Goal: Task Accomplishment & Management: Complete application form

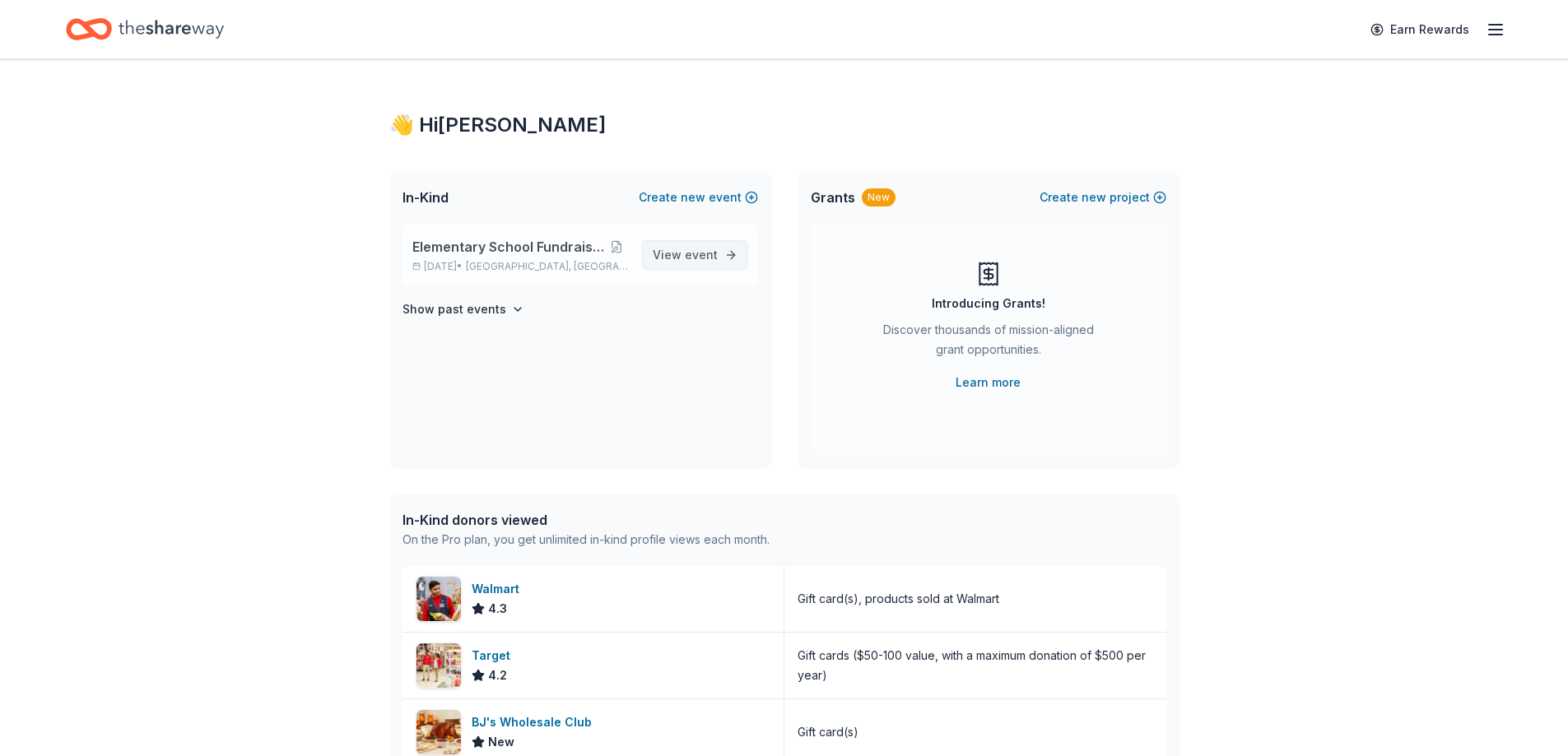
click at [704, 260] on span "event" at bounding box center [701, 255] width 33 height 14
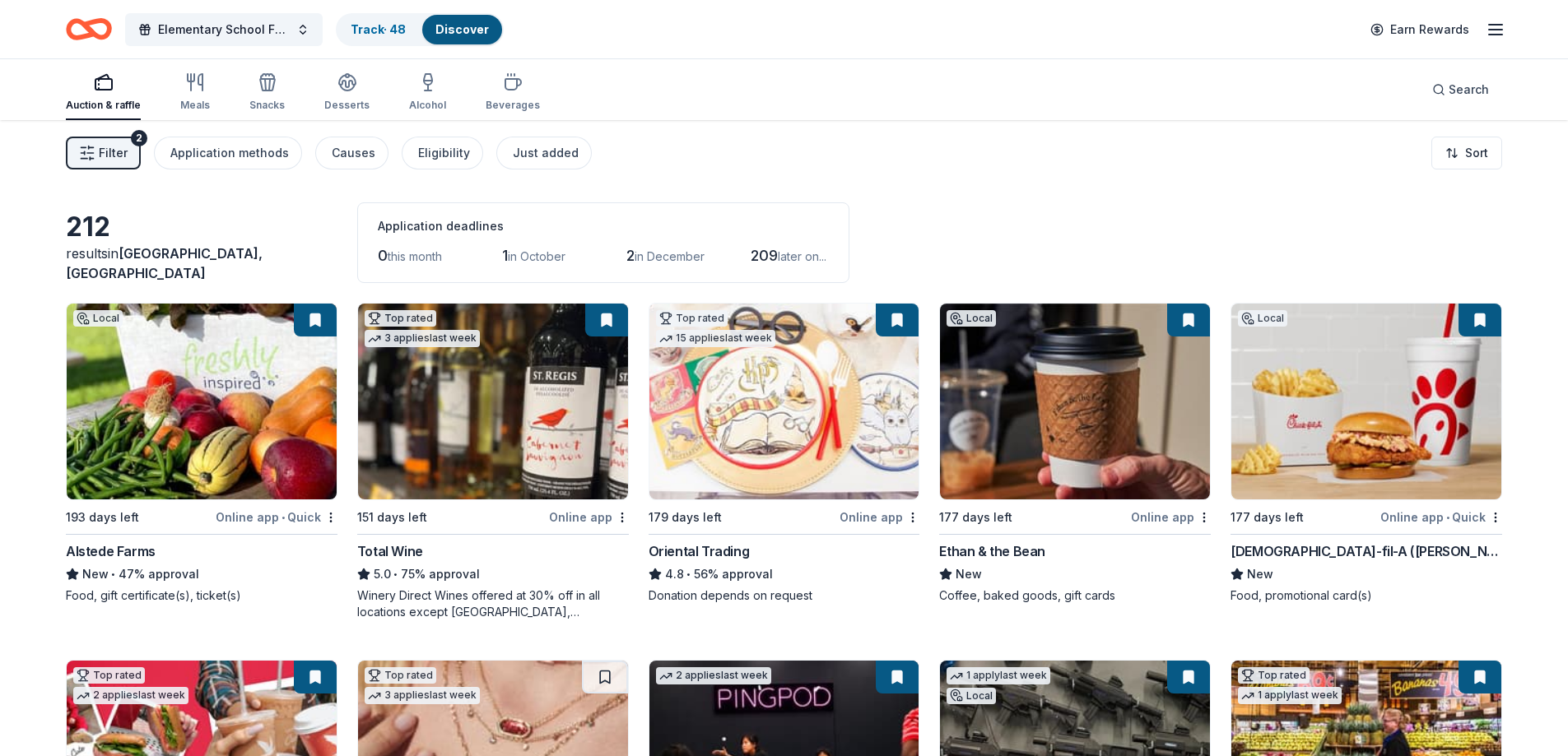
click at [124, 149] on span "Filter" at bounding box center [114, 153] width 29 height 20
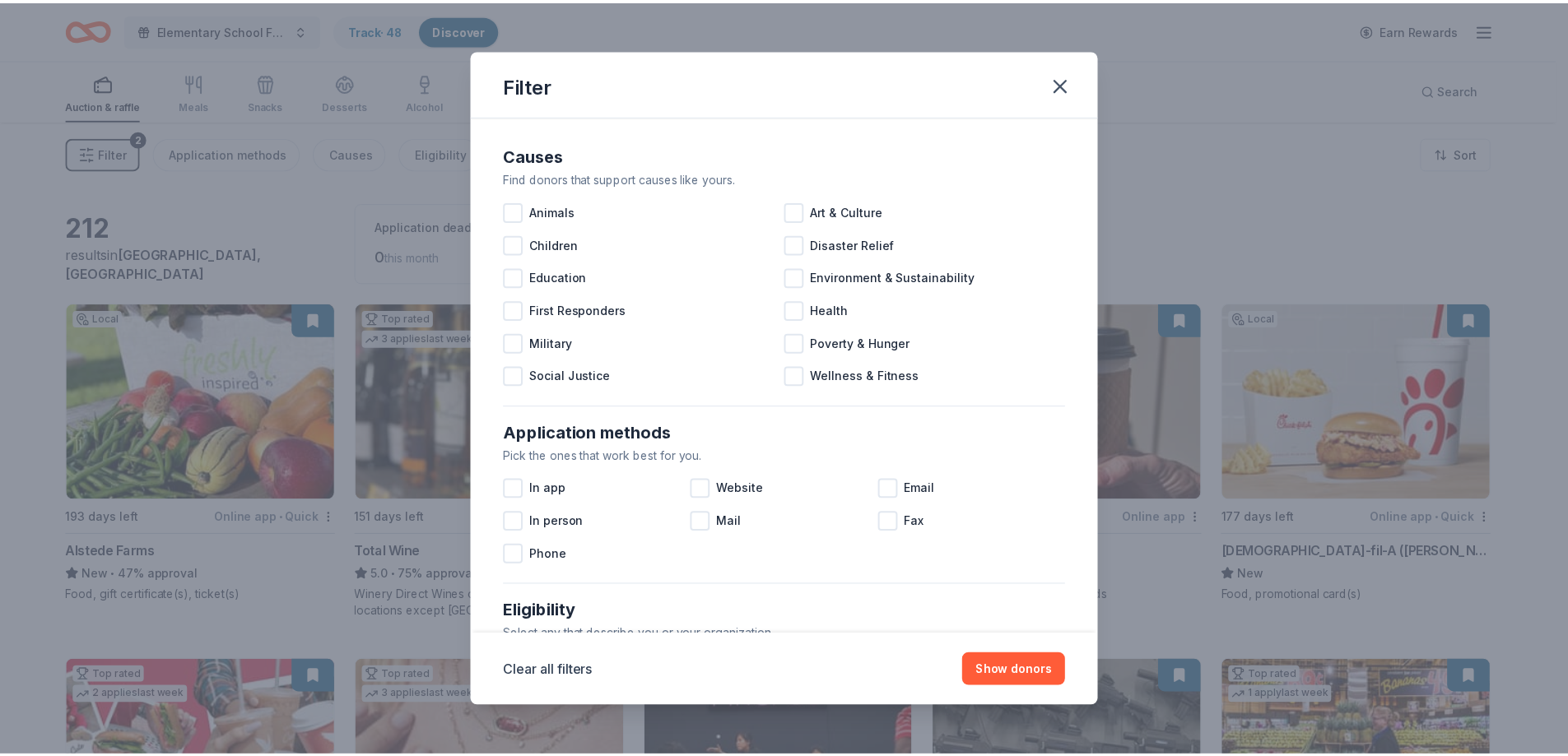
scroll to position [566, 0]
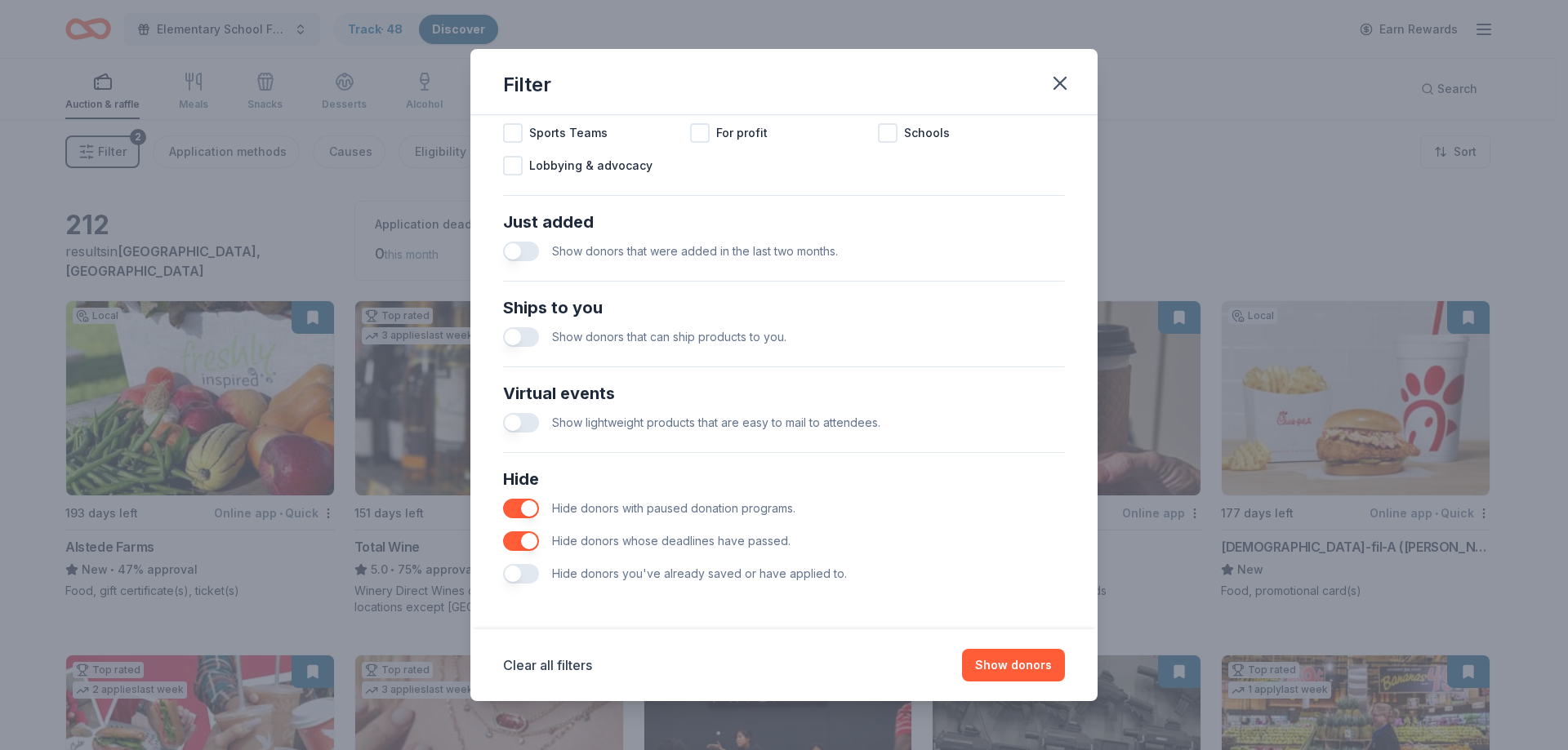
click at [523, 573] on button "button" at bounding box center [521, 574] width 36 height 20
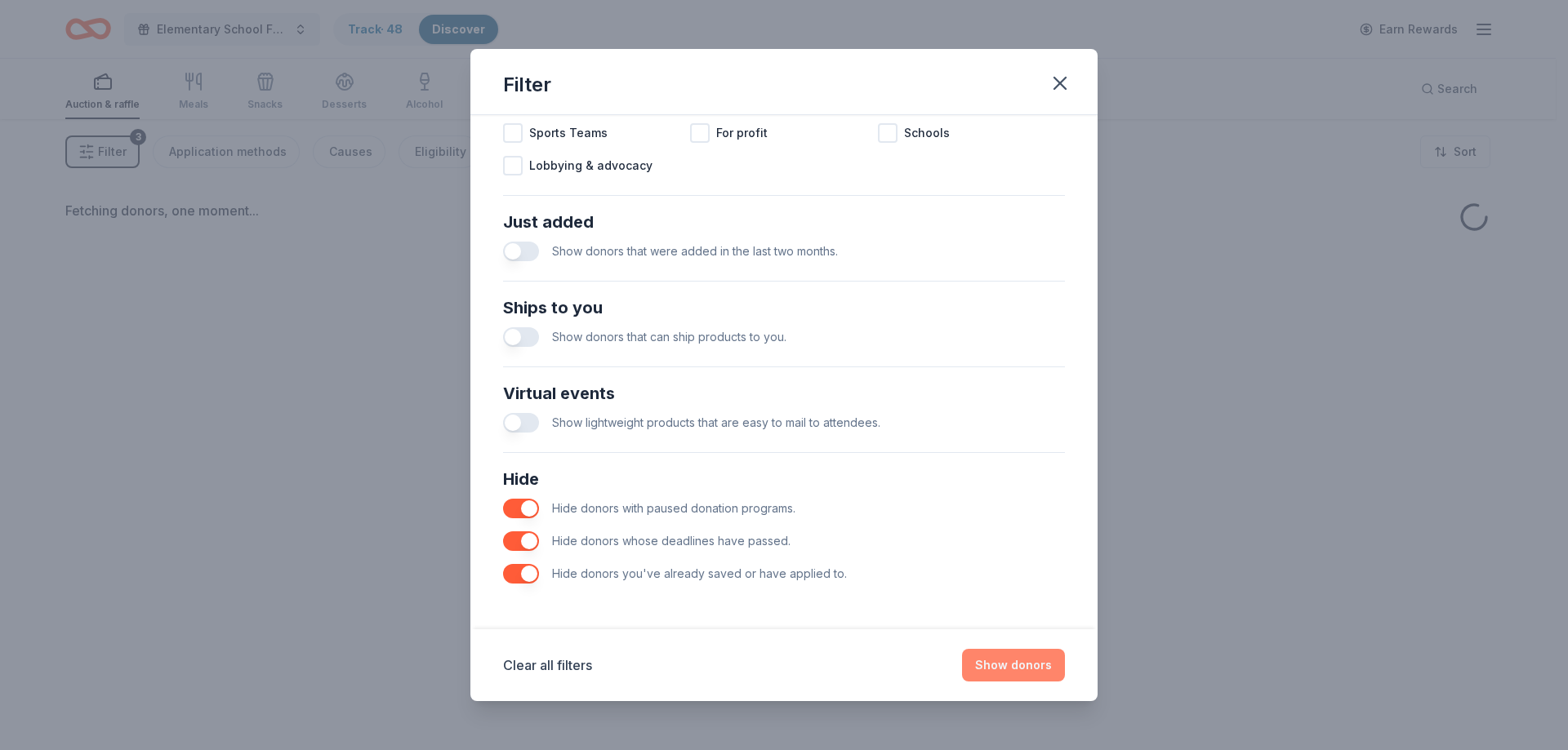
click at [1017, 667] on button "Show donors" at bounding box center [1013, 665] width 103 height 33
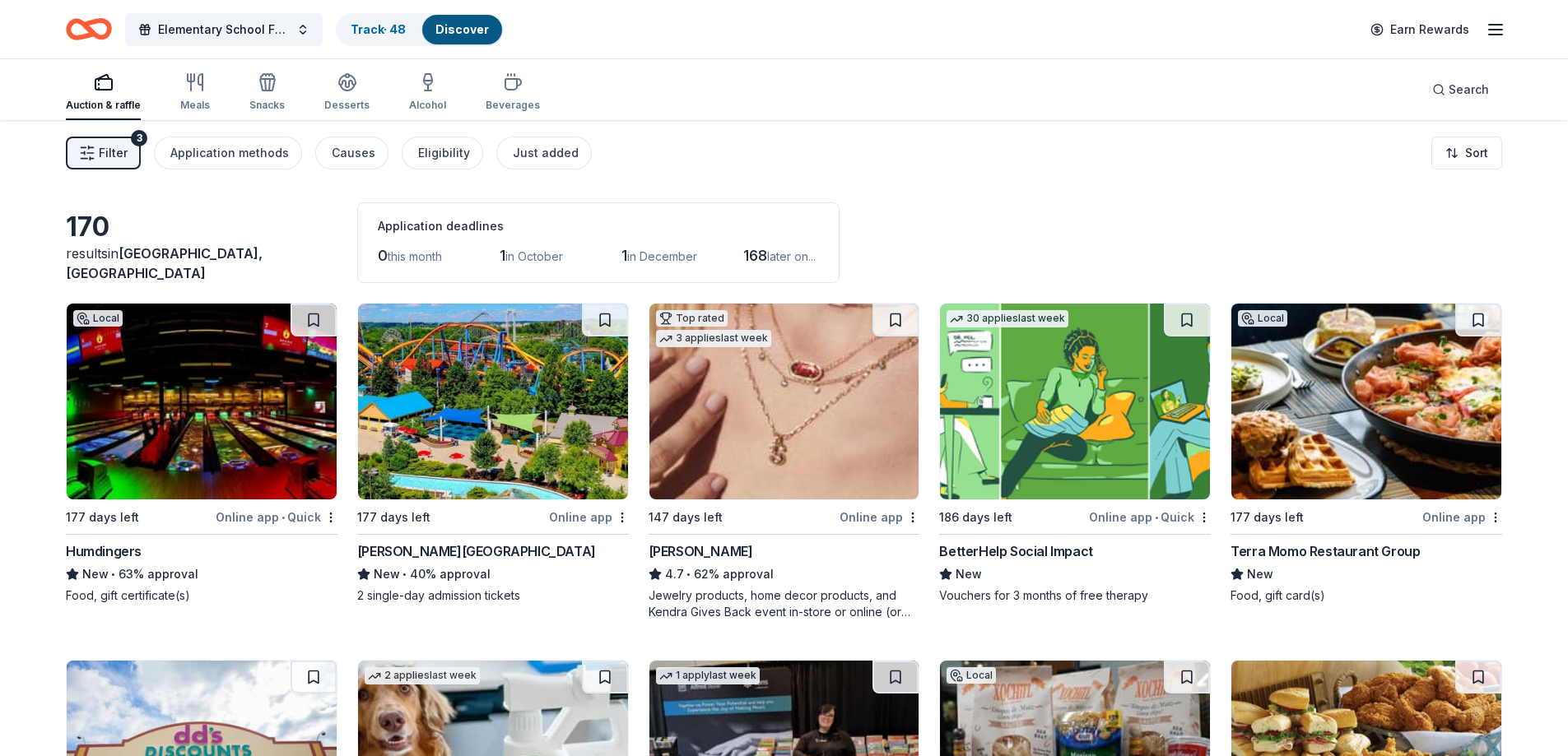
click at [1079, 203] on div "170 results in Pequannock Township, NJ Application deadlines 0 this month 1 in …" at bounding box center [784, 242] width 1436 height 80
click at [1075, 170] on div "Filter 3 Application methods Causes Eligibility Just added Sort" at bounding box center [784, 152] width 1568 height 66
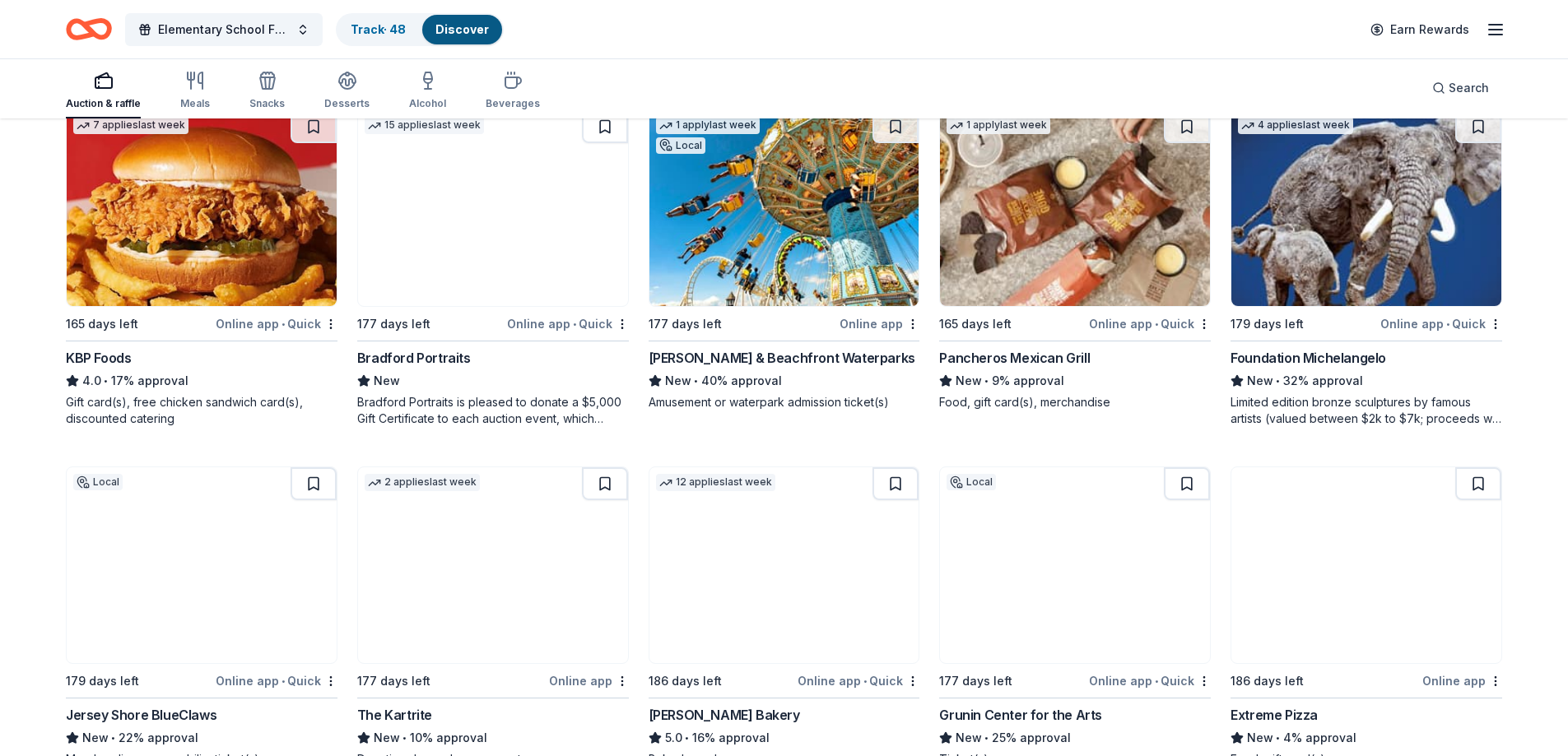
scroll to position [905, 0]
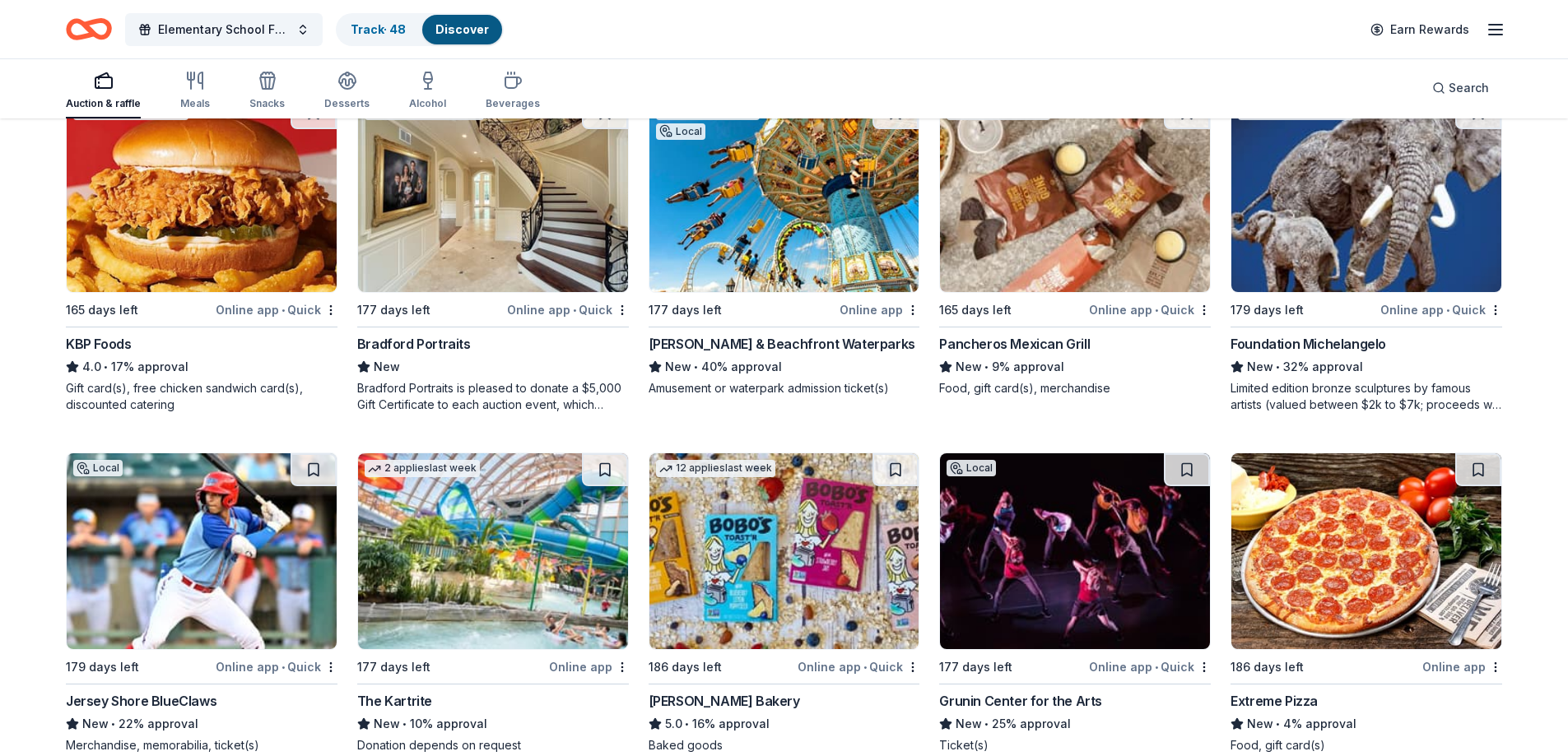
click at [514, 235] on img at bounding box center [492, 194] width 270 height 196
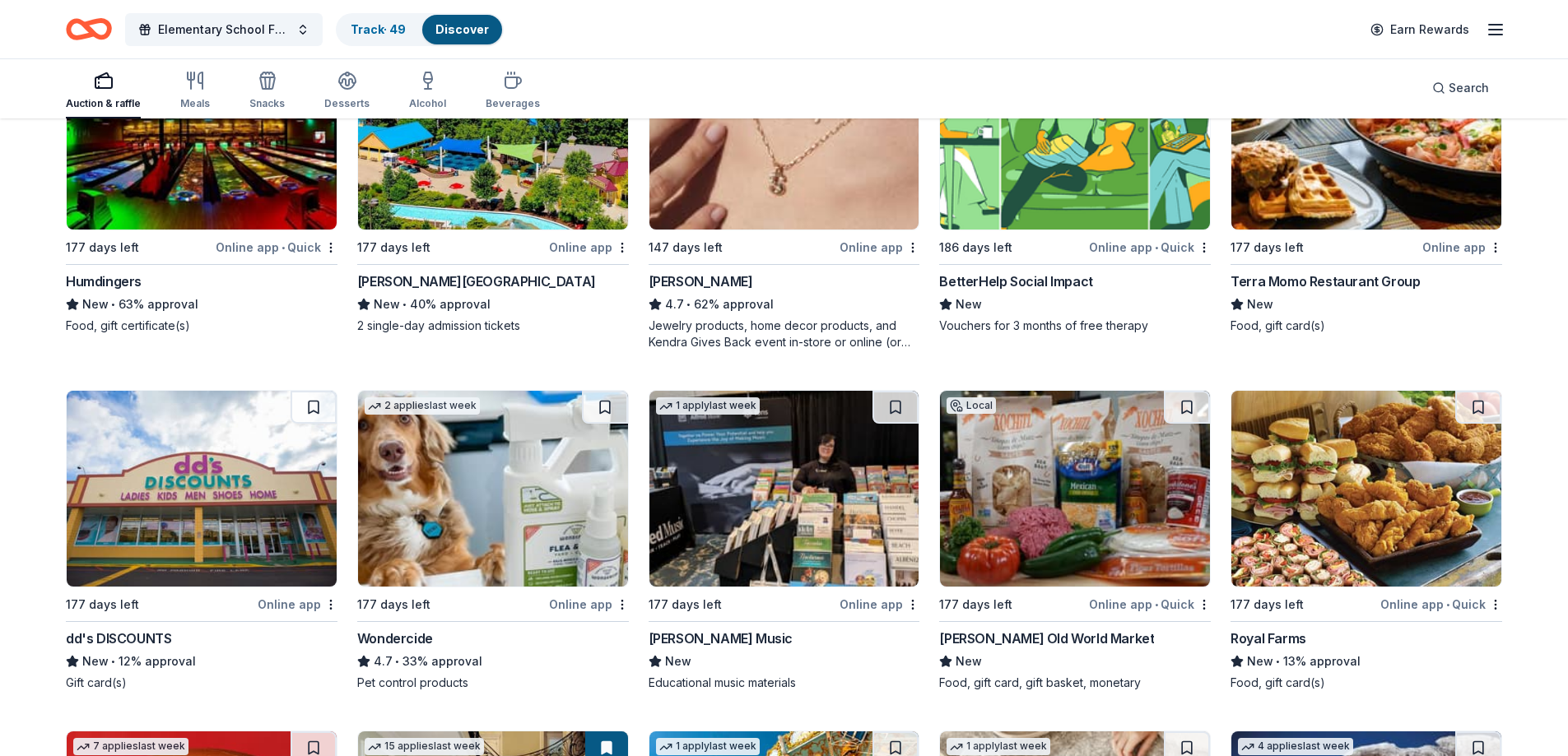
scroll to position [0, 0]
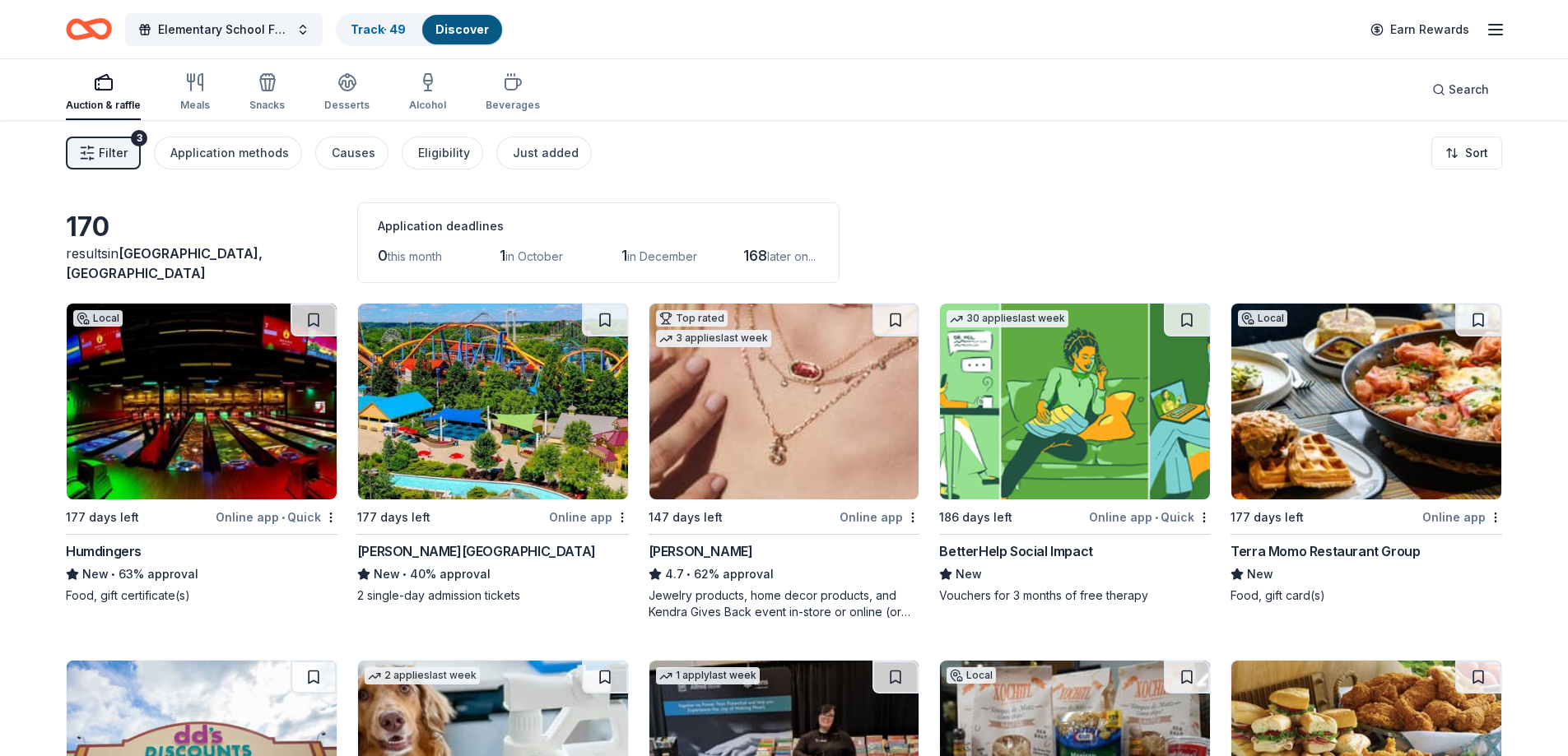
click at [568, 449] on img at bounding box center [492, 401] width 270 height 196
click at [489, 100] on div "Beverages" at bounding box center [513, 105] width 54 height 14
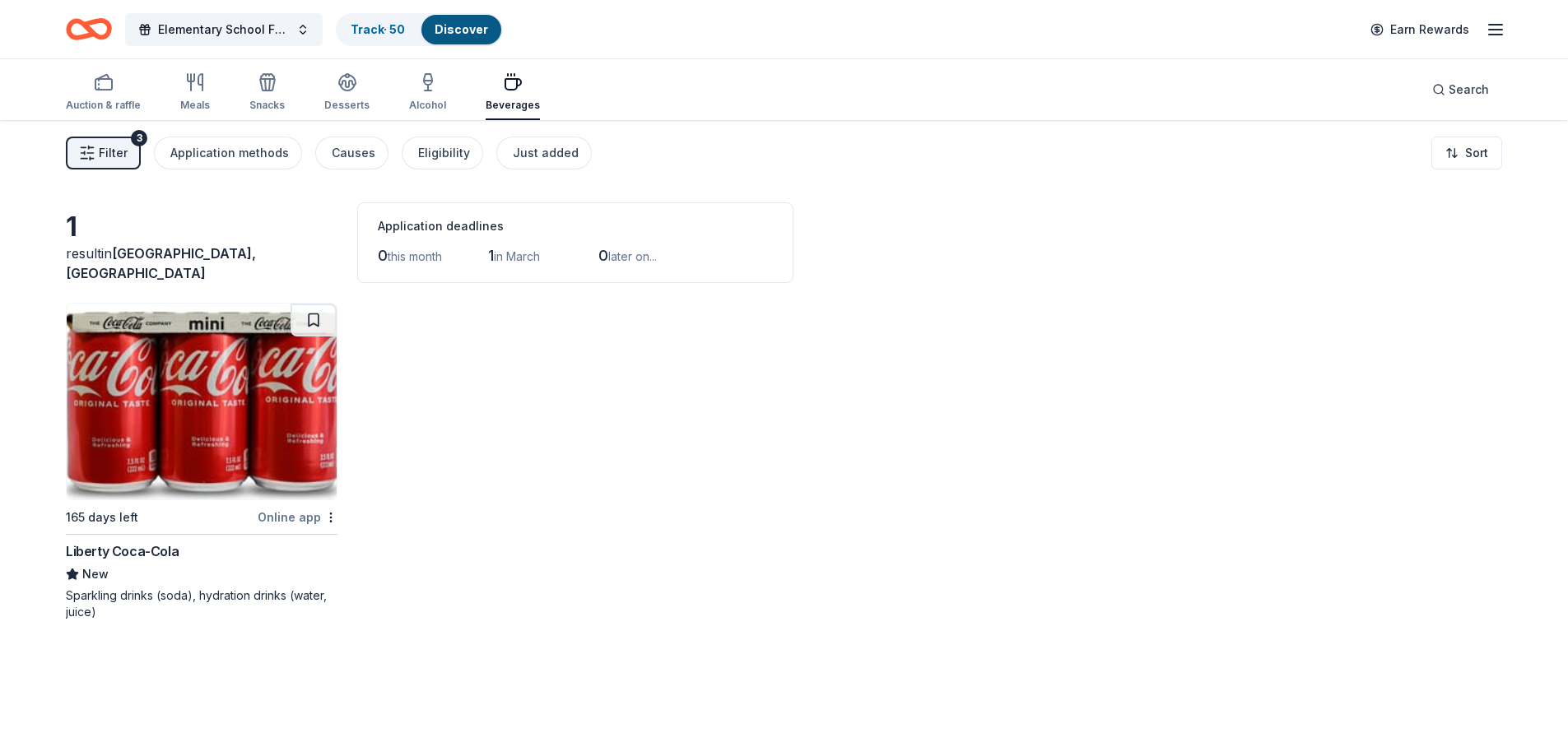
click at [240, 382] on img at bounding box center [201, 401] width 270 height 196
click at [110, 98] on div "Auction & raffle" at bounding box center [103, 92] width 75 height 40
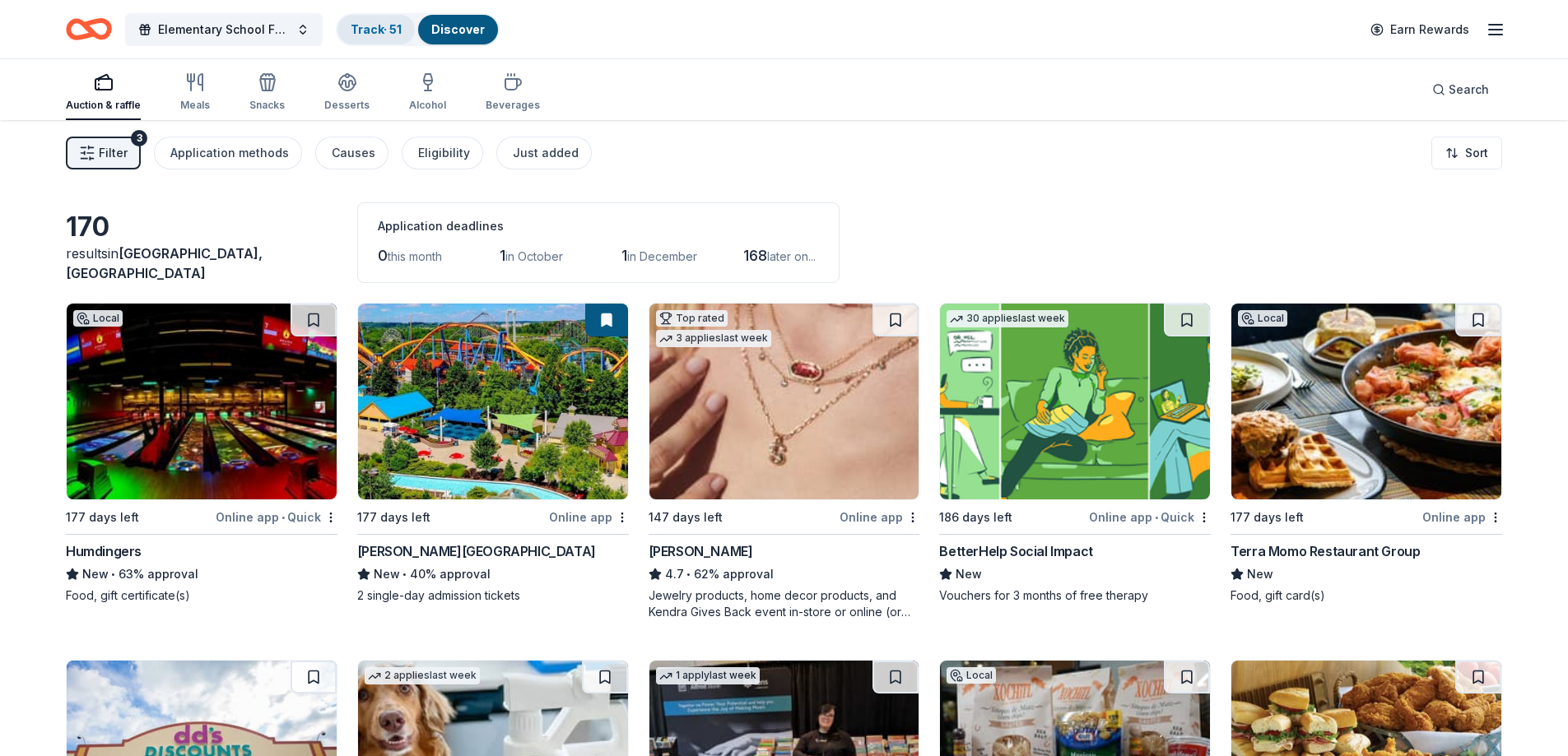
click at [382, 42] on div "Track · 51" at bounding box center [376, 29] width 78 height 30
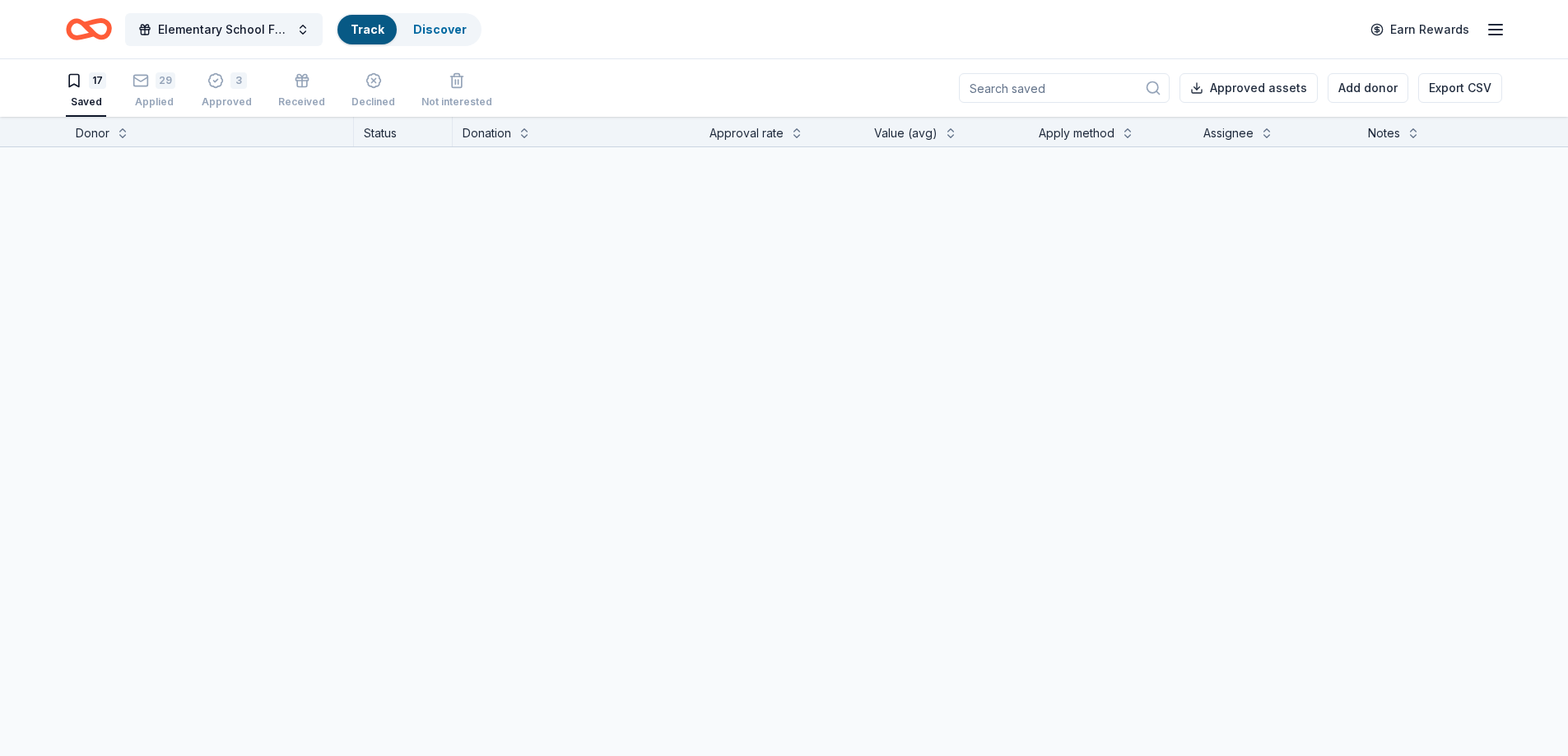
scroll to position [1, 0]
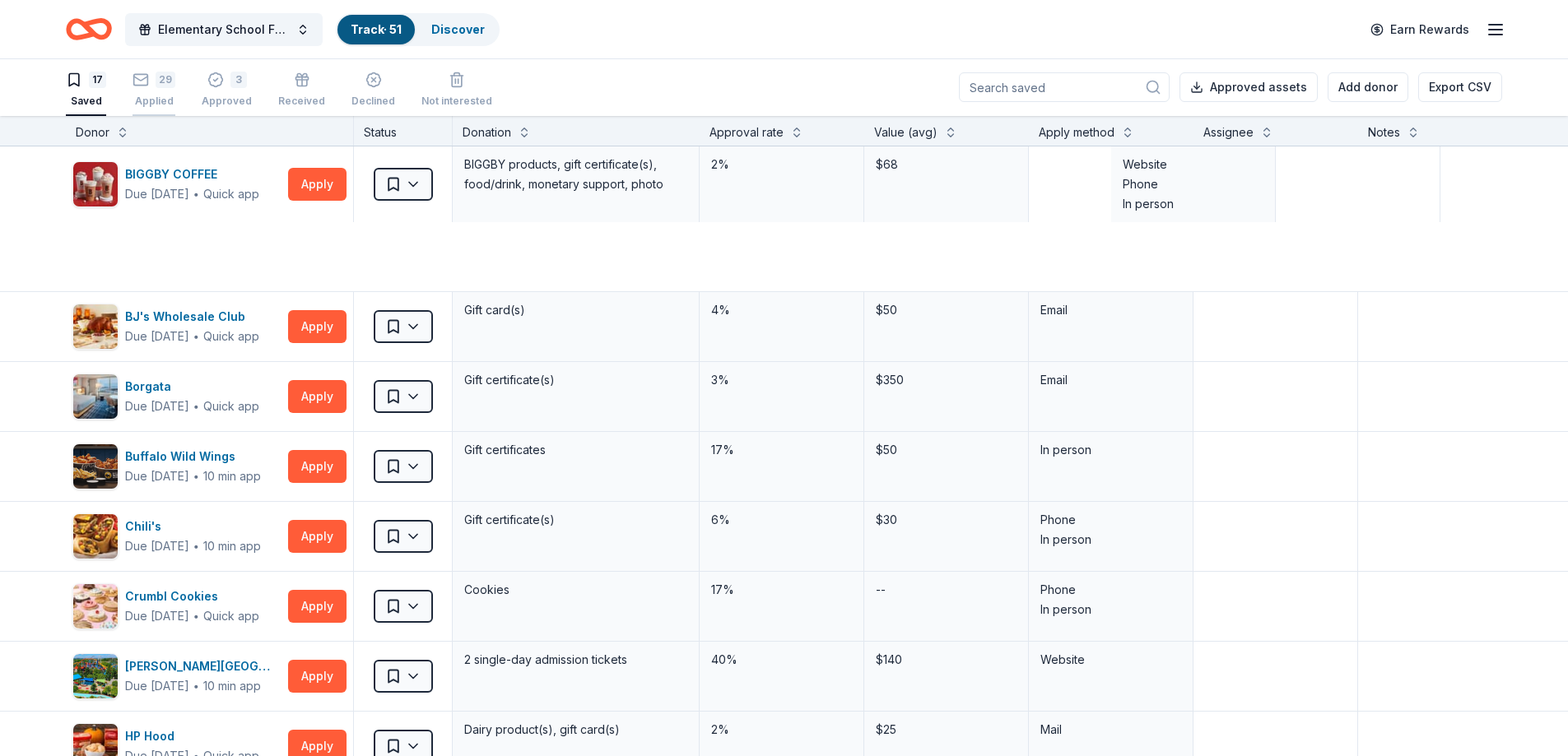
click at [157, 101] on div "Applied" at bounding box center [153, 101] width 42 height 14
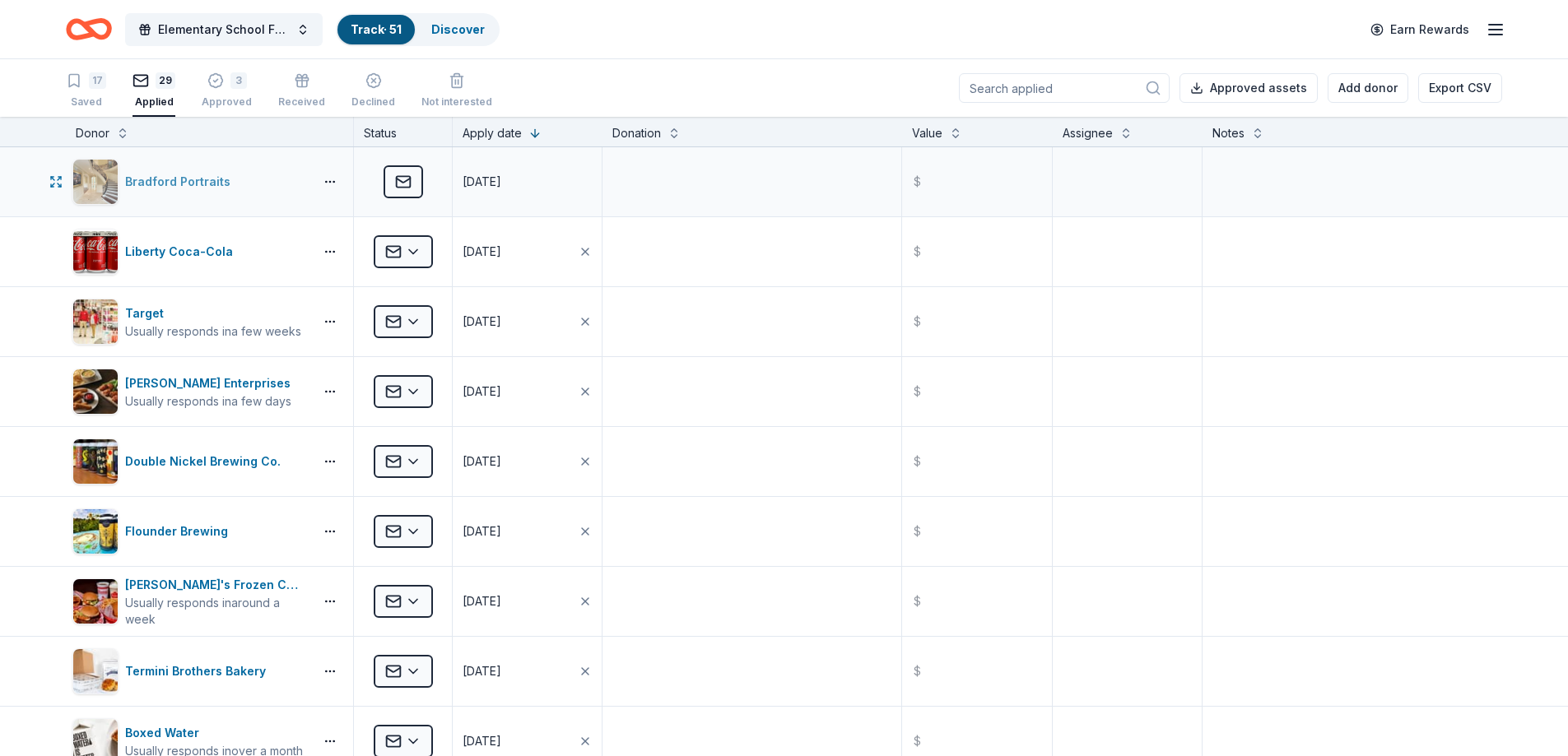
click at [158, 175] on div "Bradford Portraits" at bounding box center [181, 182] width 112 height 20
click at [90, 33] on icon "Home" at bounding box center [96, 29] width 25 height 16
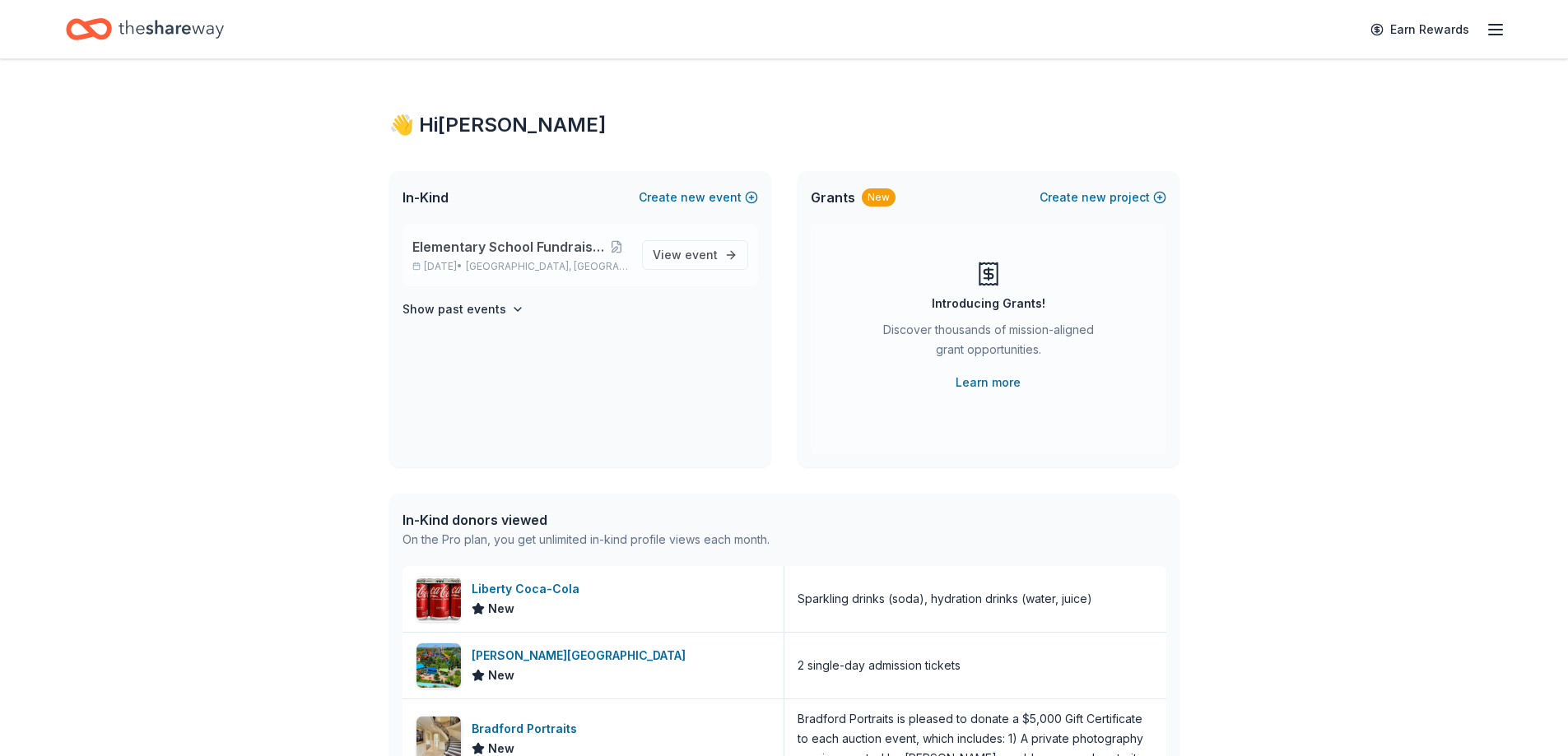
click at [548, 259] on div "Elementary School Fundraiser/ Tricky Tray Apr 24, 2026 • Pequannock Township, NJ" at bounding box center [520, 255] width 216 height 36
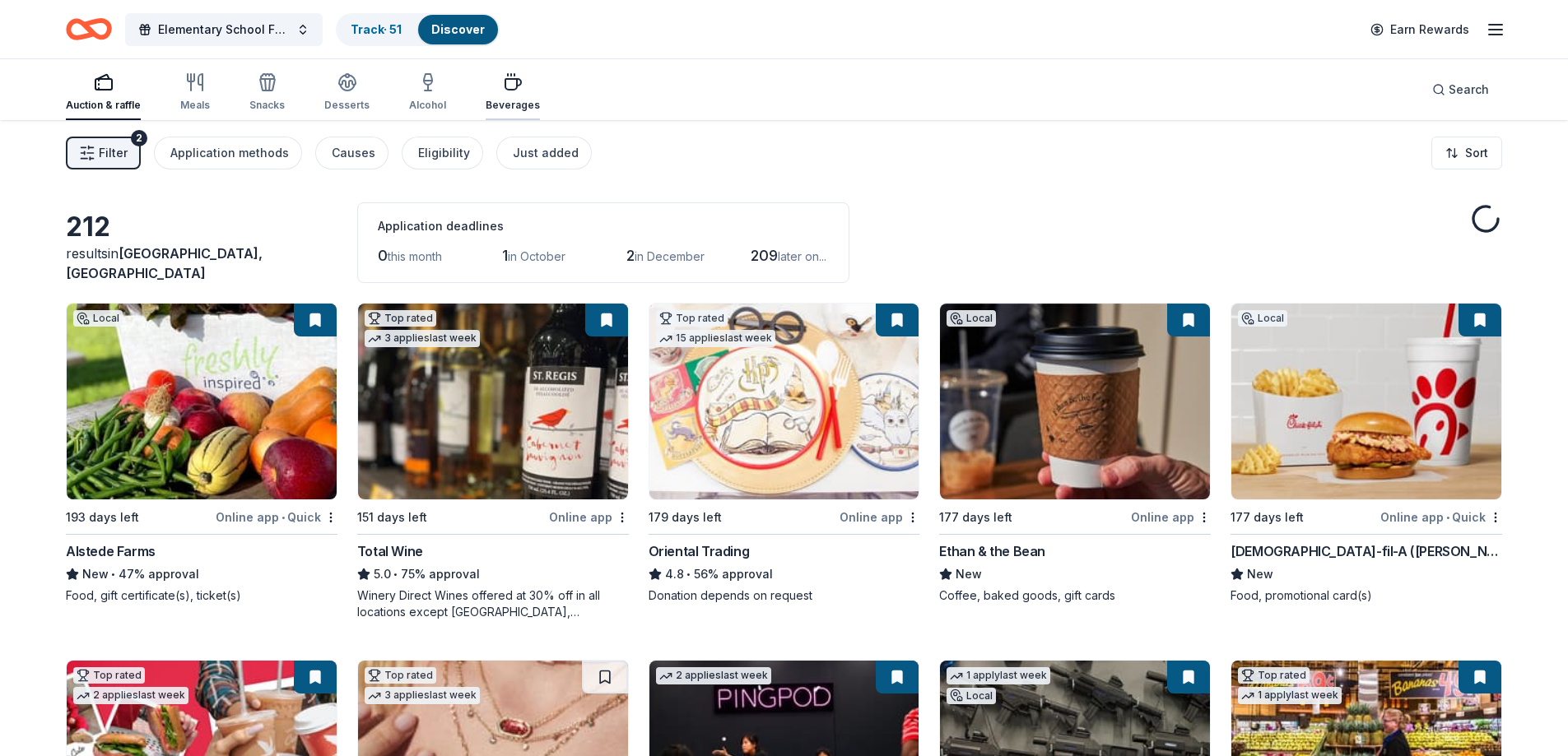
drag, startPoint x: 509, startPoint y: 95, endPoint x: 495, endPoint y: 69, distance: 29.5
click at [502, 93] on div "Beverages" at bounding box center [513, 92] width 54 height 40
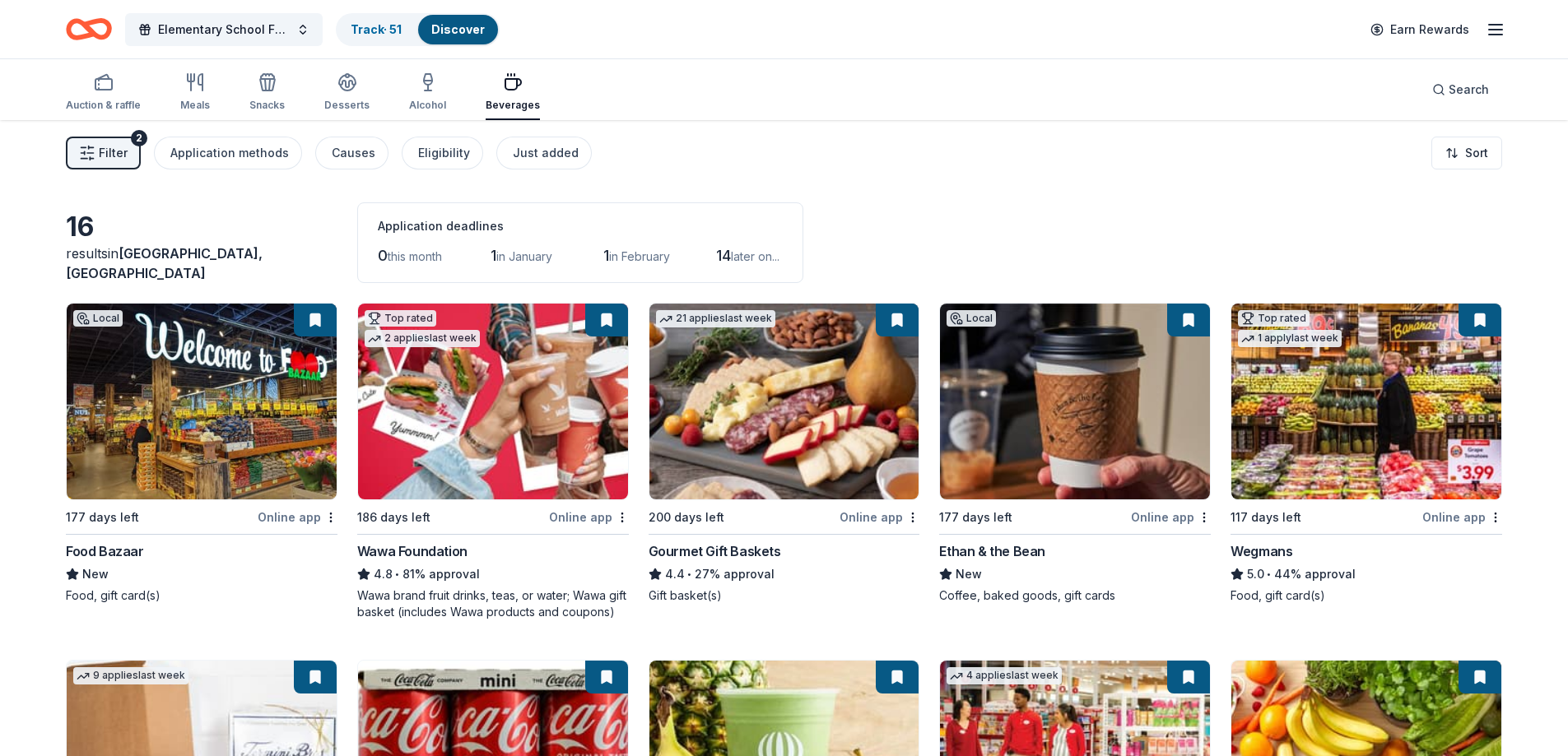
click at [506, 96] on div "Beverages" at bounding box center [513, 92] width 54 height 40
click at [101, 157] on span "Filter" at bounding box center [114, 153] width 29 height 20
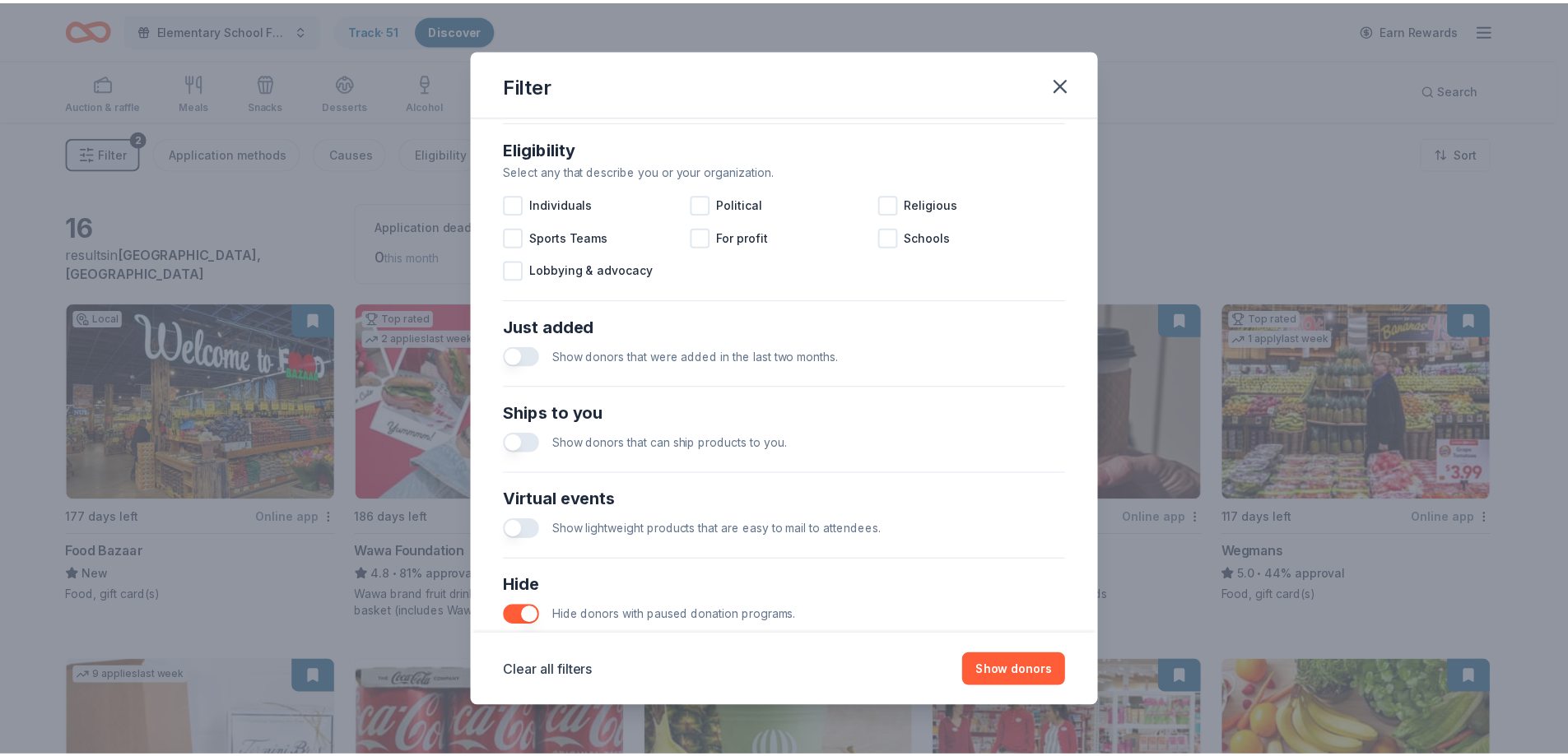
scroll to position [566, 0]
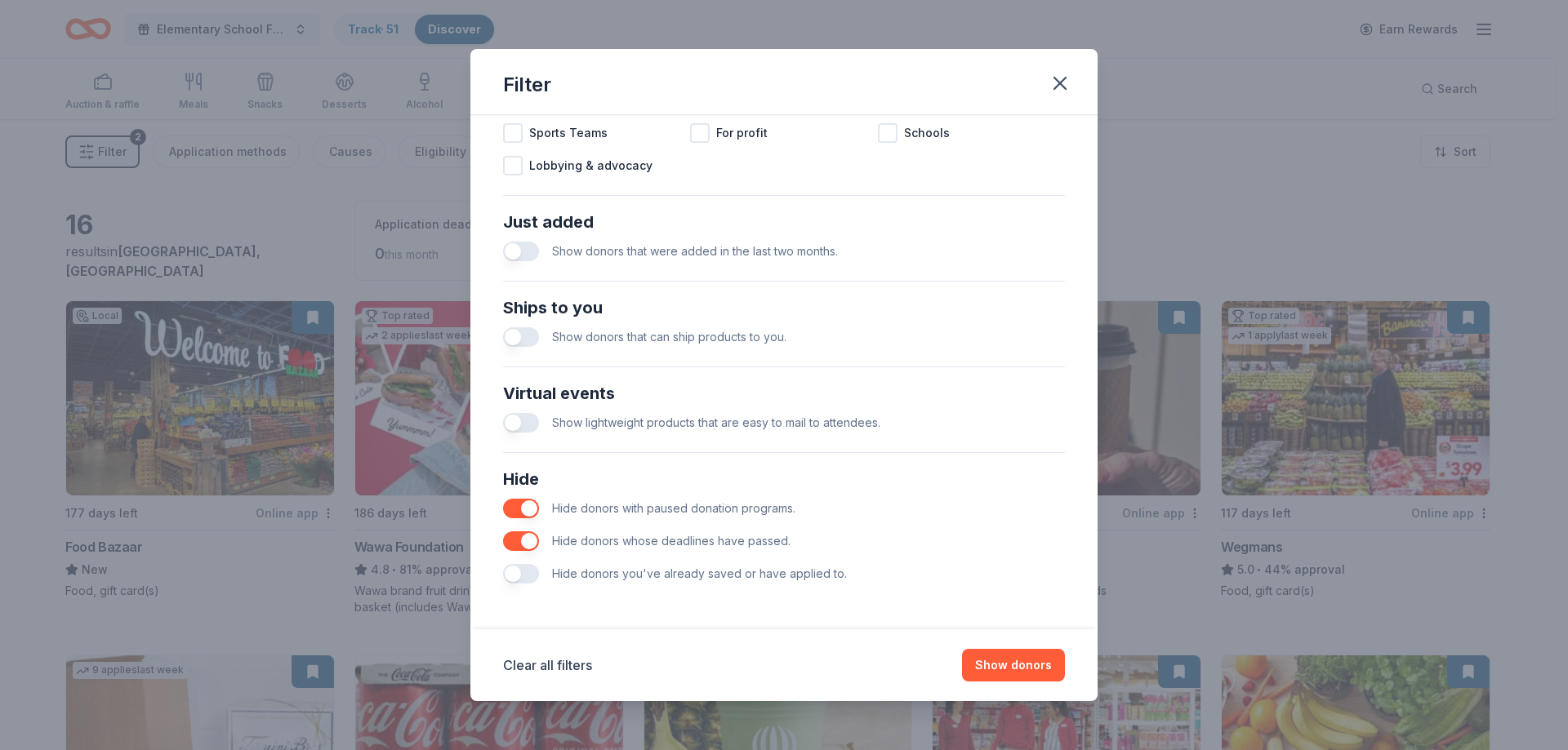
click at [529, 577] on button "button" at bounding box center [521, 574] width 36 height 20
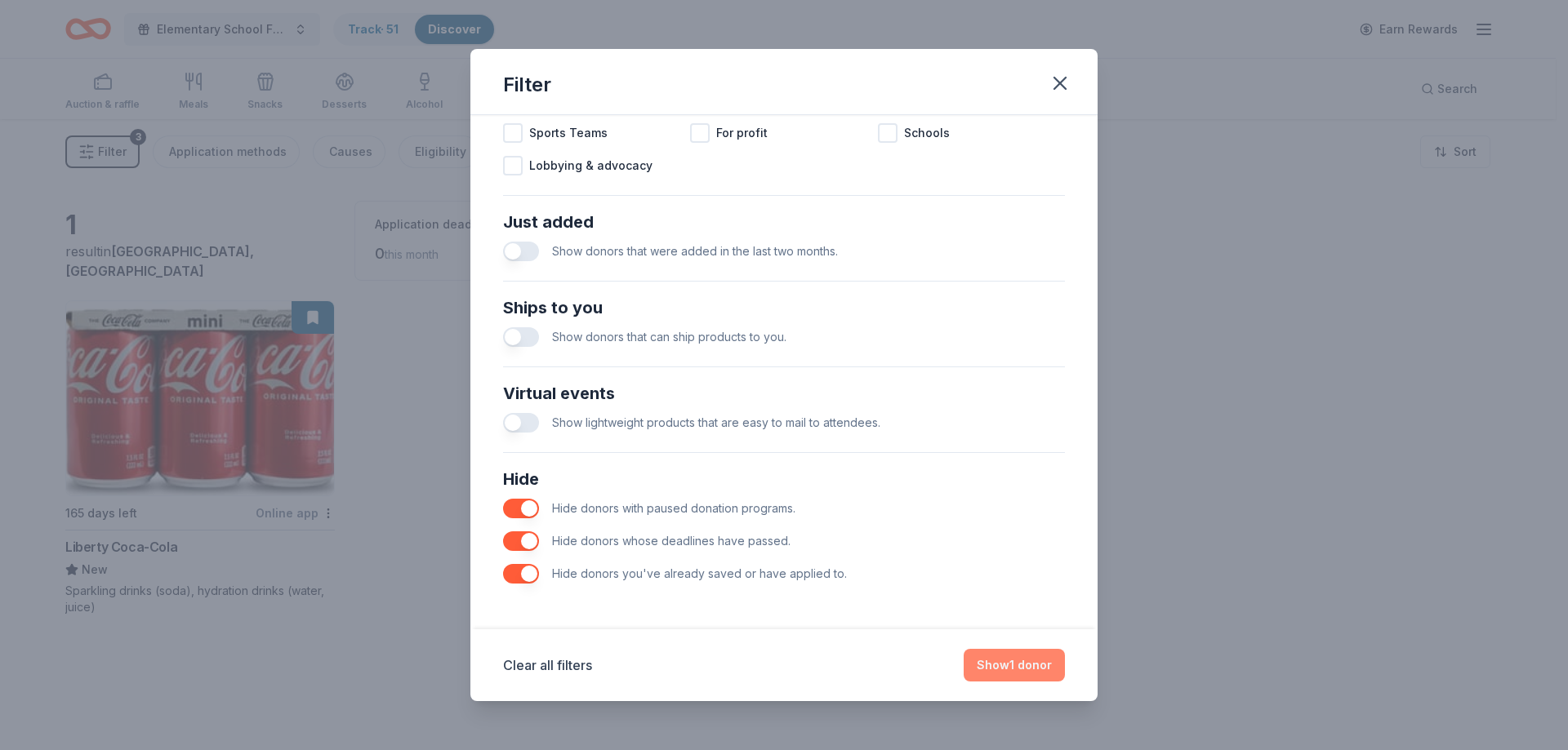
click at [997, 666] on button "Show 1 donor" at bounding box center [1013, 665] width 101 height 33
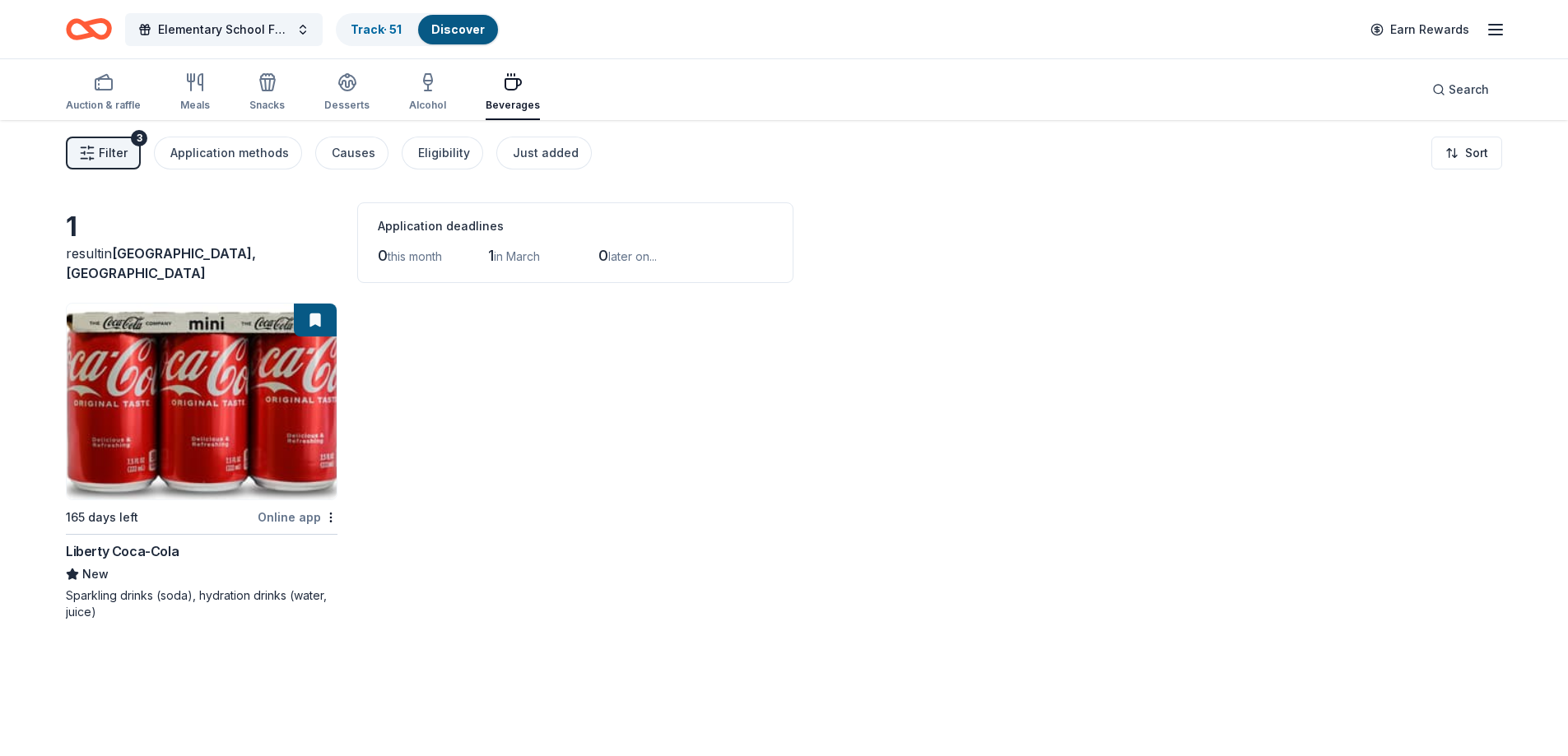
click at [326, 319] on button at bounding box center [315, 320] width 42 height 33
click at [259, 381] on img at bounding box center [201, 401] width 270 height 196
click at [411, 102] on div "Alcohol" at bounding box center [427, 105] width 37 height 14
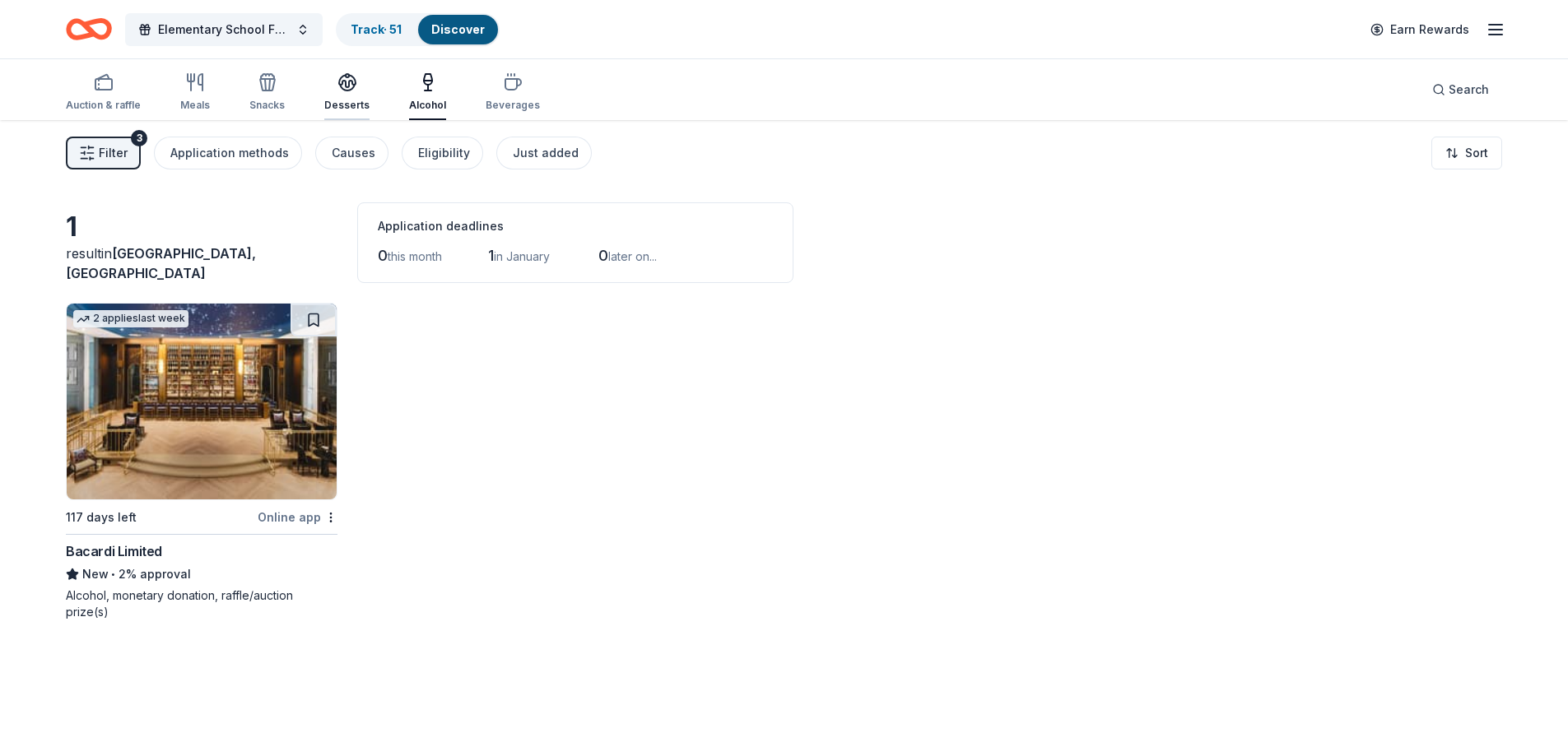
click at [335, 99] on div "Desserts" at bounding box center [347, 105] width 45 height 14
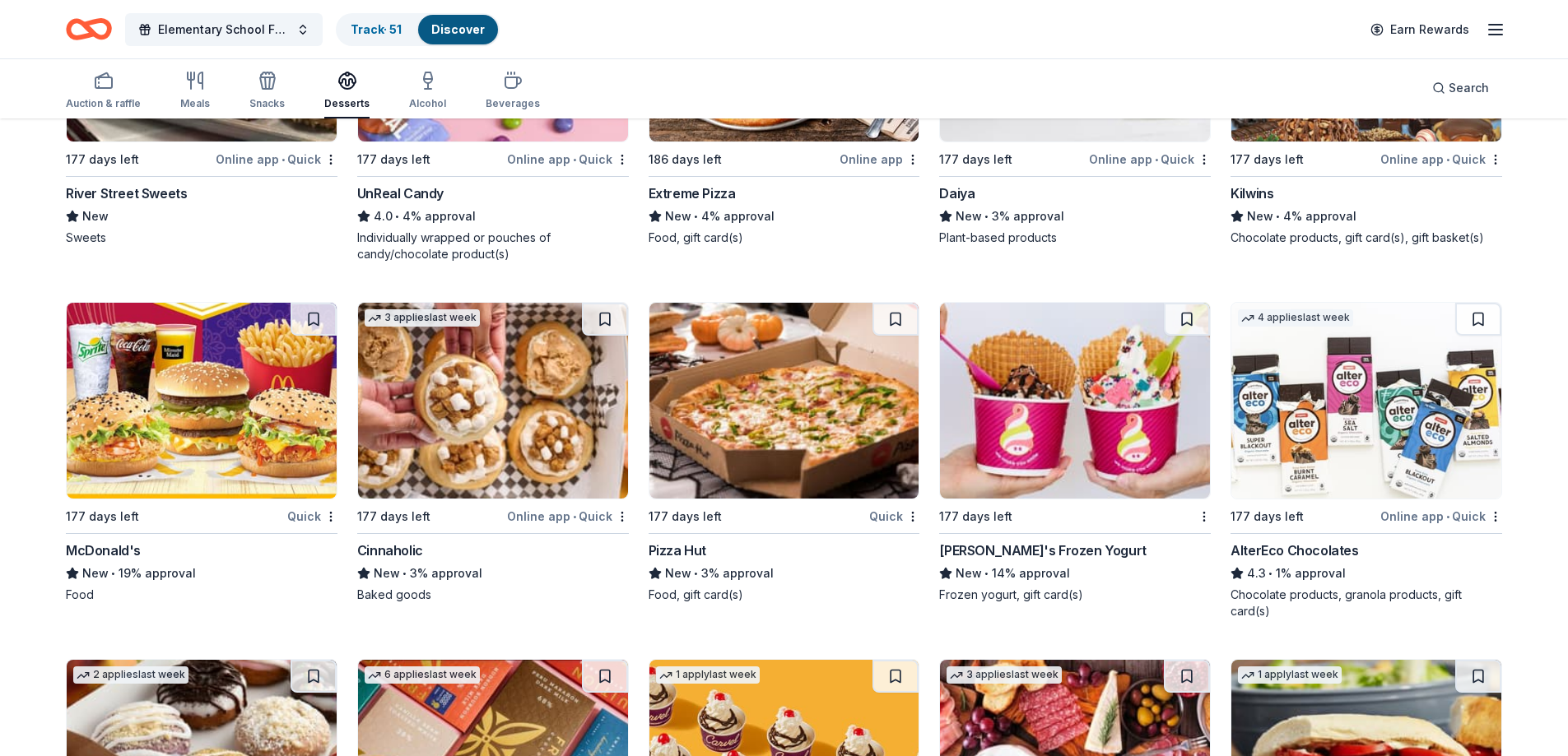
scroll to position [611, 0]
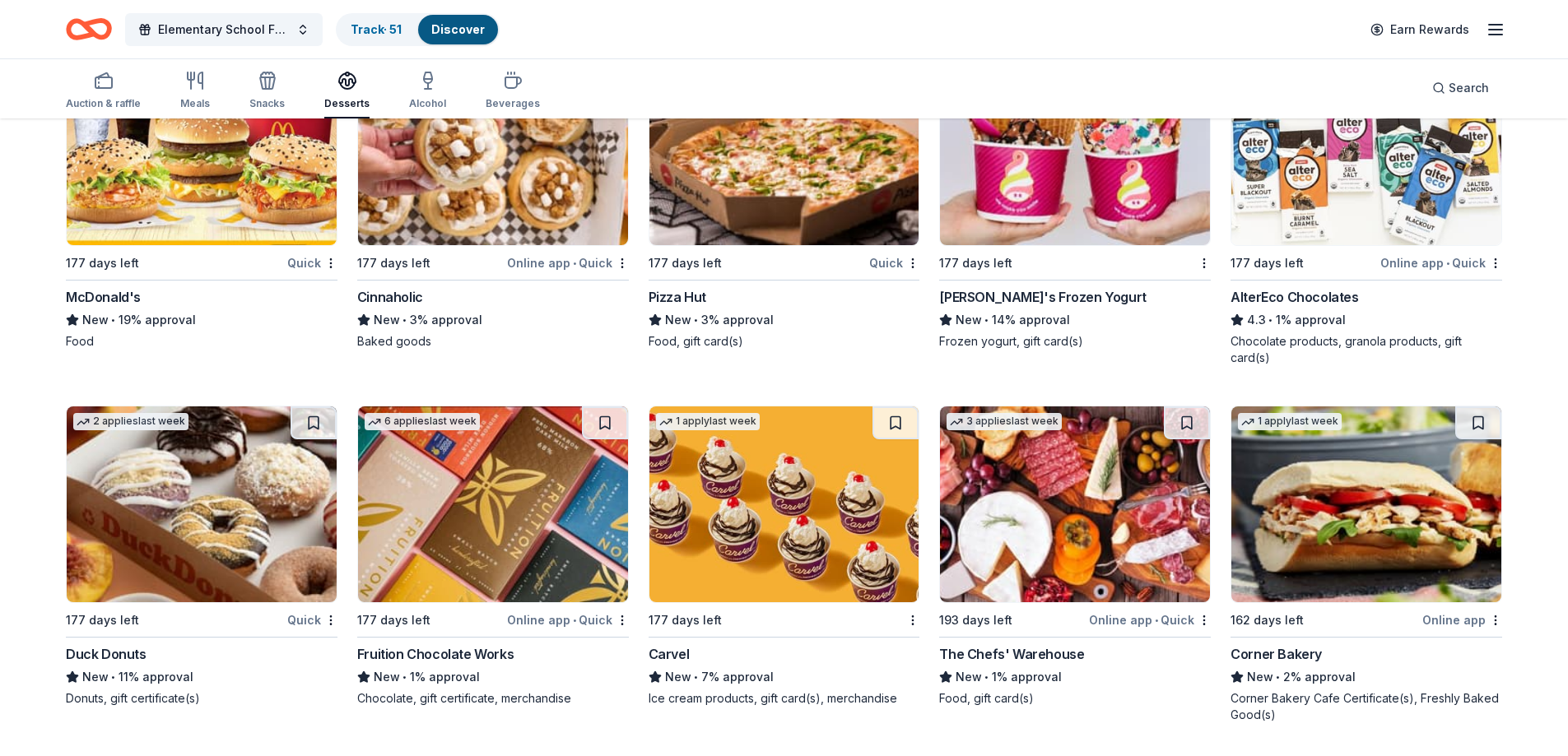
click at [516, 472] on img at bounding box center [492, 504] width 270 height 196
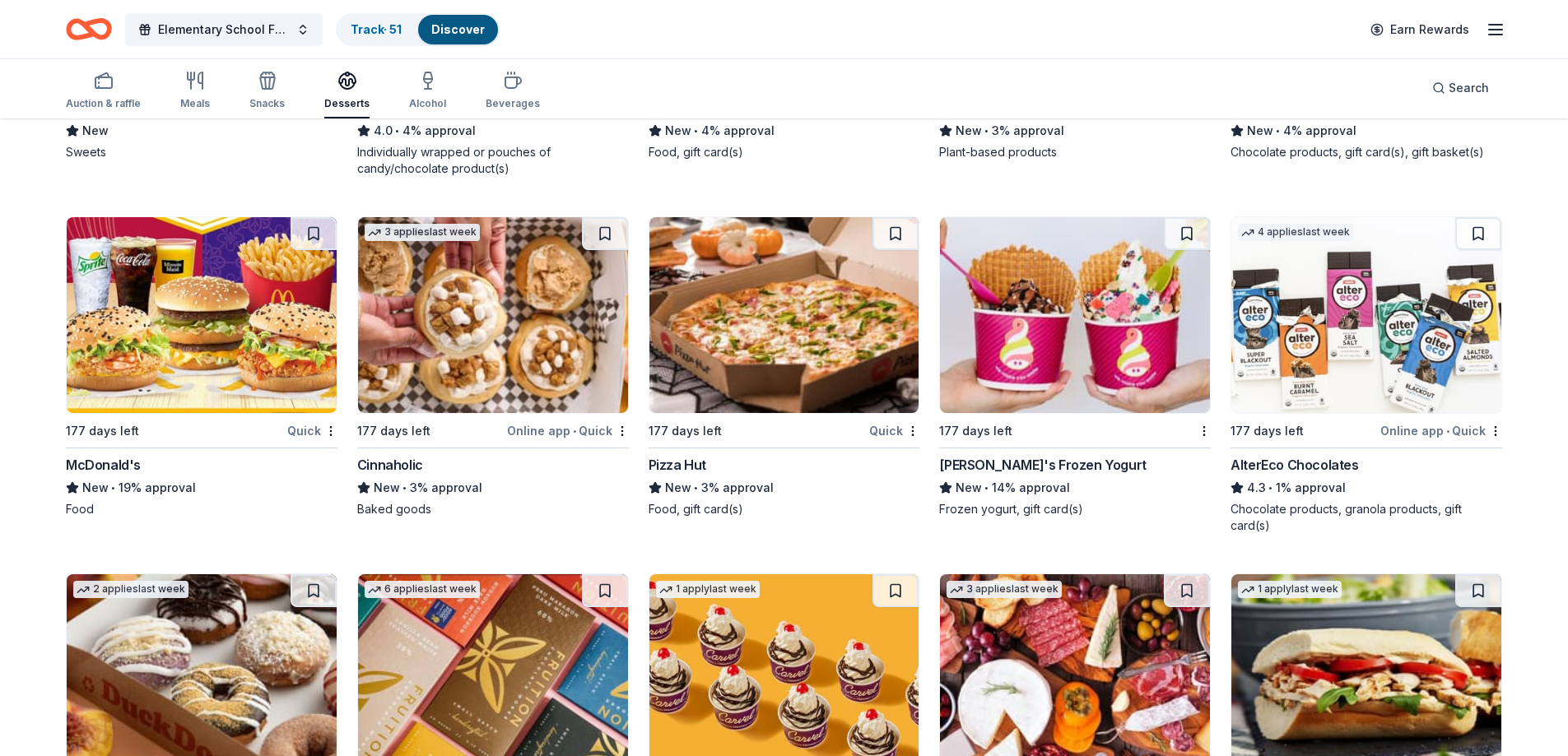
scroll to position [0, 0]
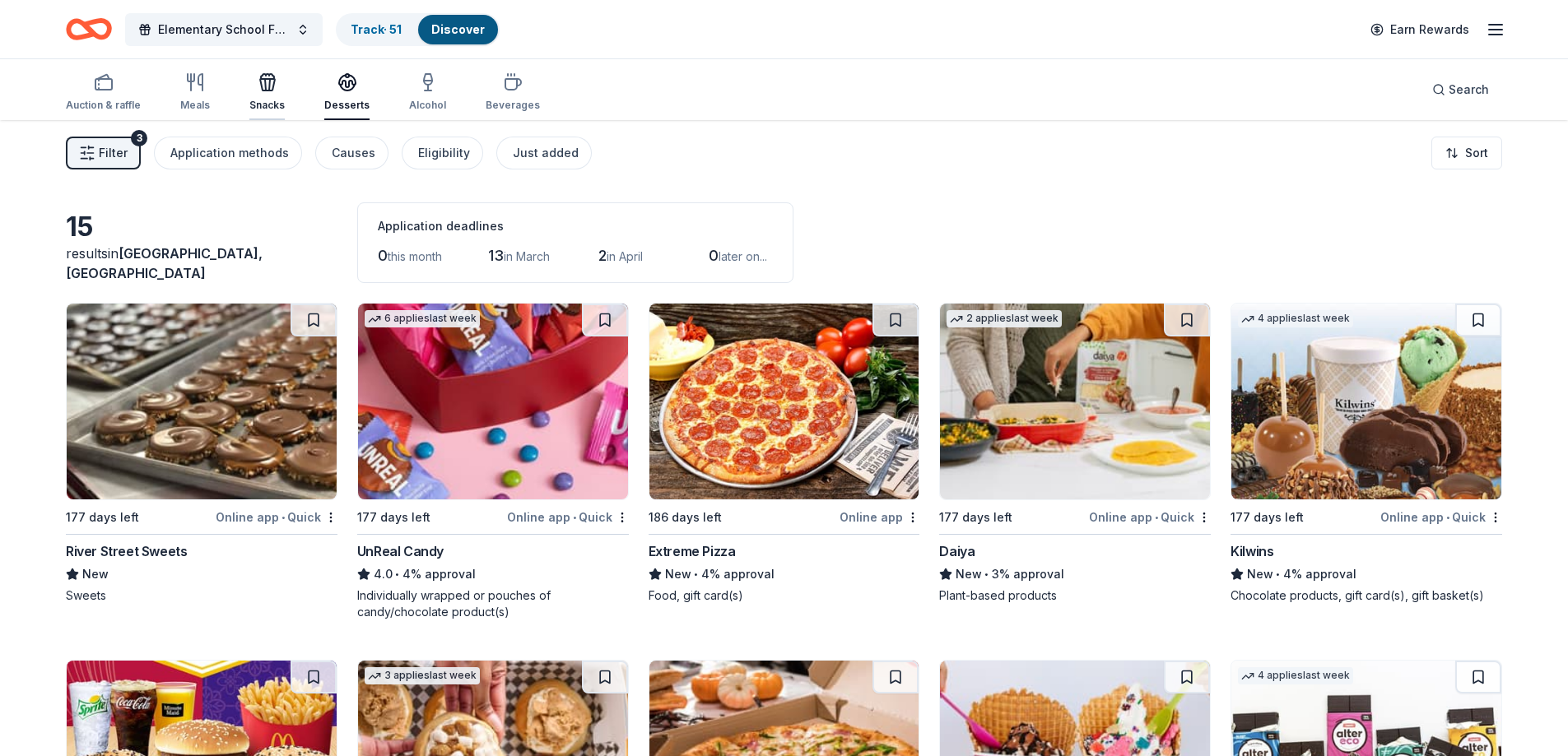
click at [269, 95] on div "Snacks" at bounding box center [267, 92] width 35 height 40
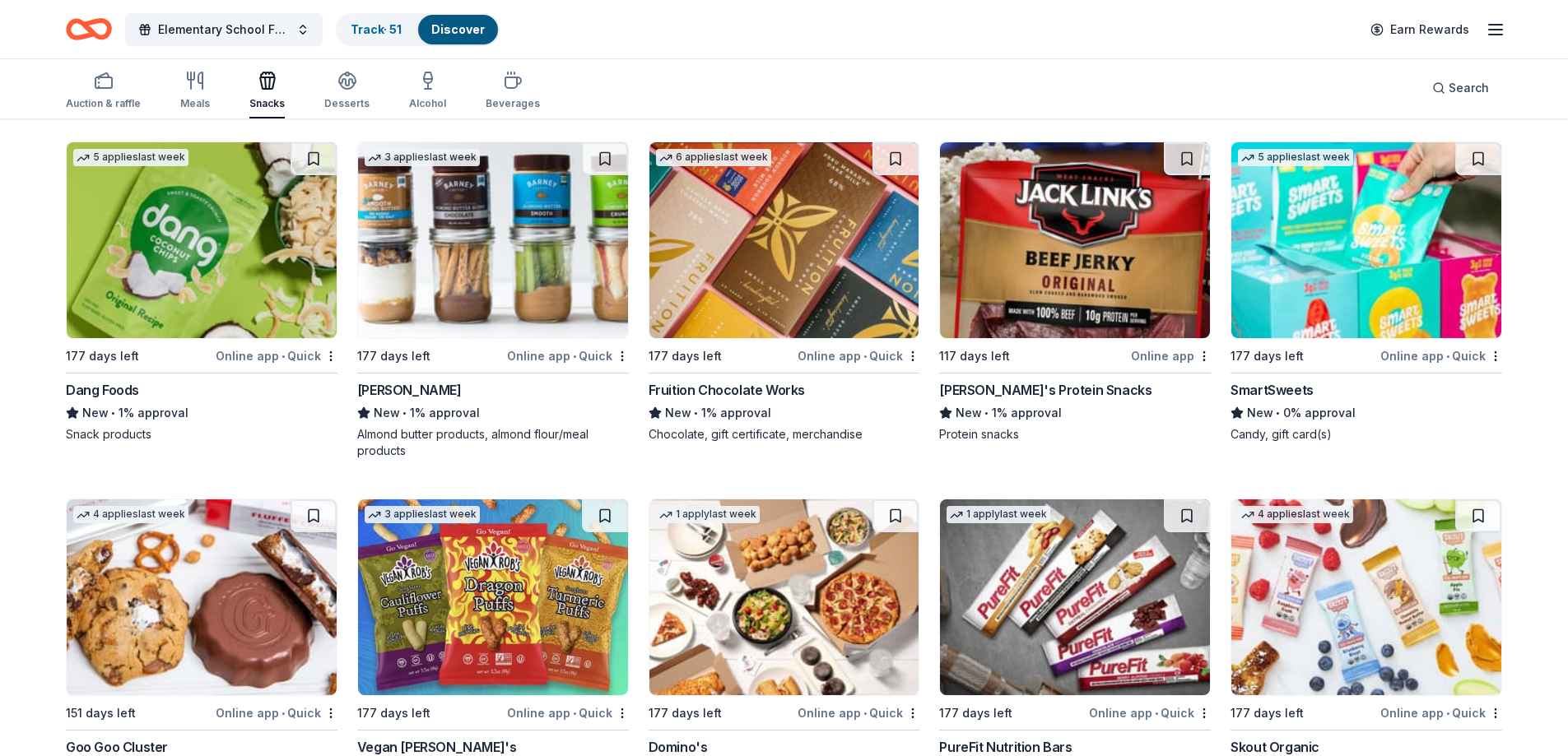
scroll to position [1649, 0]
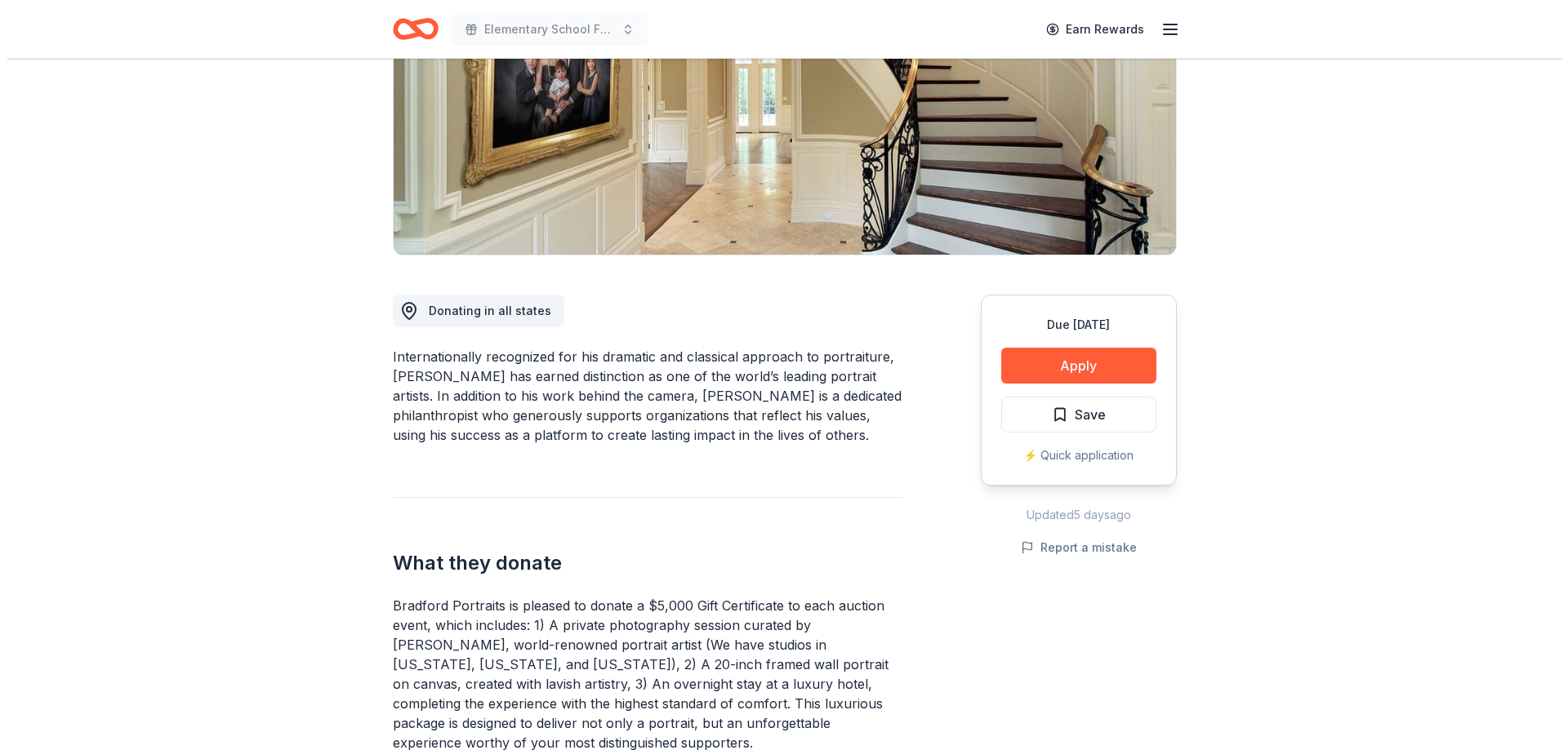
scroll to position [245, 0]
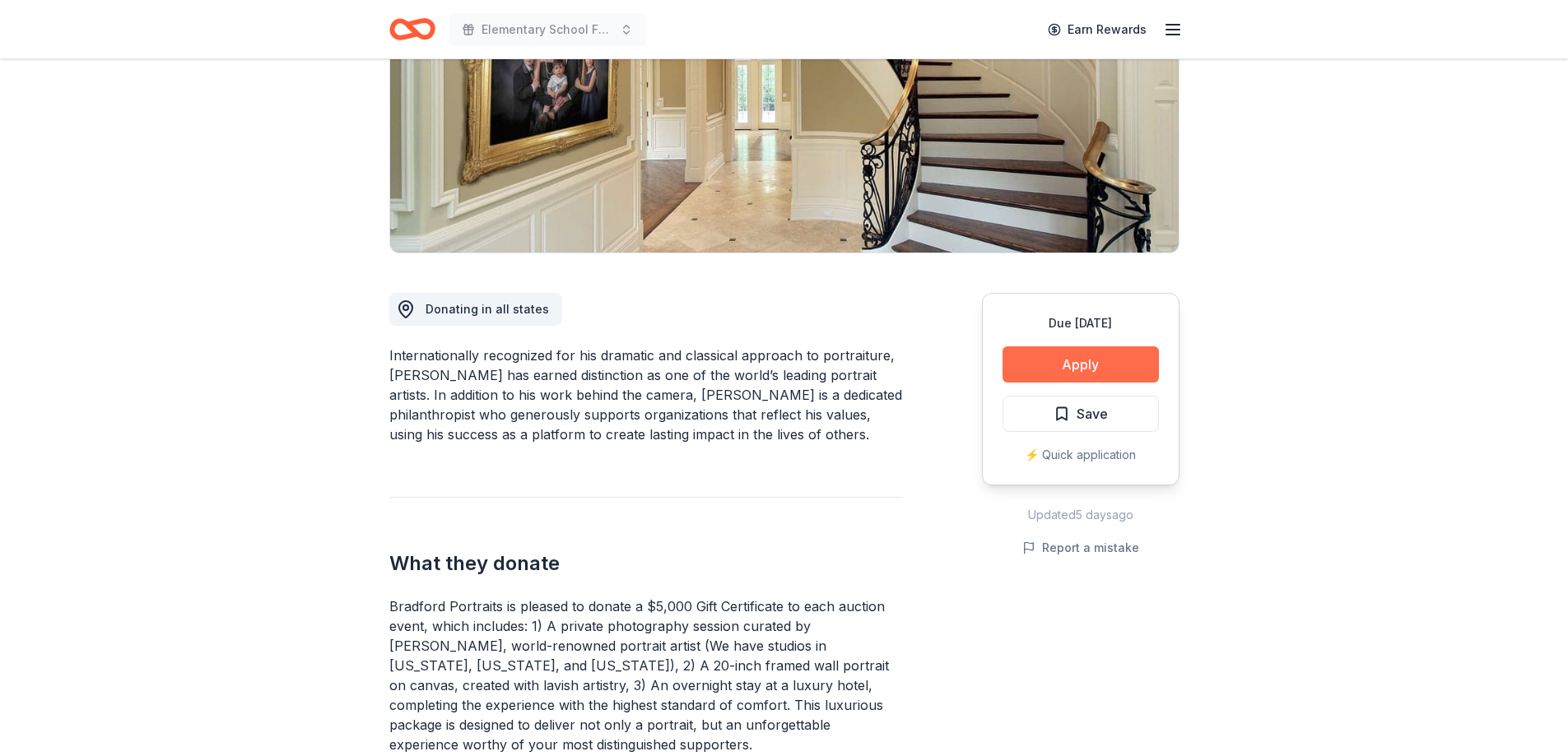
click at [1120, 369] on button "Apply" at bounding box center [1080, 364] width 156 height 36
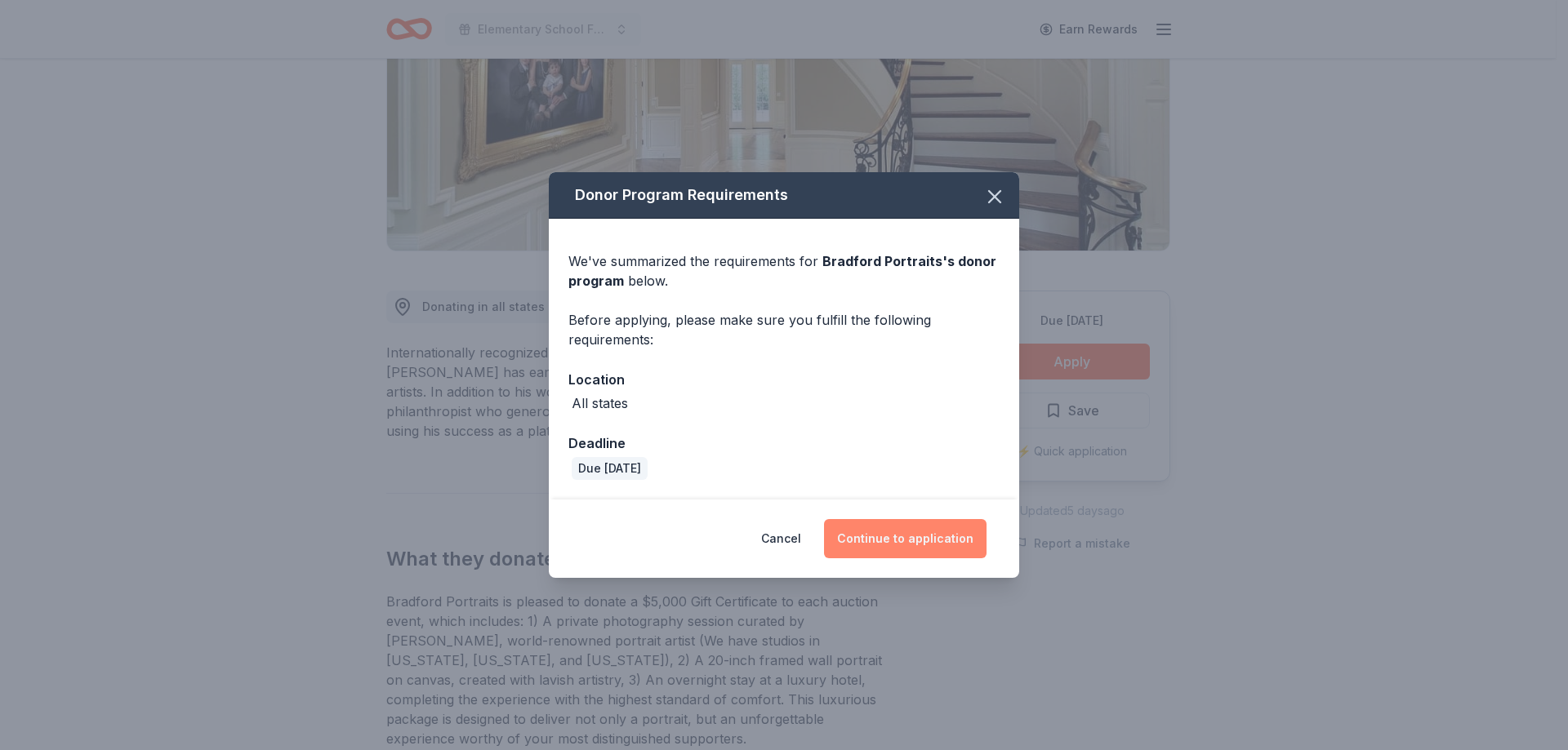
click at [932, 536] on button "Continue to application" at bounding box center [905, 539] width 163 height 39
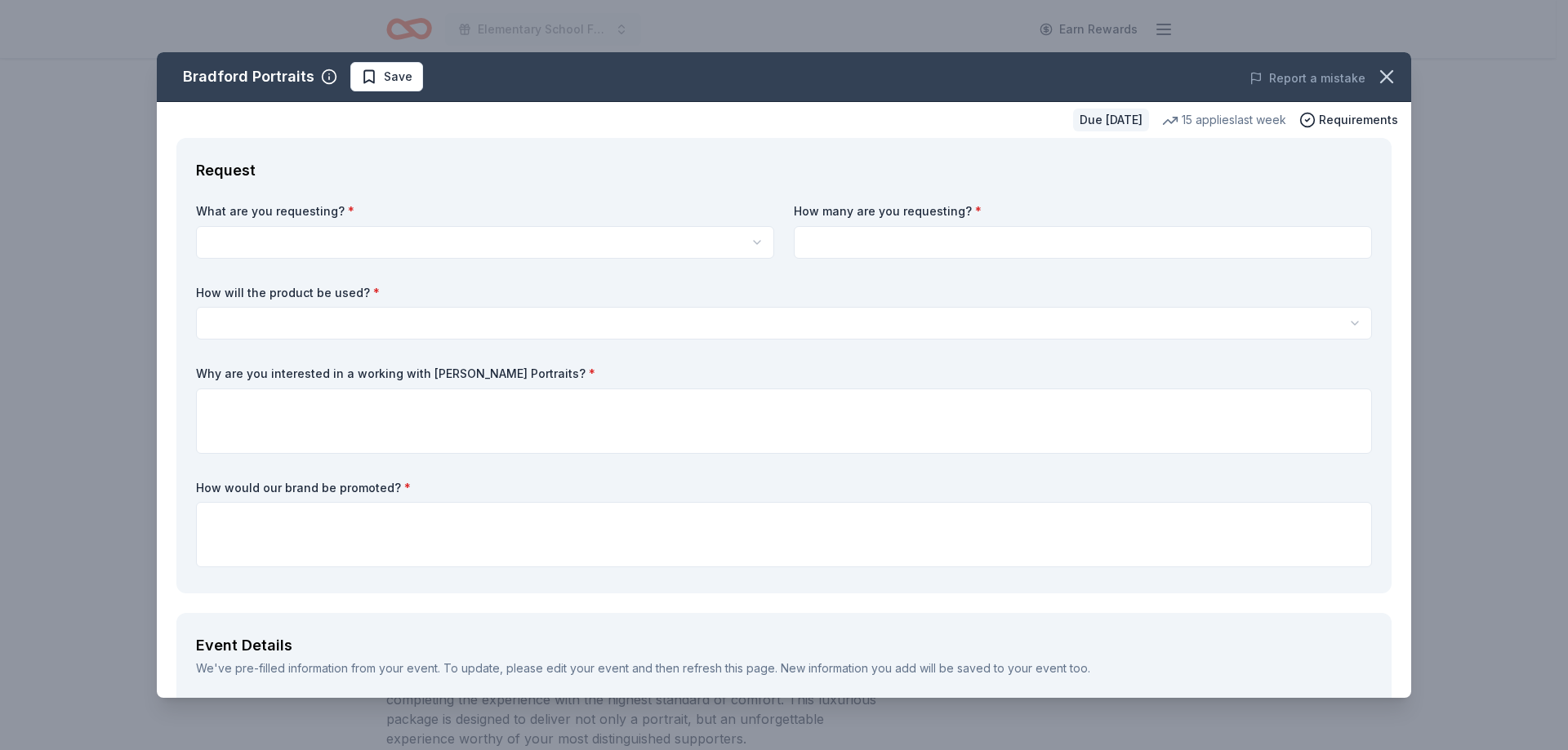
click at [997, 243] on input at bounding box center [1082, 242] width 578 height 33
type input "1"
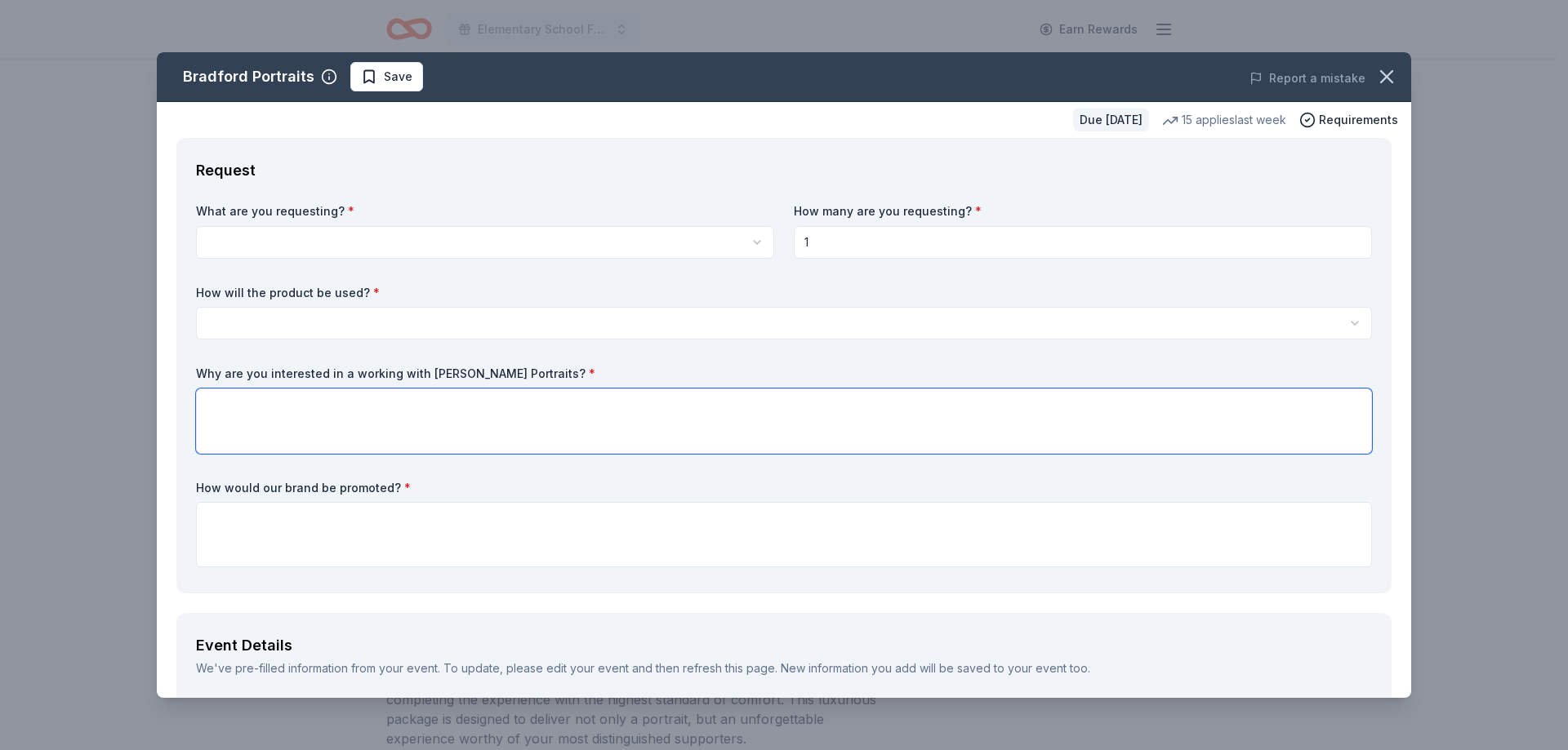
click at [448, 431] on textarea at bounding box center [784, 421] width 1176 height 65
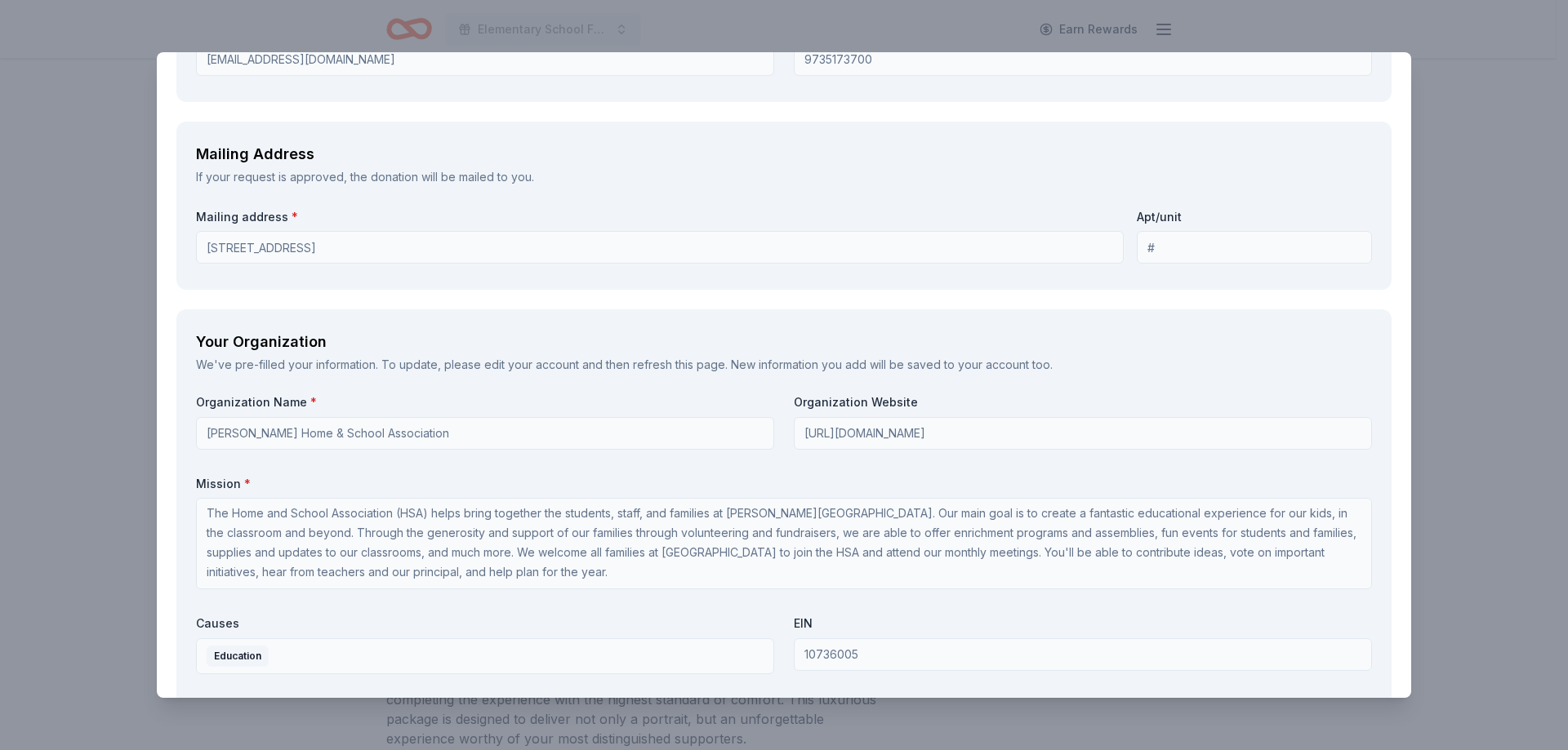
scroll to position [1959, 0]
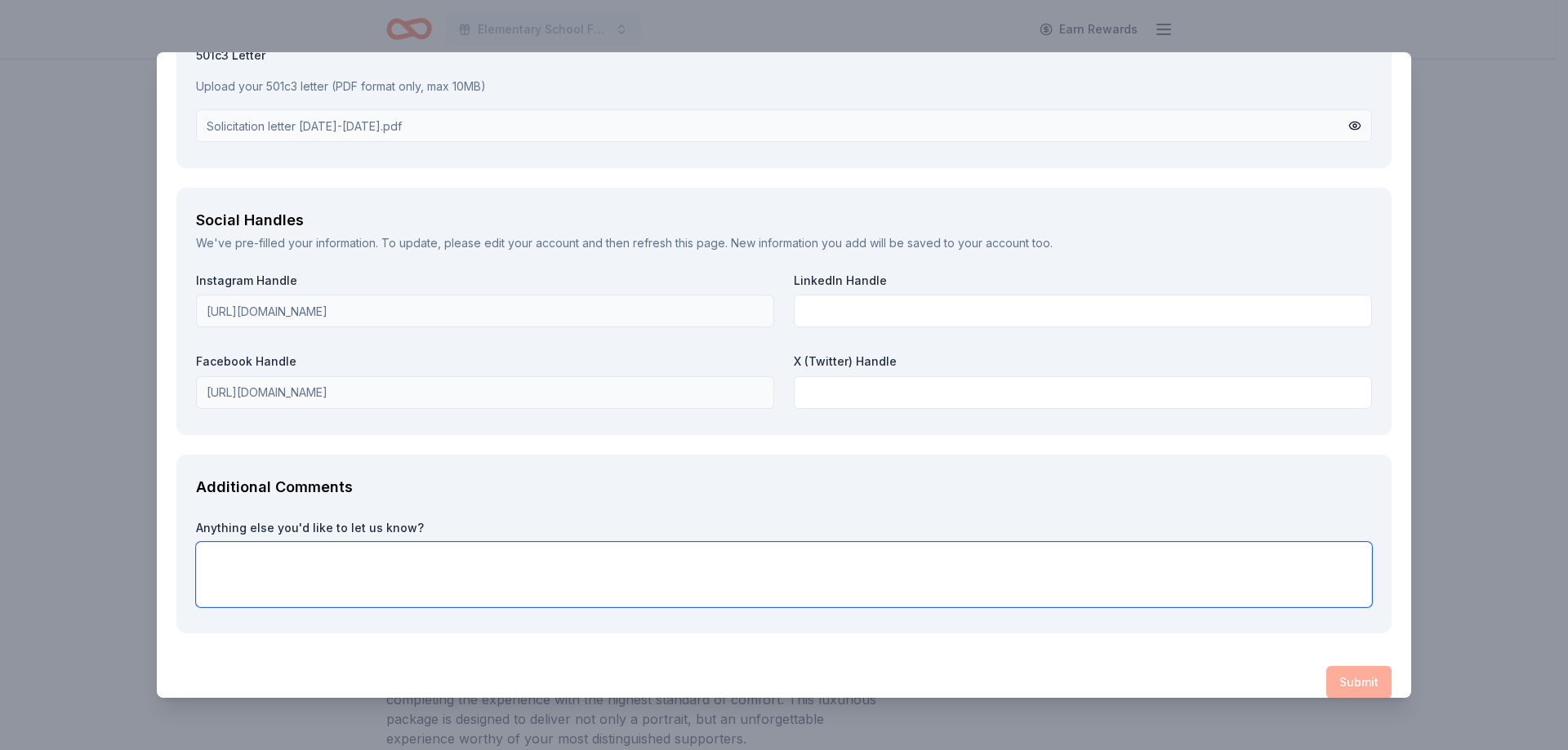
click at [407, 569] on textarea at bounding box center [784, 574] width 1176 height 65
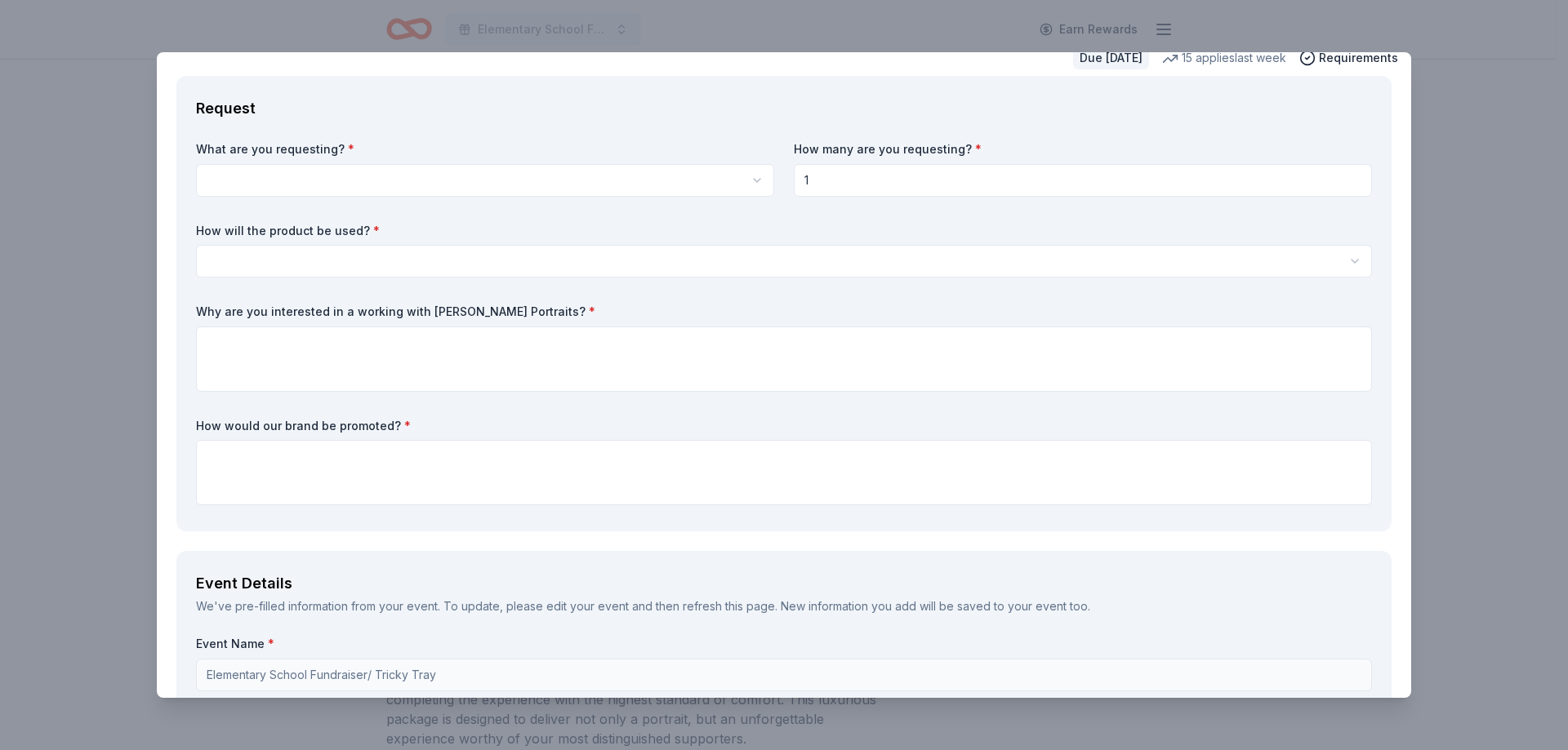
scroll to position [0, 0]
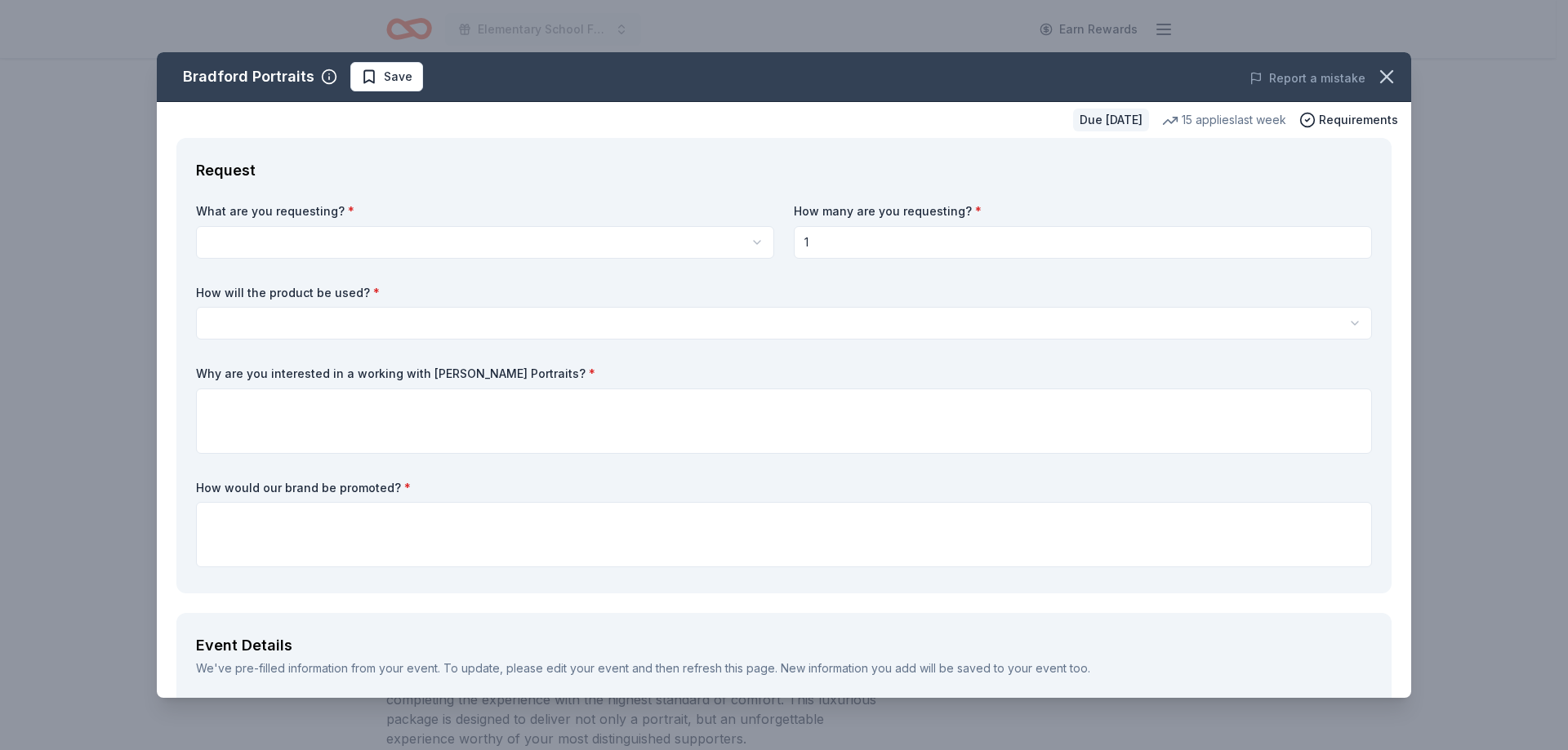
click at [240, 236] on html "Elementary School Fundraiser/ Tricky Tray Earn Rewards Due in 177 days Share Br…" at bounding box center [784, 130] width 1568 height 750
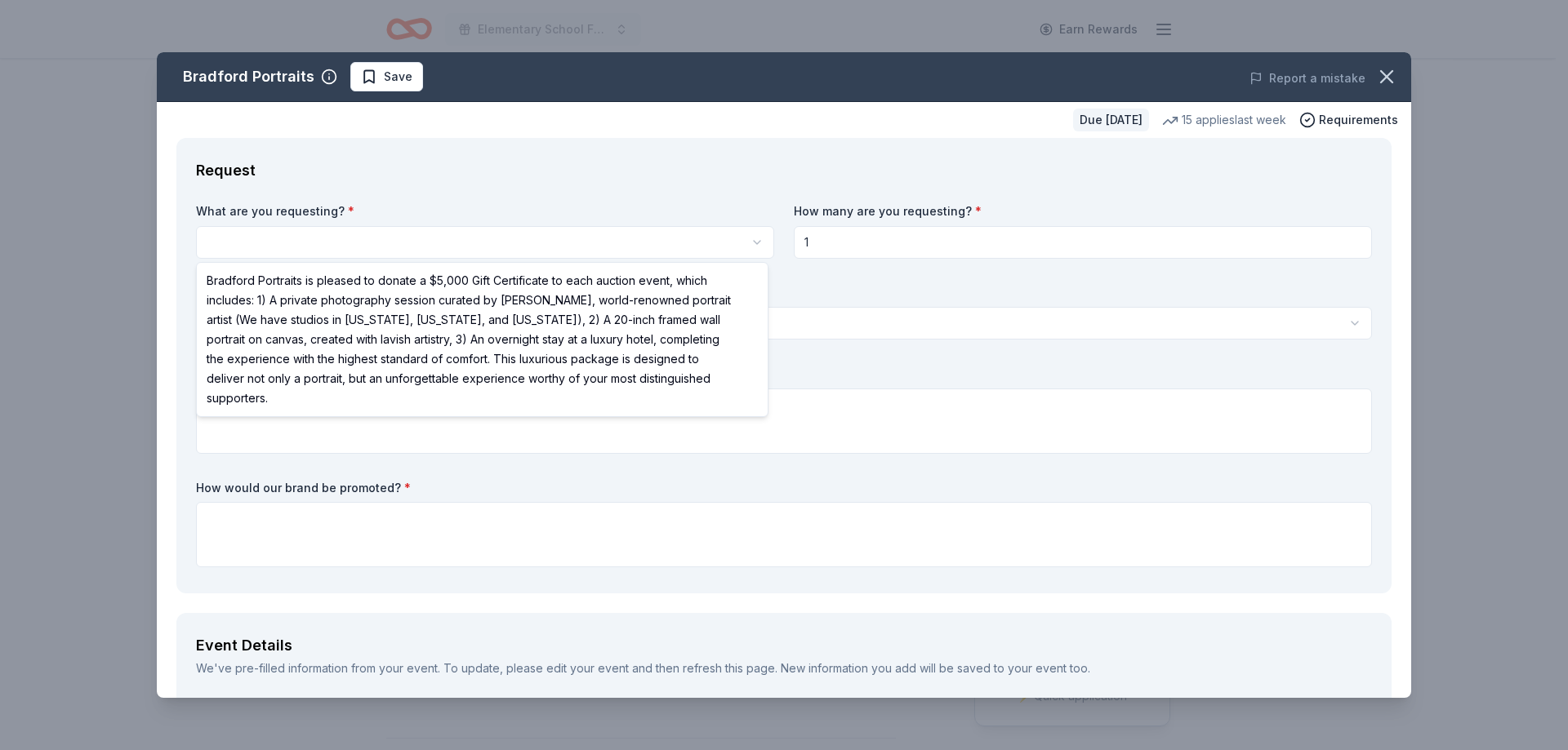
select select "Bradford Portraits is pleased to donate a $5,000 Gift Certificate to each aucti…"
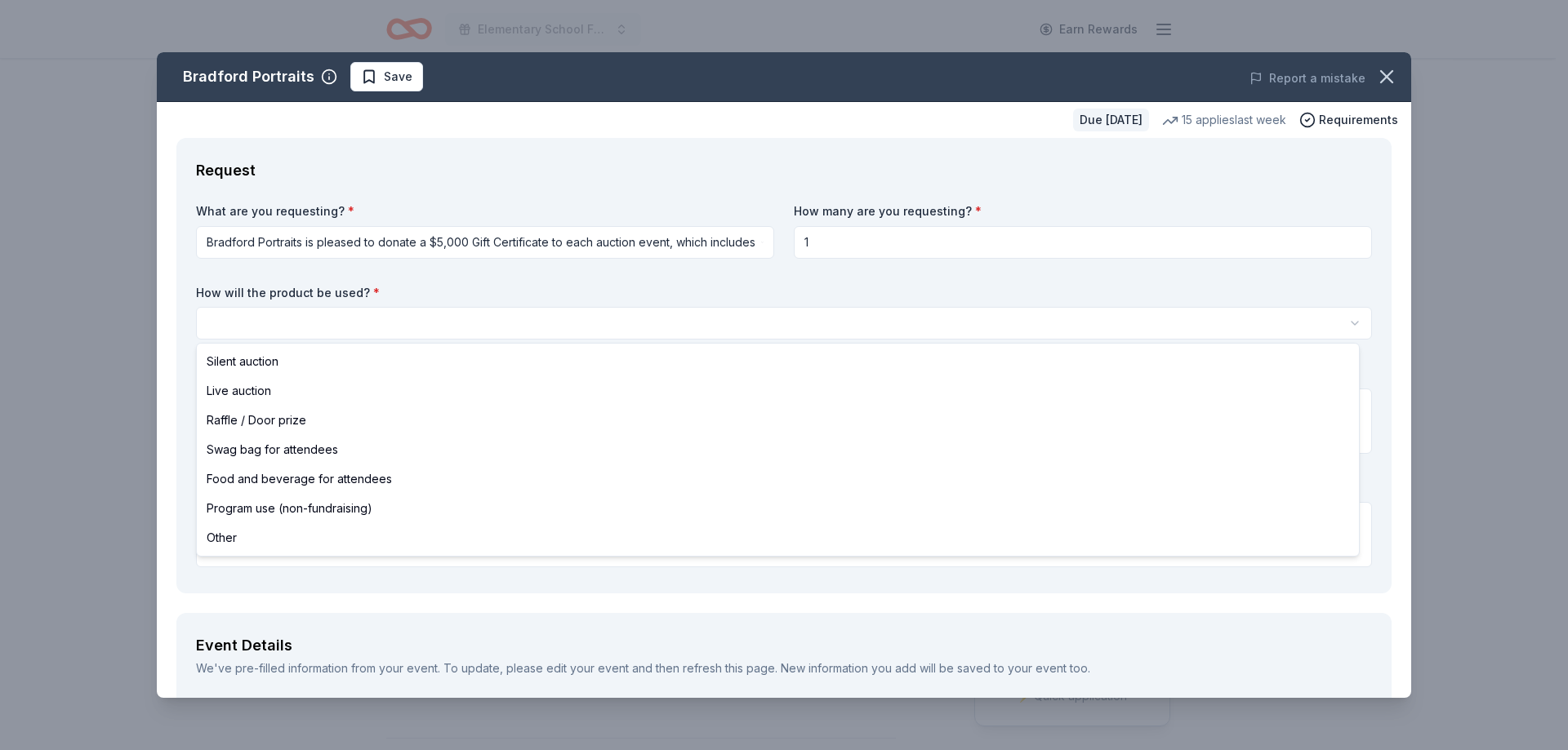
click at [309, 321] on html "Elementary School Fundraiser/ Tricky Tray Earn Rewards Due in 177 days Share Br…" at bounding box center [784, 375] width 1568 height 750
select select "raffleDoorPrize"
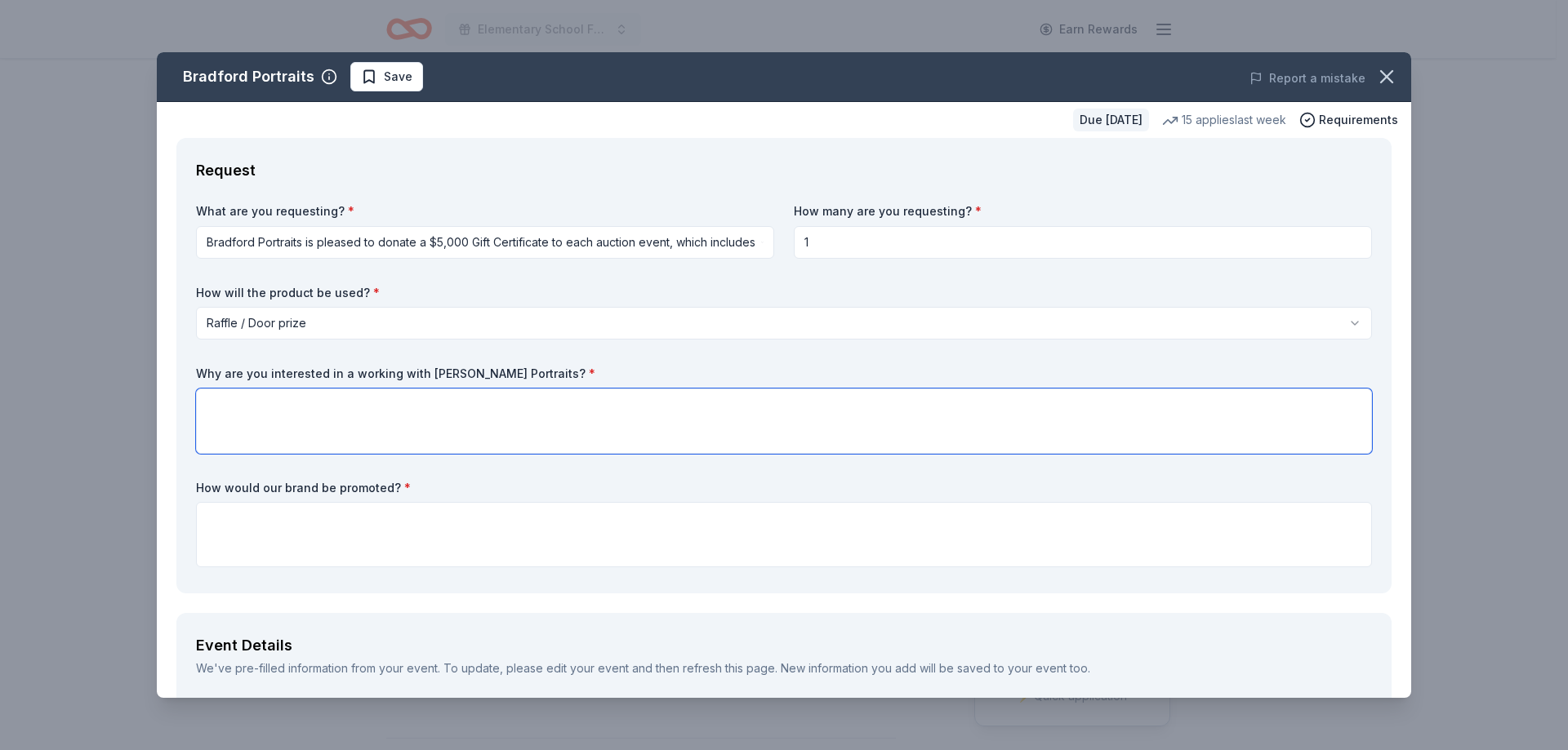
click at [379, 402] on textarea at bounding box center [784, 421] width 1176 height 65
paste textarea "We are reaching out to you because we believe in the power of collective genero…"
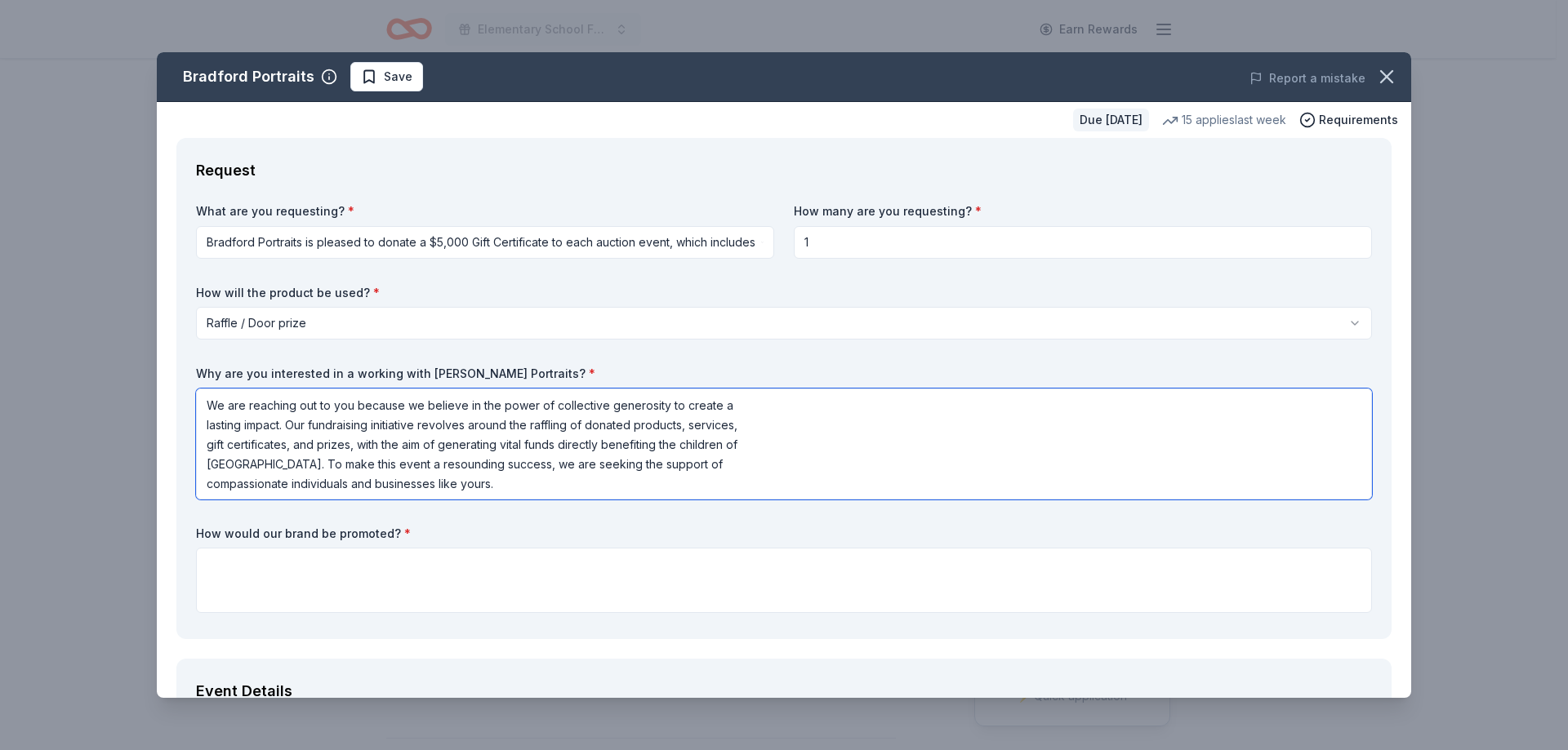
type textarea "We are reaching out to you because we believe in the power of collective genero…"
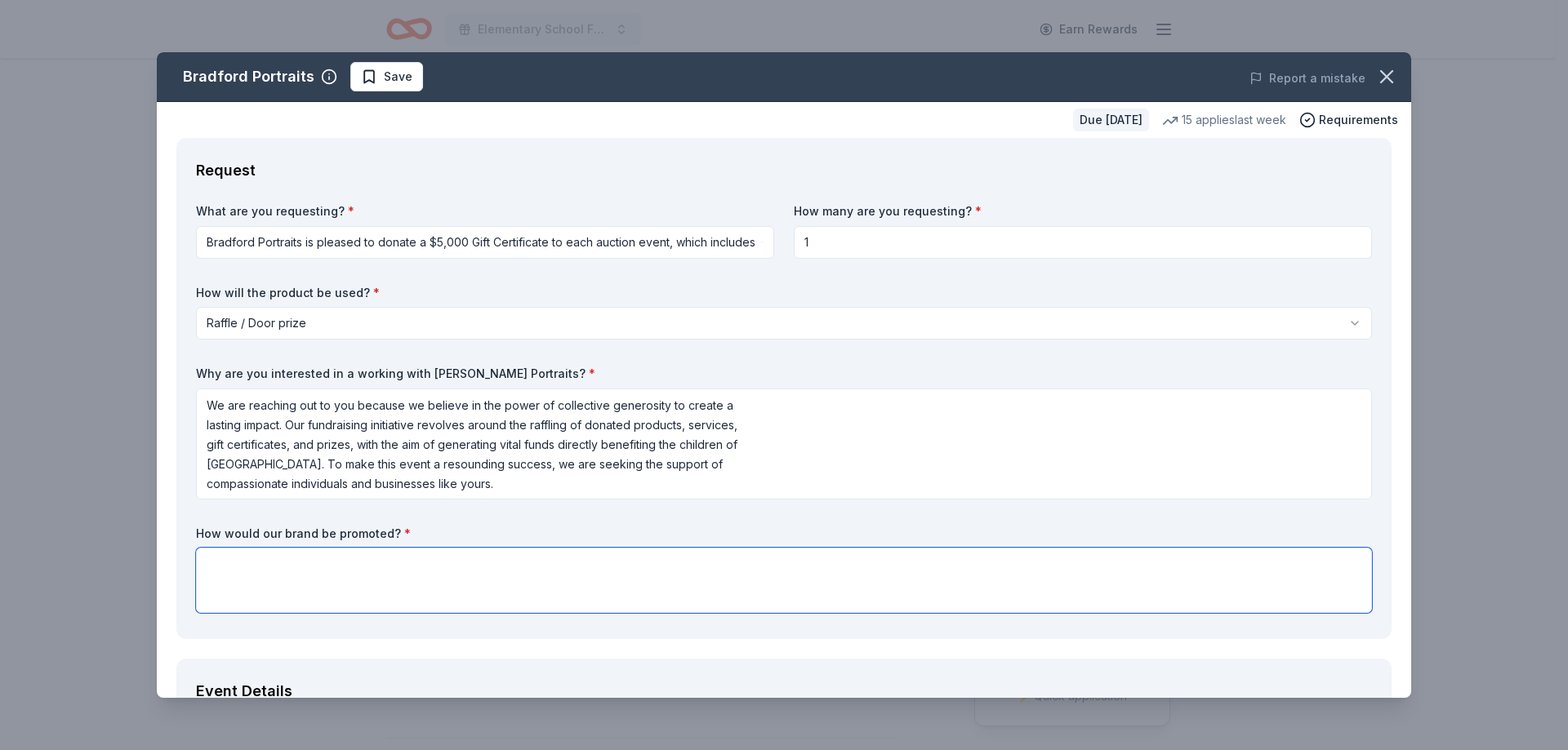
click at [294, 579] on textarea at bounding box center [784, 580] width 1176 height 65
paste textarea "depending on donation, it will be displayed in a basket or display case"
click at [212, 564] on textarea "depending on donation, it will be displayed in a basket or display case" at bounding box center [784, 580] width 1176 height 65
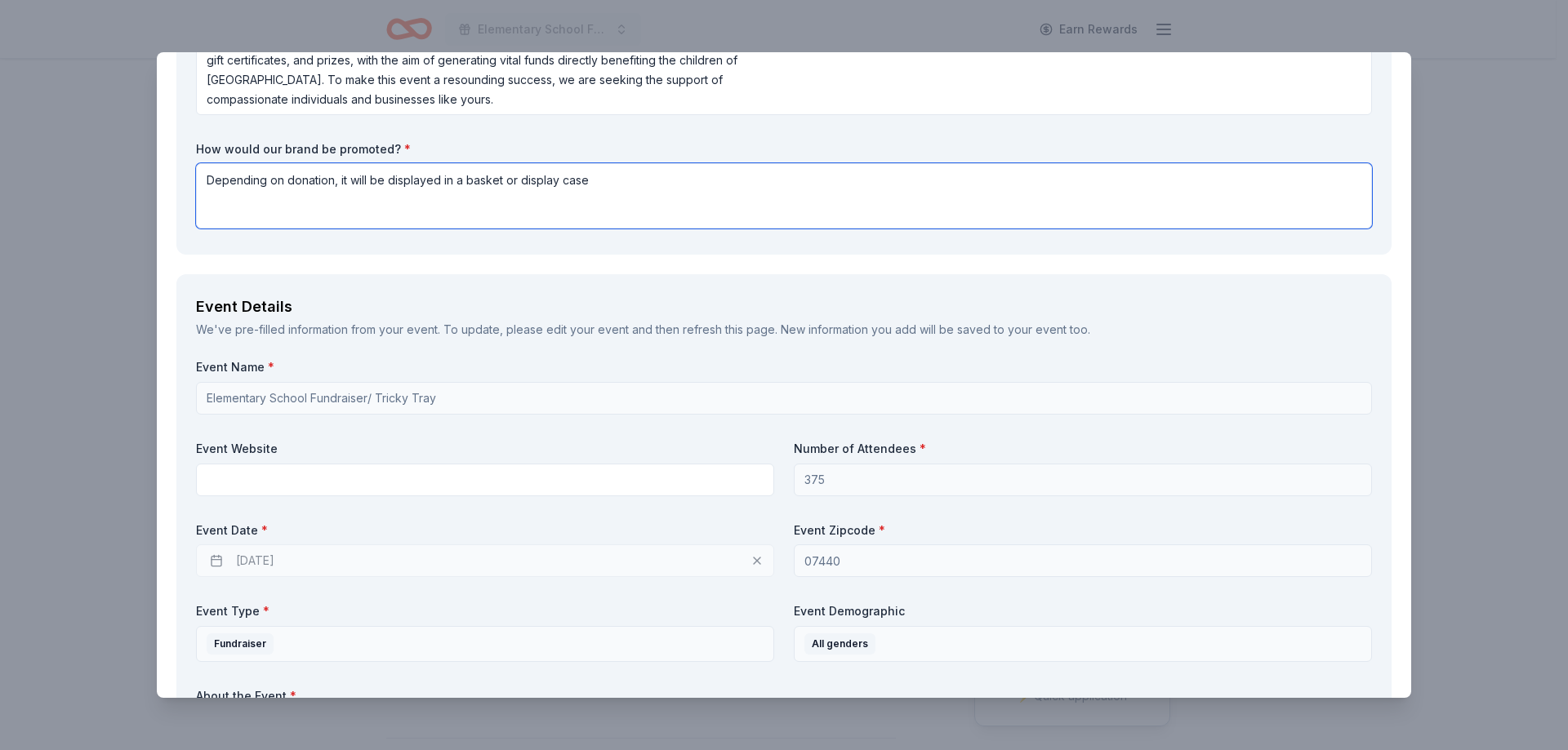
scroll to position [408, 0]
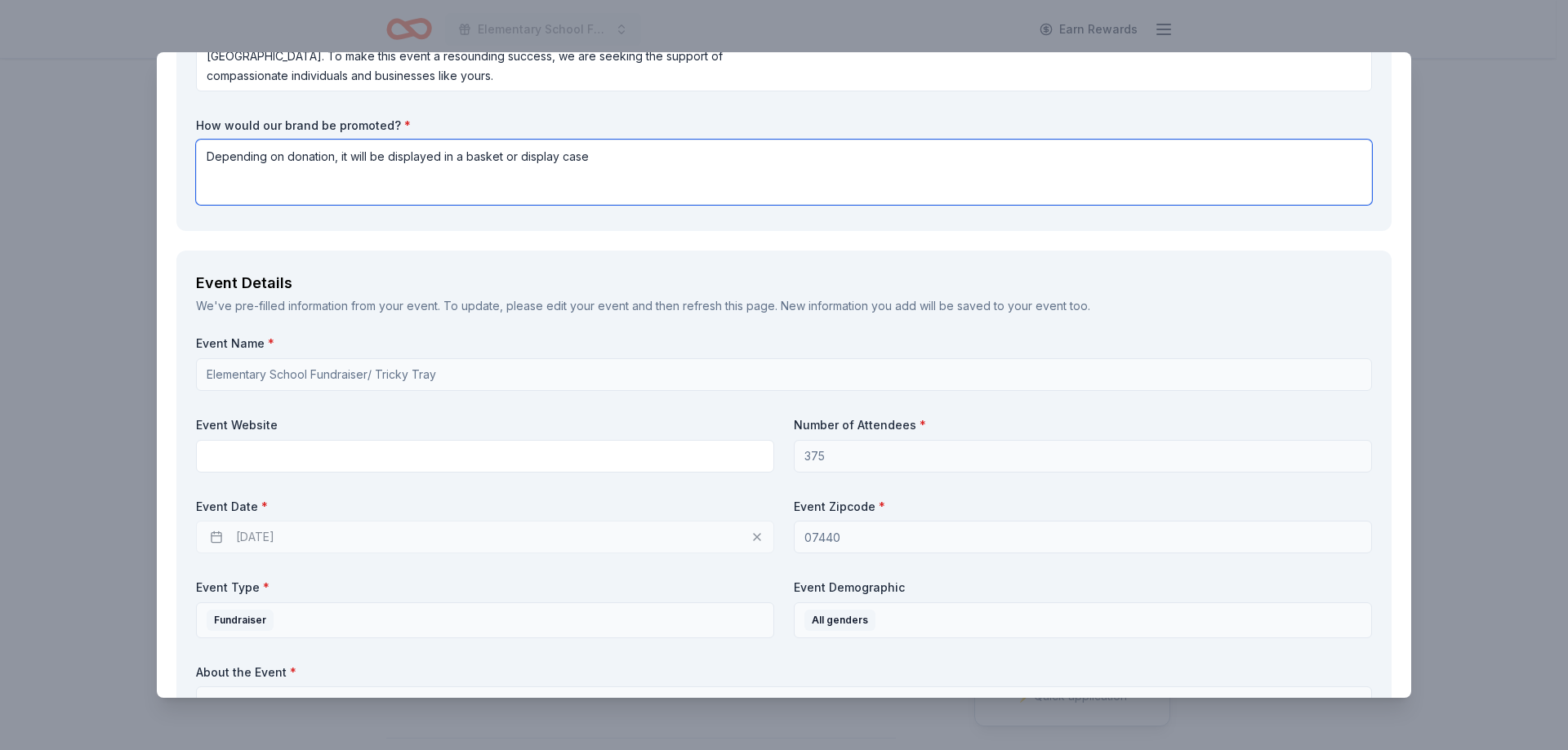
type textarea "Depending on donation, it will be displayed in a basket or display case"
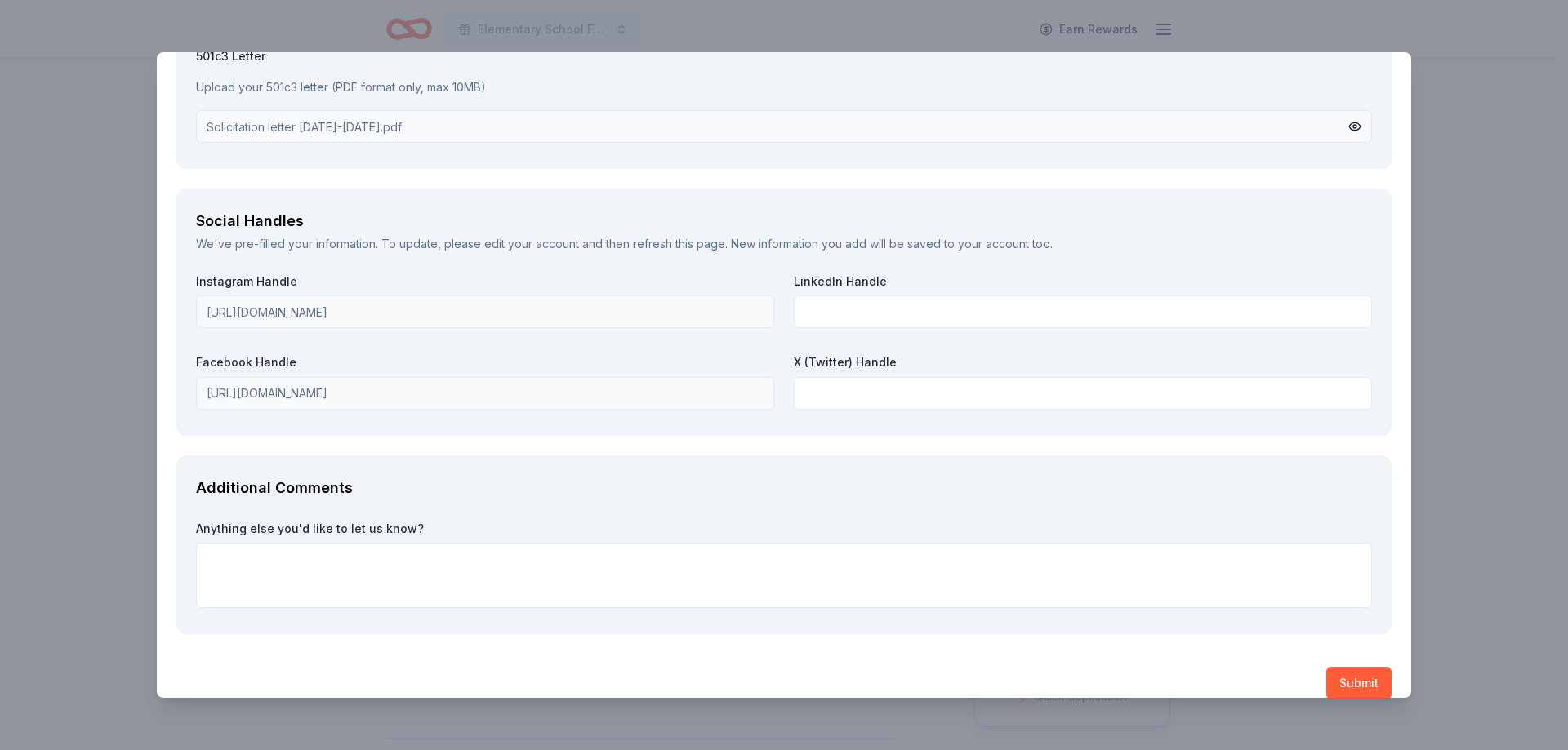
scroll to position [2025, 0]
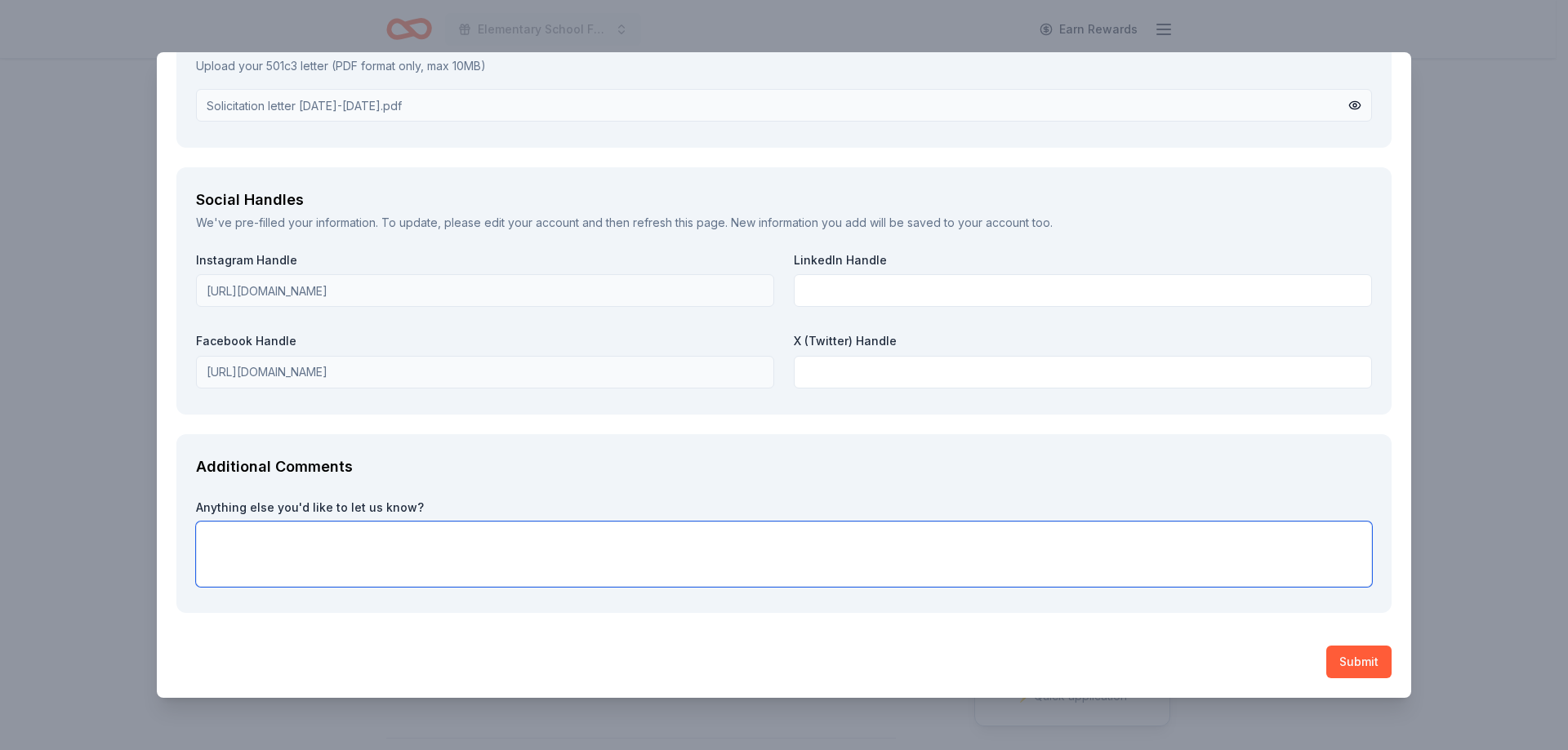
click at [261, 569] on textarea at bounding box center [784, 553] width 1176 height 65
paste textarea "We are excited to announce that the Stephen J. Gerace Home & School Association…"
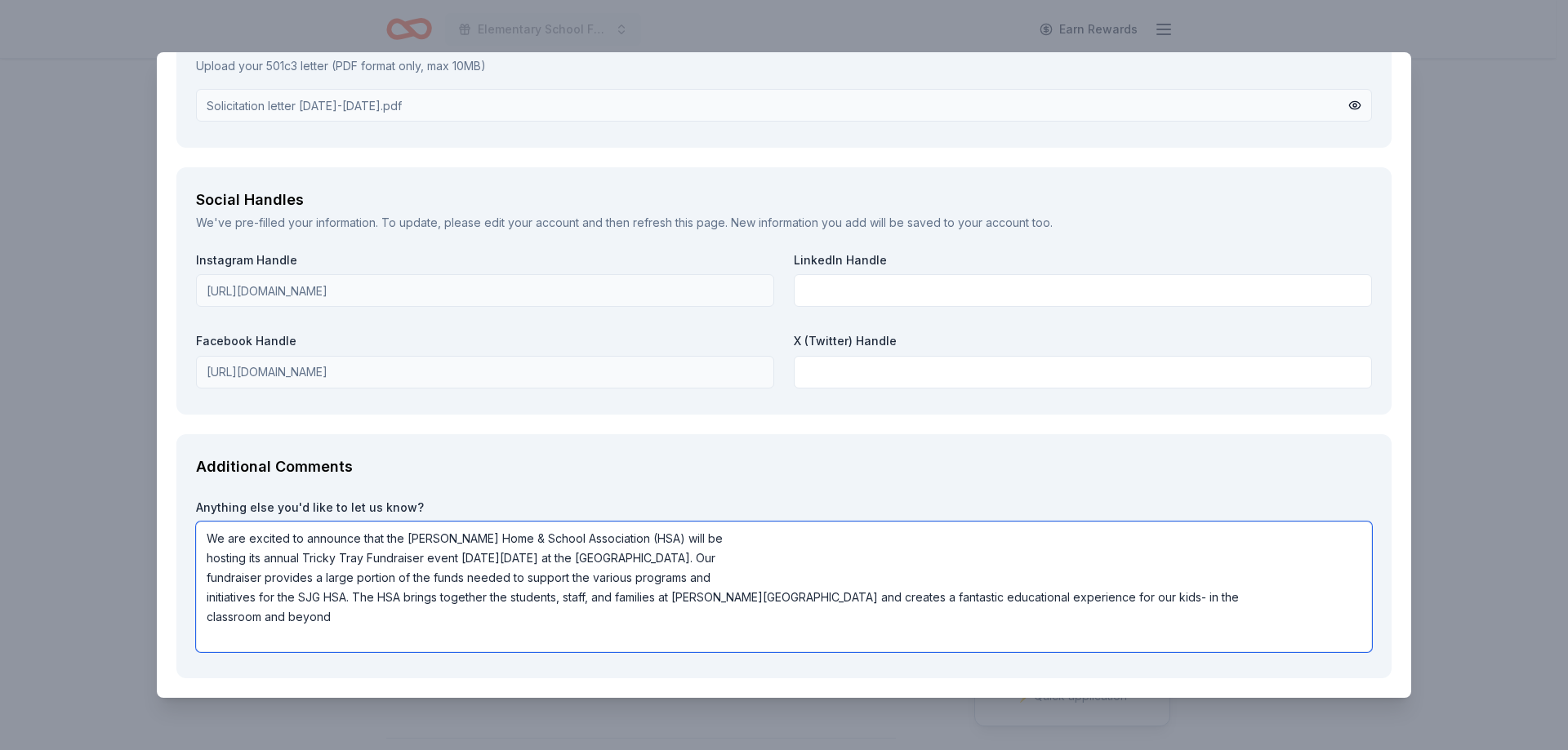
click at [206, 554] on textarea "We are excited to announce that the Stephen J. Gerace Home & School Association…" at bounding box center [784, 586] width 1176 height 131
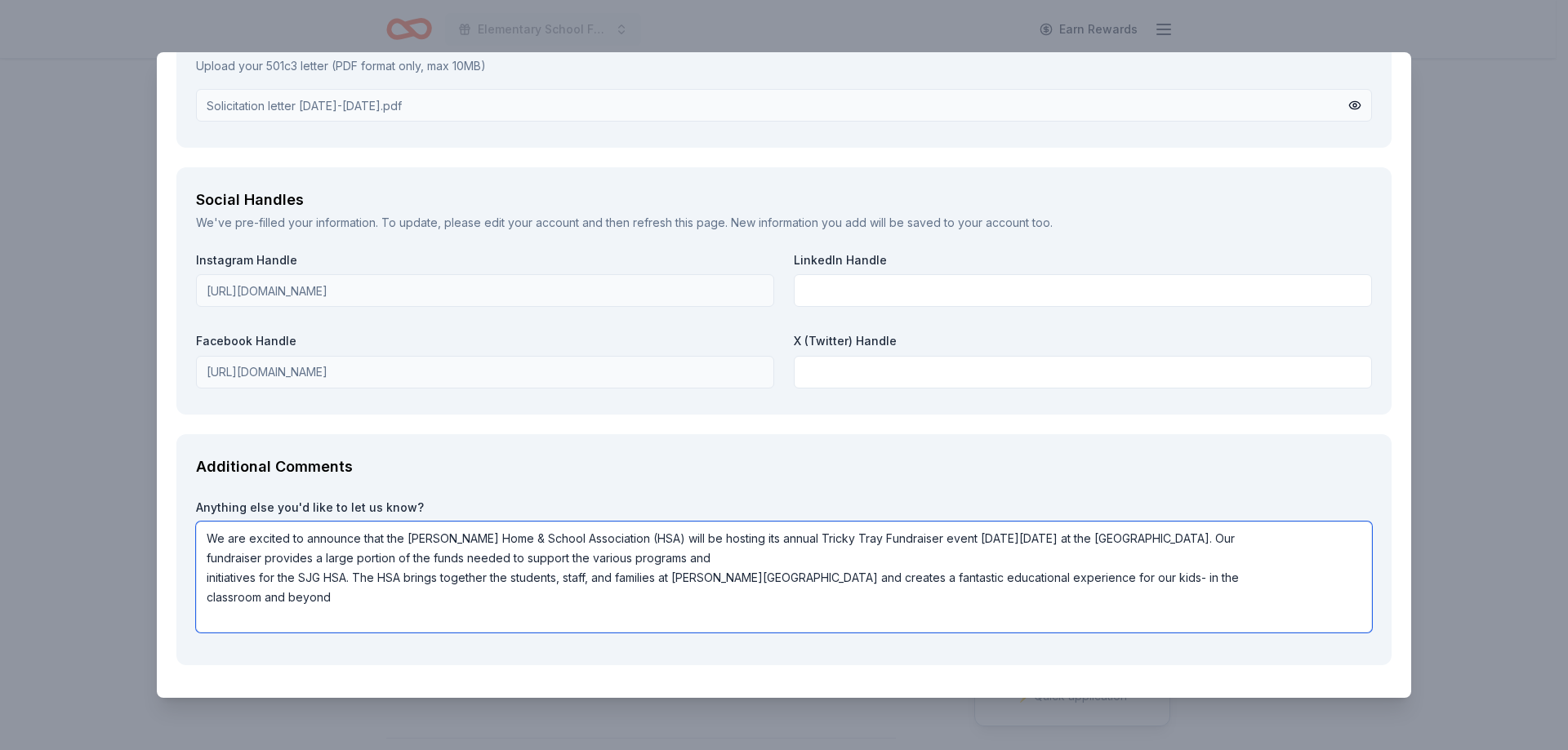
click at [206, 577] on textarea "We are excited to announce that the Stephen J. Gerace Home & School Association…" at bounding box center [784, 577] width 1176 height 111
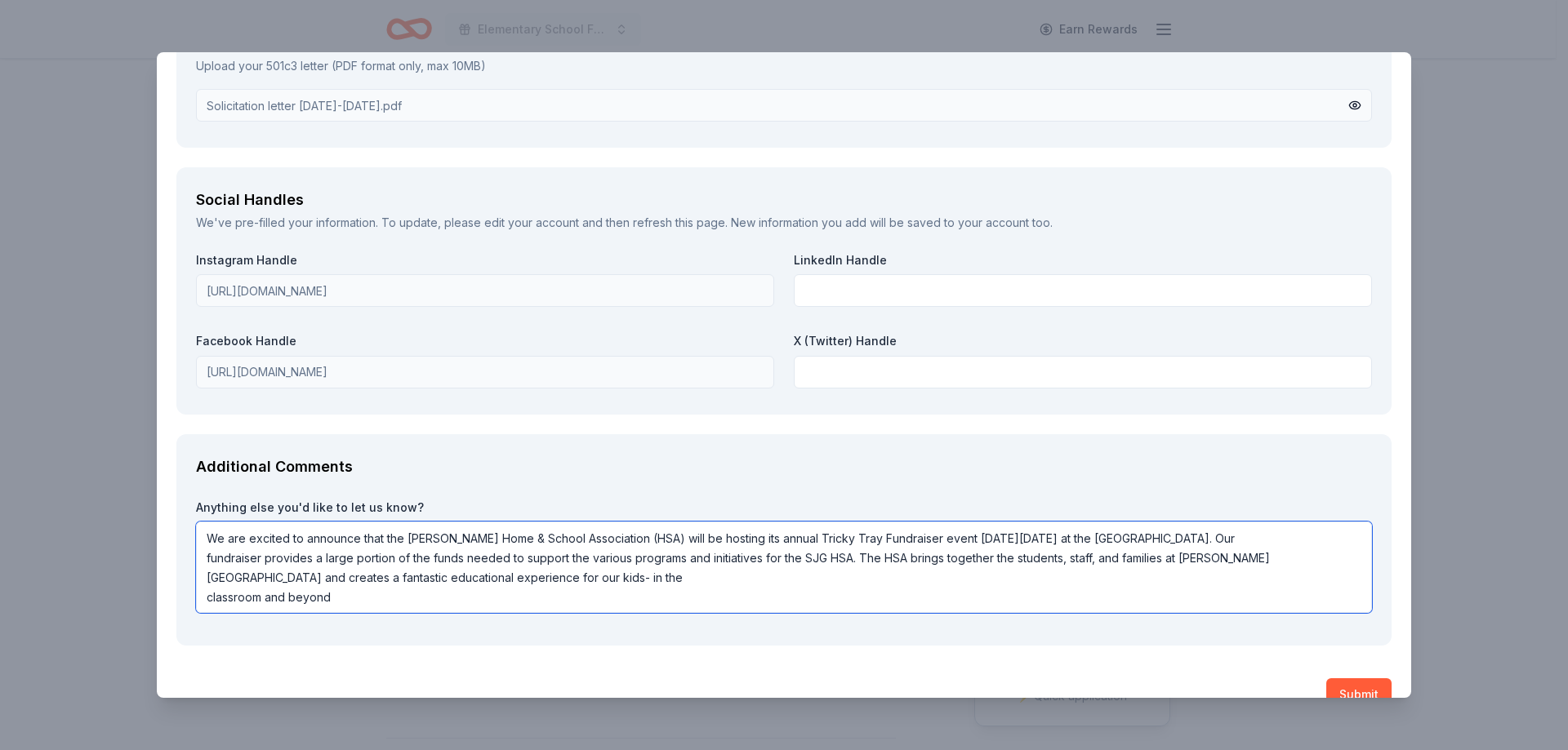
click at [210, 599] on textarea "We are excited to announce that the Stephen J. Gerace Home & School Association…" at bounding box center [784, 567] width 1176 height 91
click at [208, 598] on textarea "We are excited to announce that the Stephen J. Gerace Home & School Association…" at bounding box center [784, 567] width 1176 height 91
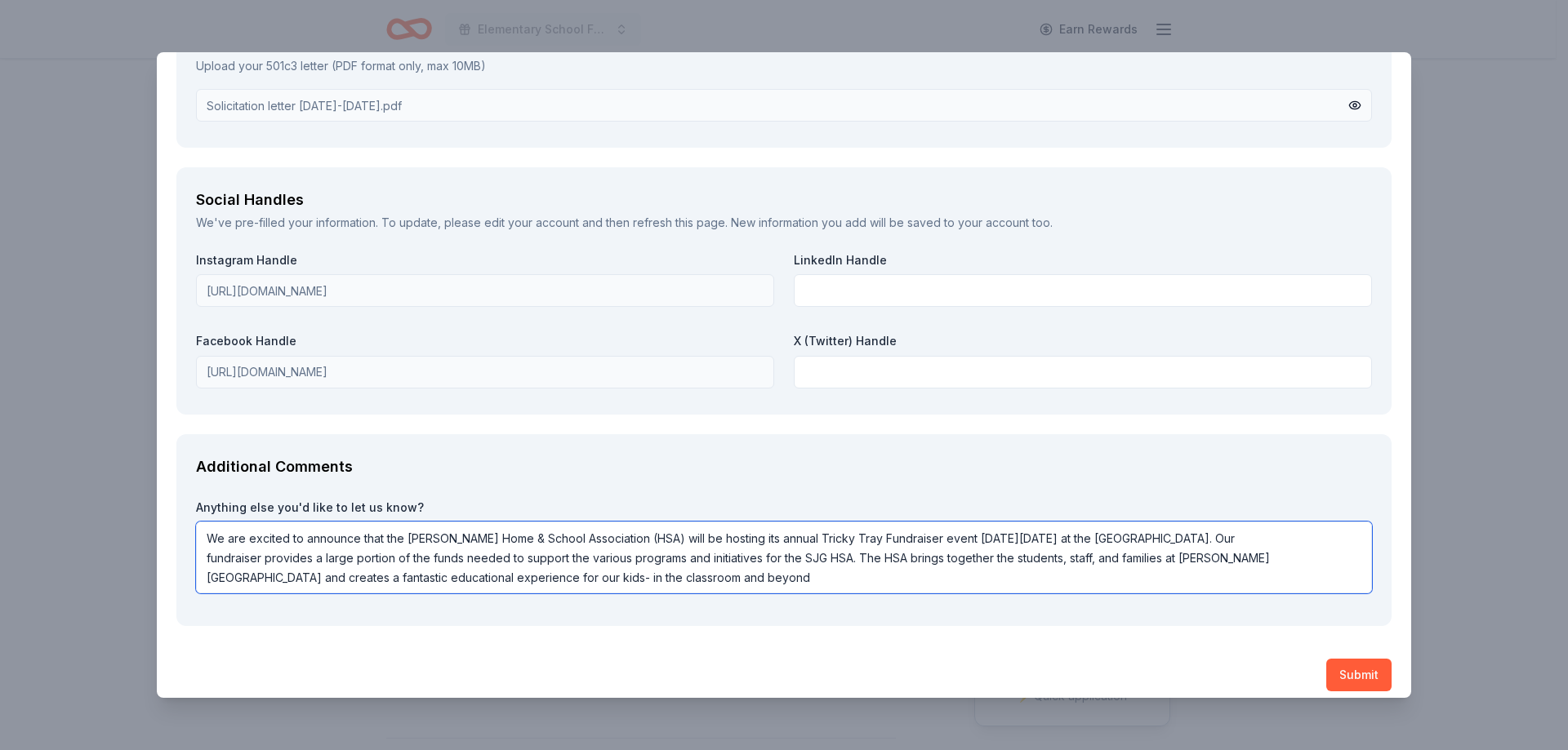
click at [1131, 538] on textarea "We are excited to announce that the Stephen J. Gerace Home & School Association…" at bounding box center [784, 557] width 1176 height 72
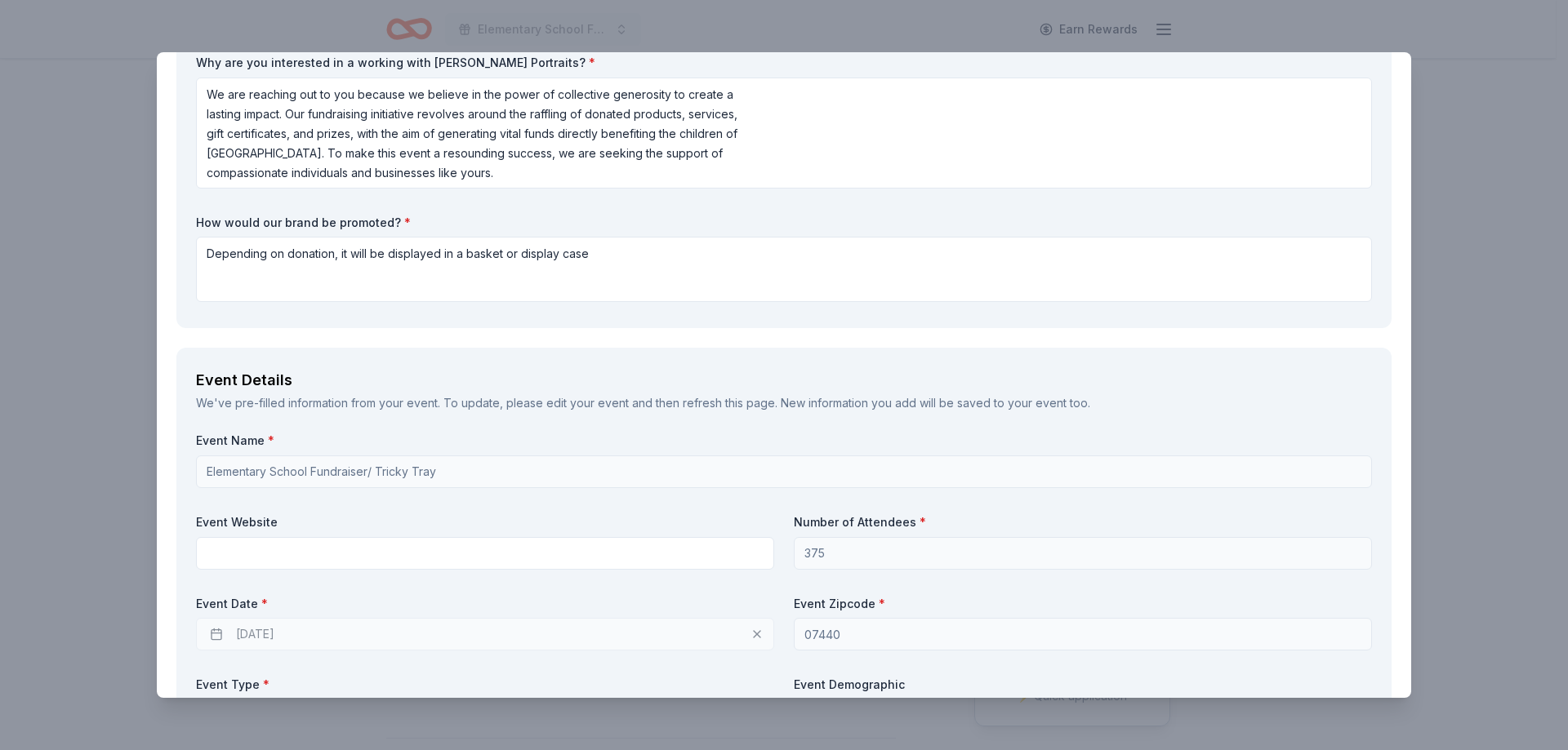
scroll to position [0, 0]
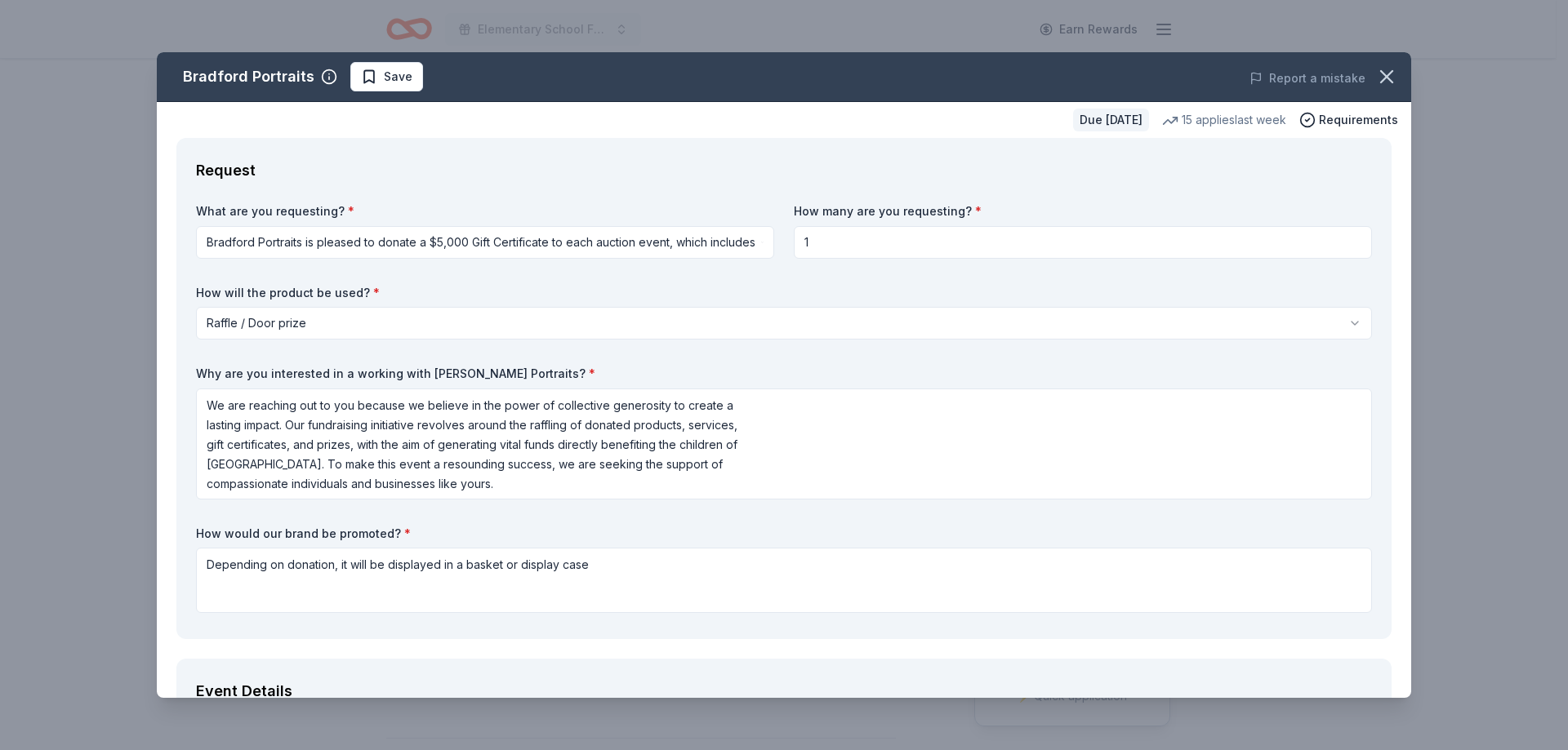
type textarea "We are excited to announce that the Stephen J. Gerace Home & School Association…"
click at [702, 242] on html "Elementary School Fundraiser/ Tricky Tray Earn Rewards Due in 177 days Share Br…" at bounding box center [784, 375] width 1568 height 750
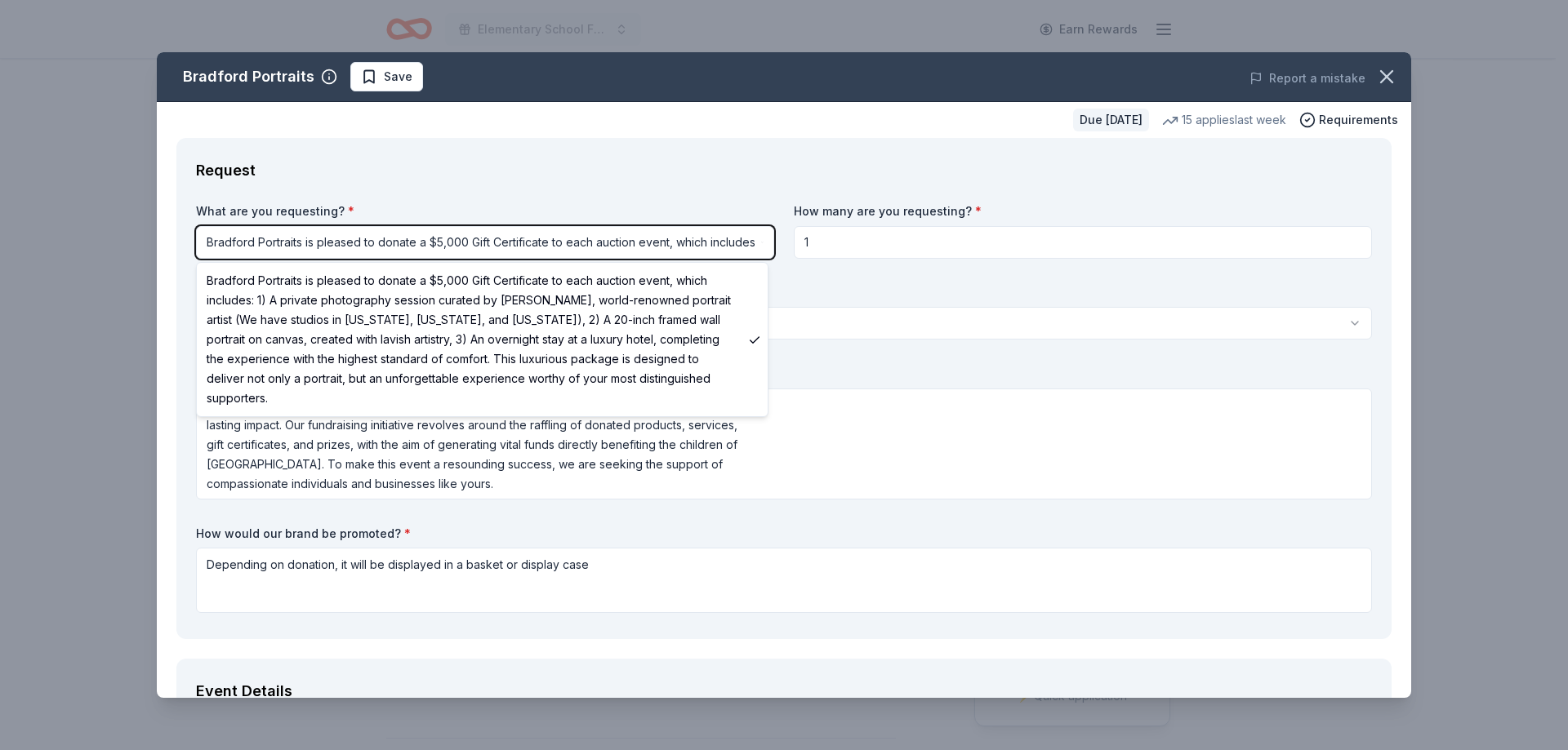
click at [826, 321] on html "Elementary School Fundraiser/ Tricky Tray Earn Rewards Due in 177 days Share Br…" at bounding box center [784, 375] width 1568 height 750
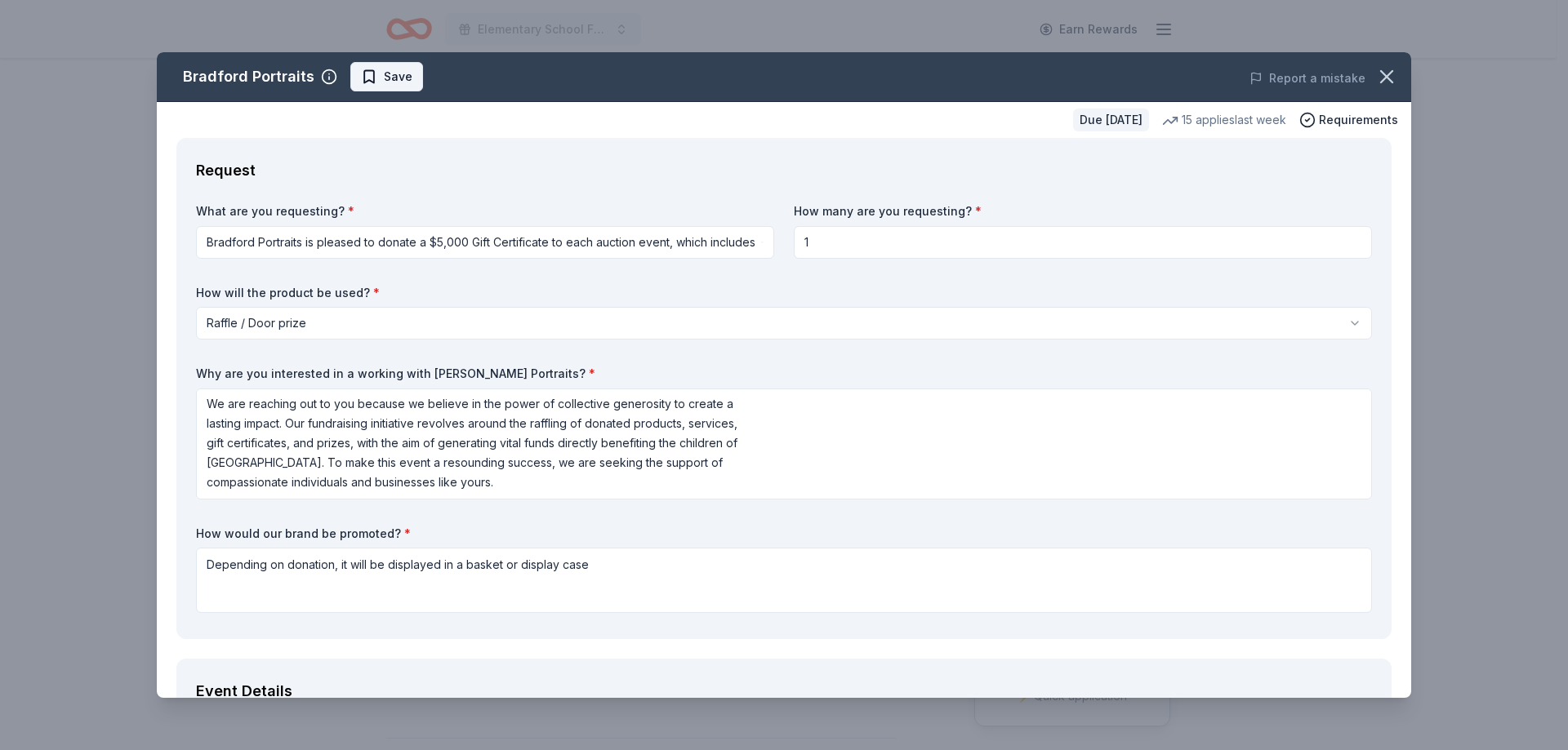
click at [402, 79] on span "Save" at bounding box center [398, 77] width 29 height 20
click at [402, 79] on html "Elementary School Fundraiser/ Tricky Tray Earn Rewards Due in 177 days Share Br…" at bounding box center [784, 375] width 1568 height 750
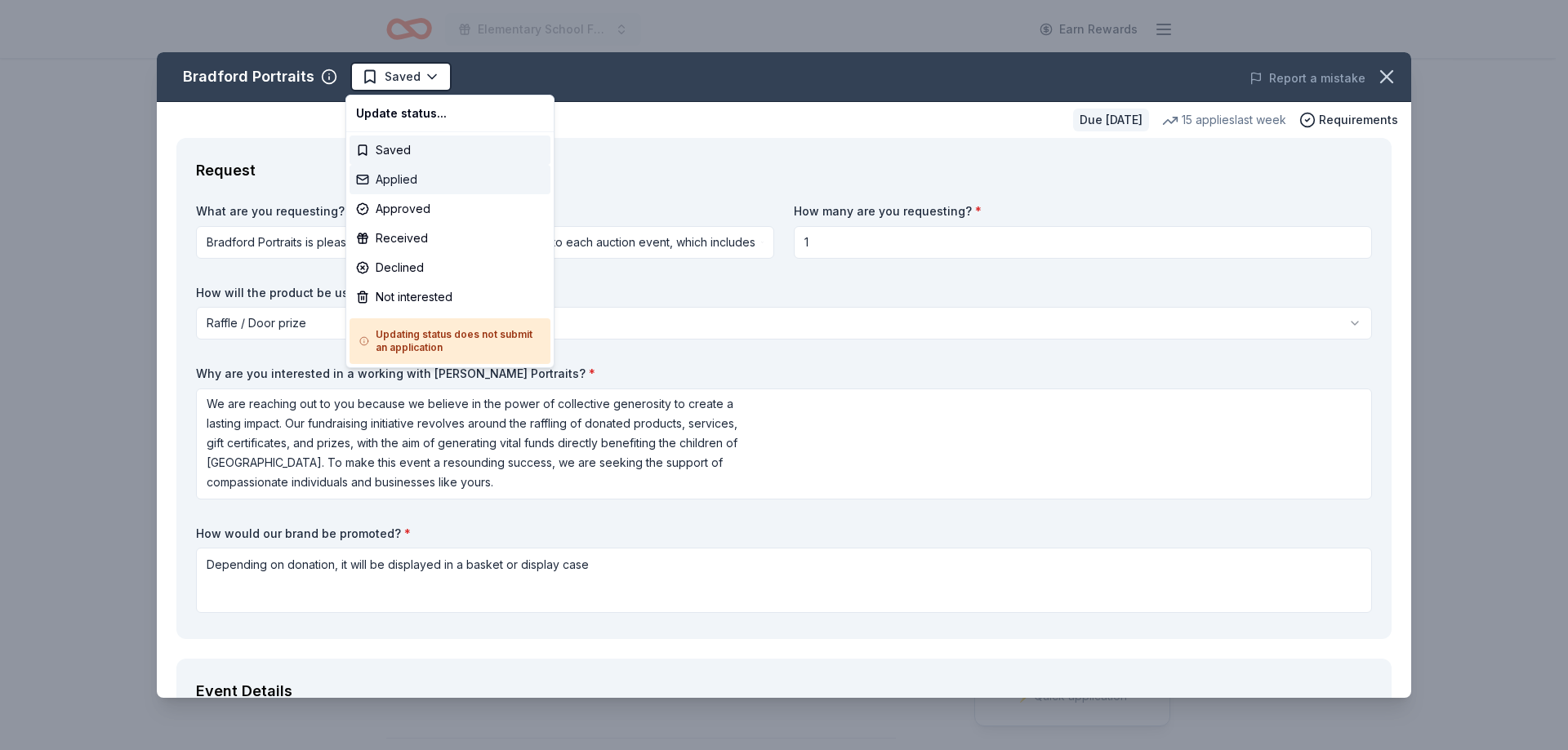
click at [411, 181] on div "Applied" at bounding box center [450, 179] width 201 height 29
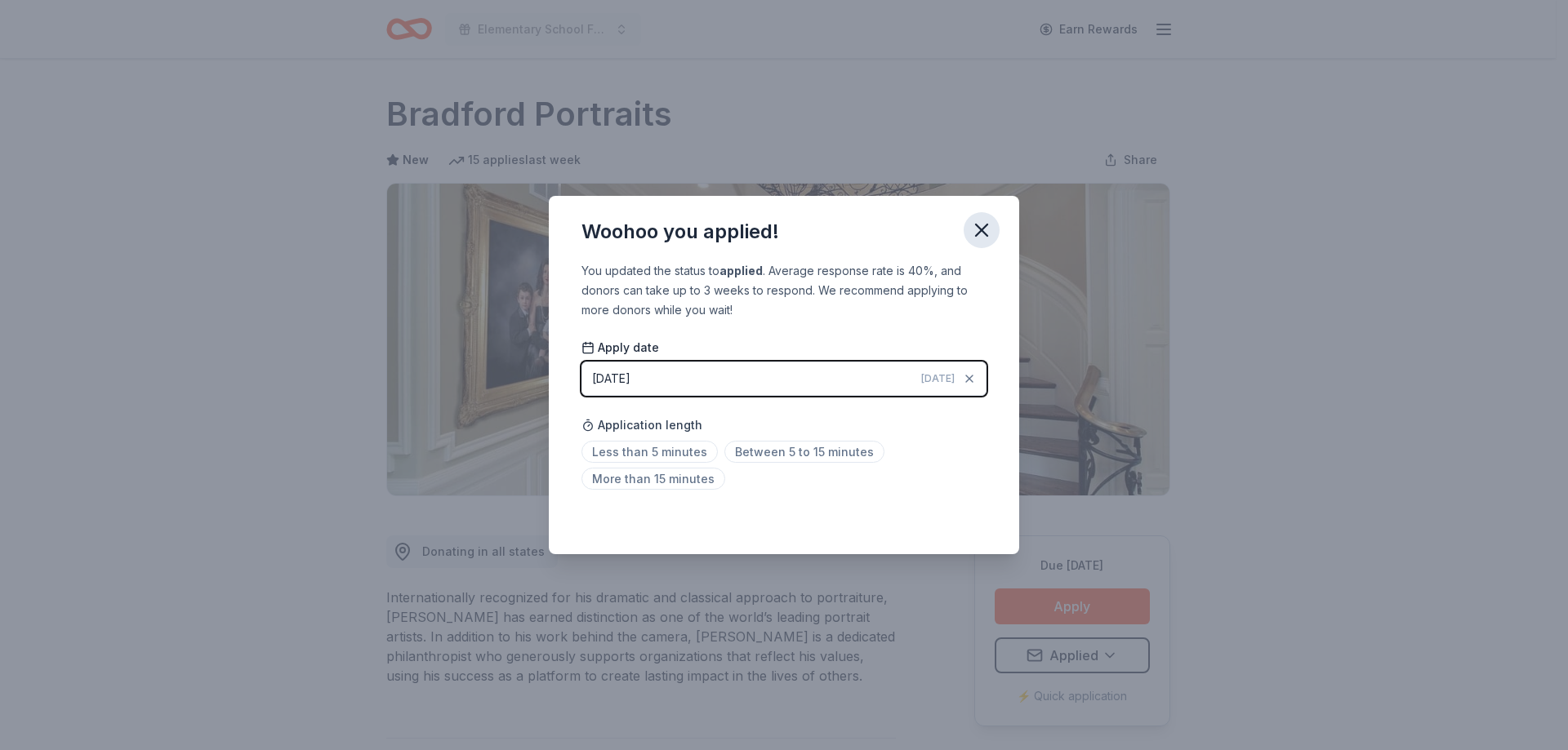
click at [982, 232] on icon "button" at bounding box center [982, 231] width 23 height 23
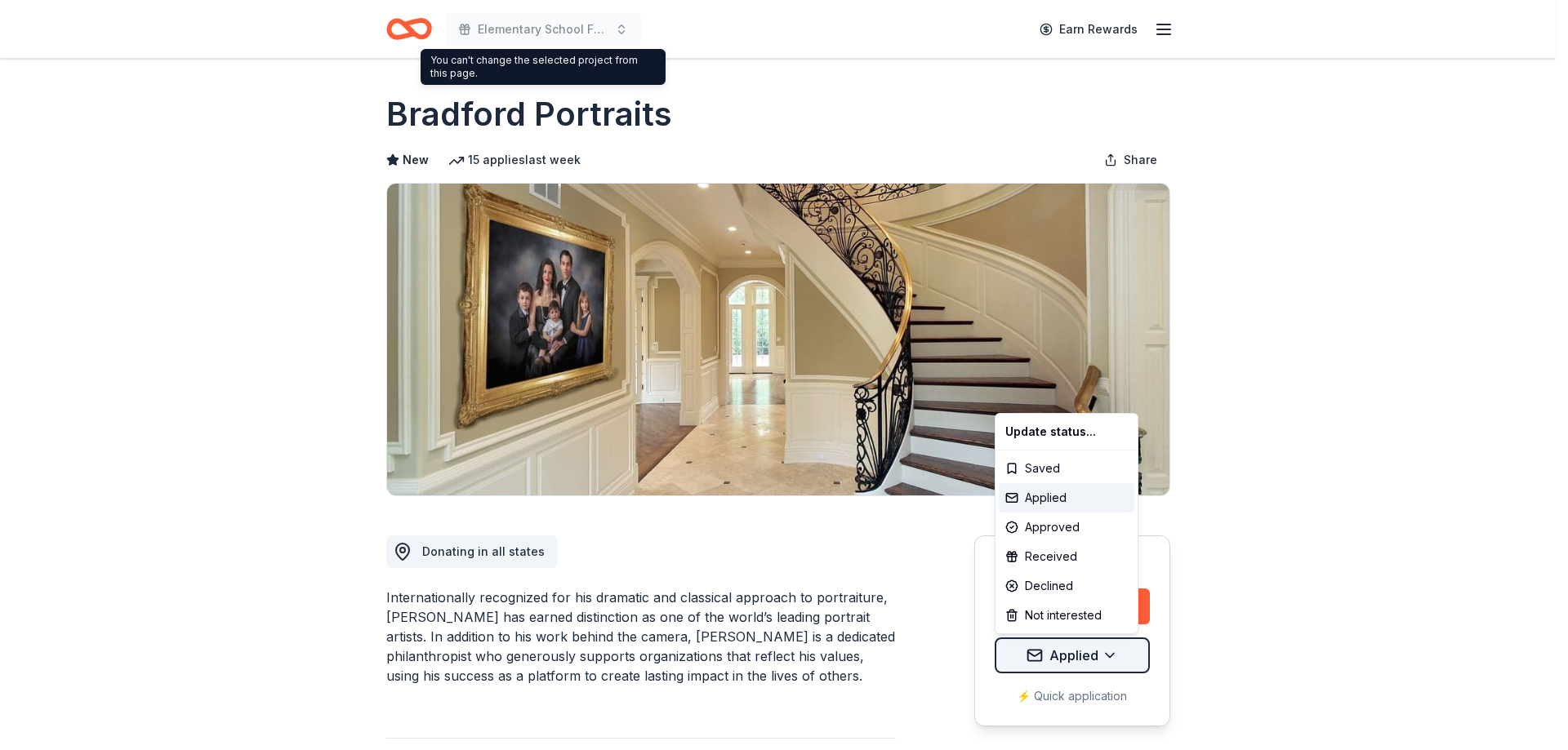
click at [1120, 662] on html "Elementary School Fundraiser/ Tricky Tray Earn Rewards Due in 177 days Share Br…" at bounding box center [784, 375] width 1568 height 750
click at [1136, 604] on div "Update status... Saved Applied Approved Received Declined Not interested" at bounding box center [1066, 523] width 144 height 221
click at [1261, 518] on html "Elementary School Fundraiser/ Tricky Tray Earn Rewards Due in 177 days Share Br…" at bounding box center [784, 375] width 1568 height 750
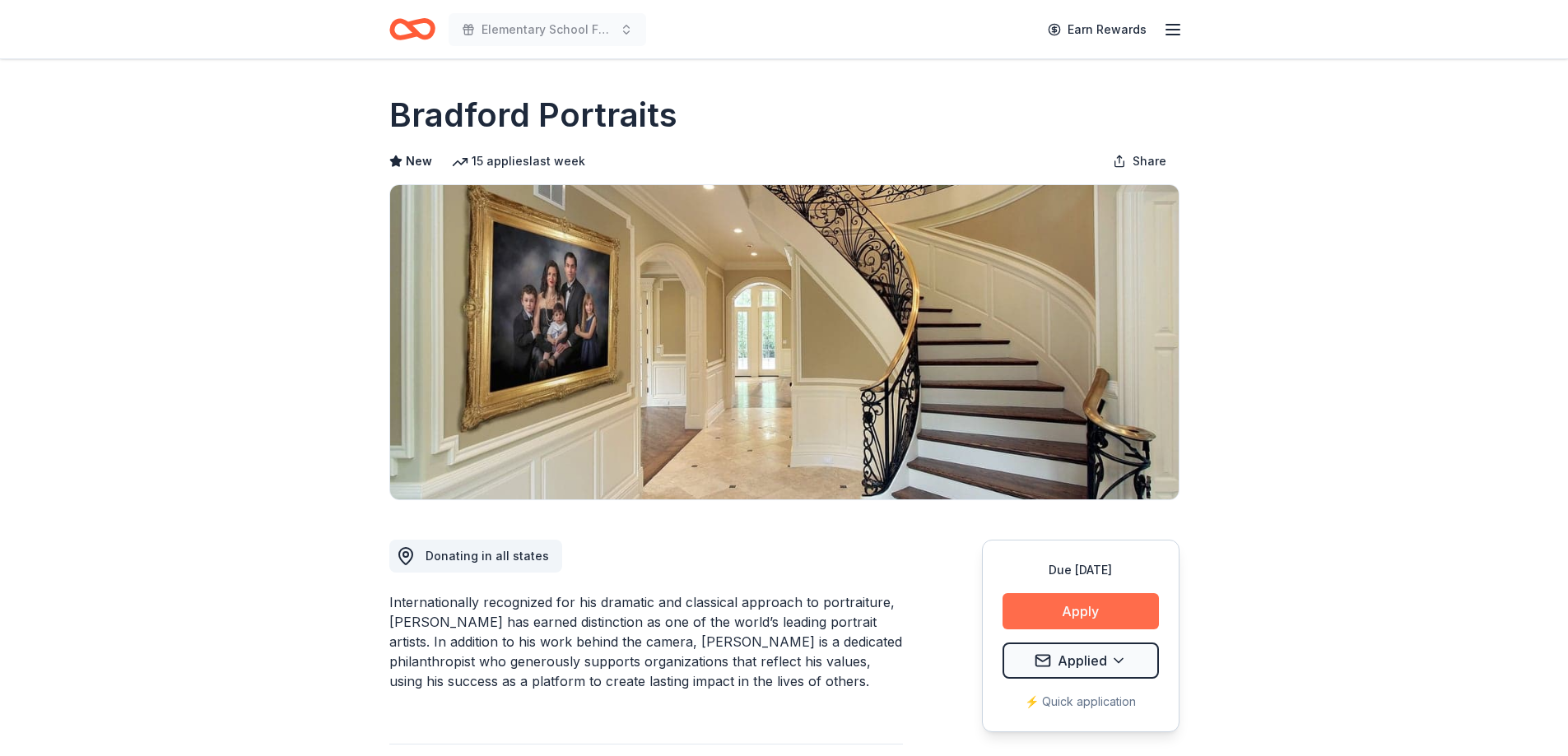
click at [1097, 603] on button "Apply" at bounding box center [1080, 611] width 156 height 36
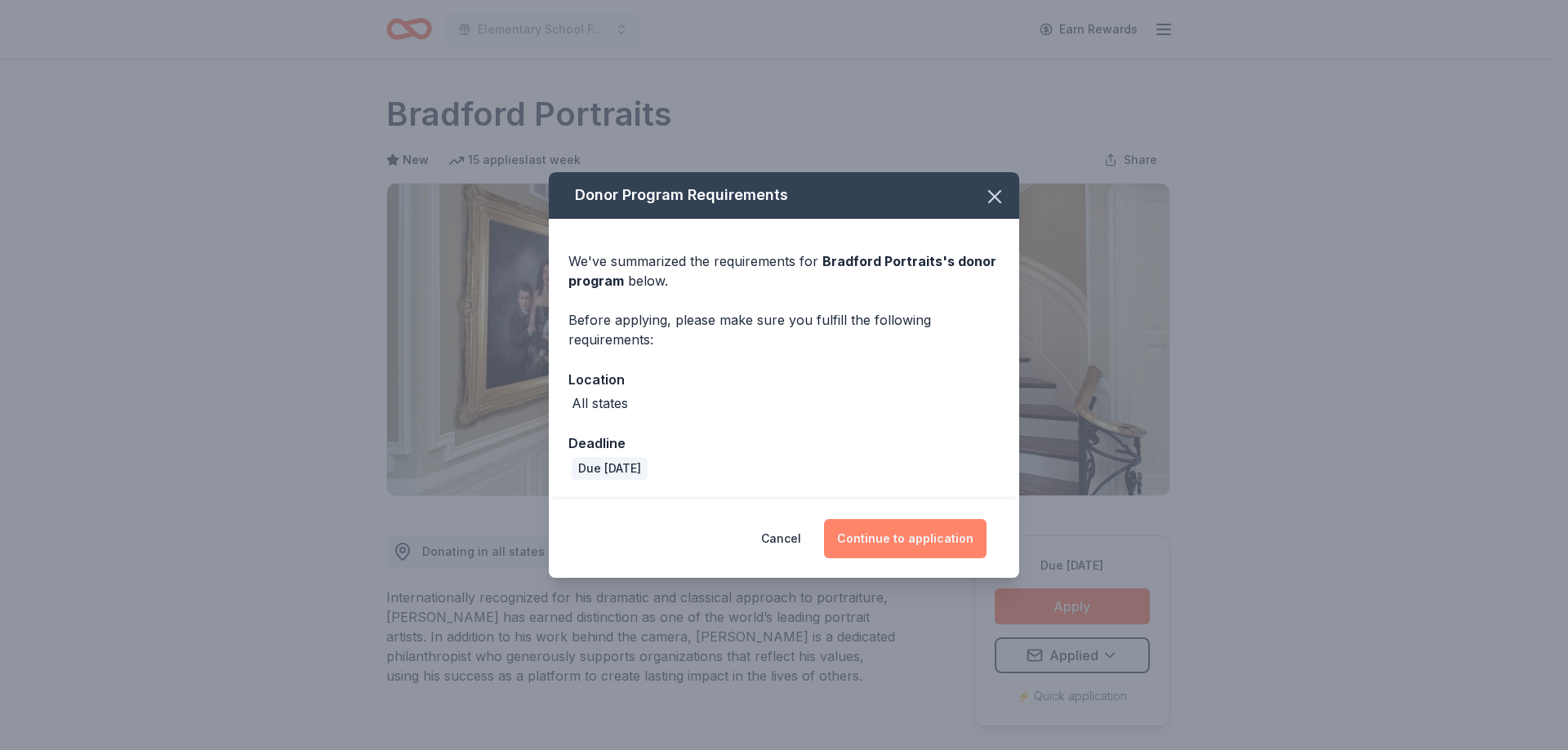
click at [959, 538] on button "Continue to application" at bounding box center [905, 539] width 163 height 39
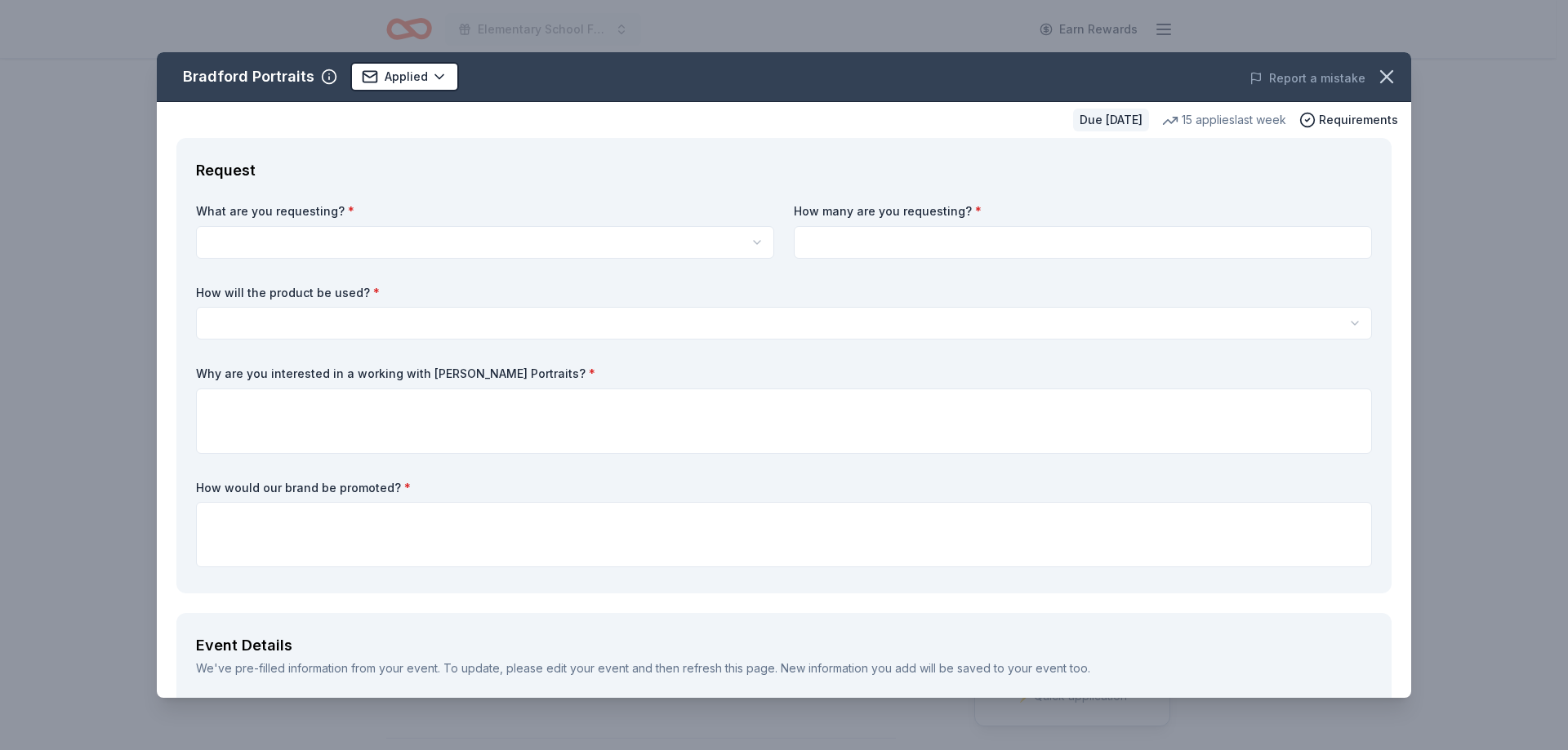
click at [359, 232] on html "Elementary School Fundraiser/ Tricky Tray Earn Rewards Due in 177 days Share Br…" at bounding box center [784, 375] width 1568 height 750
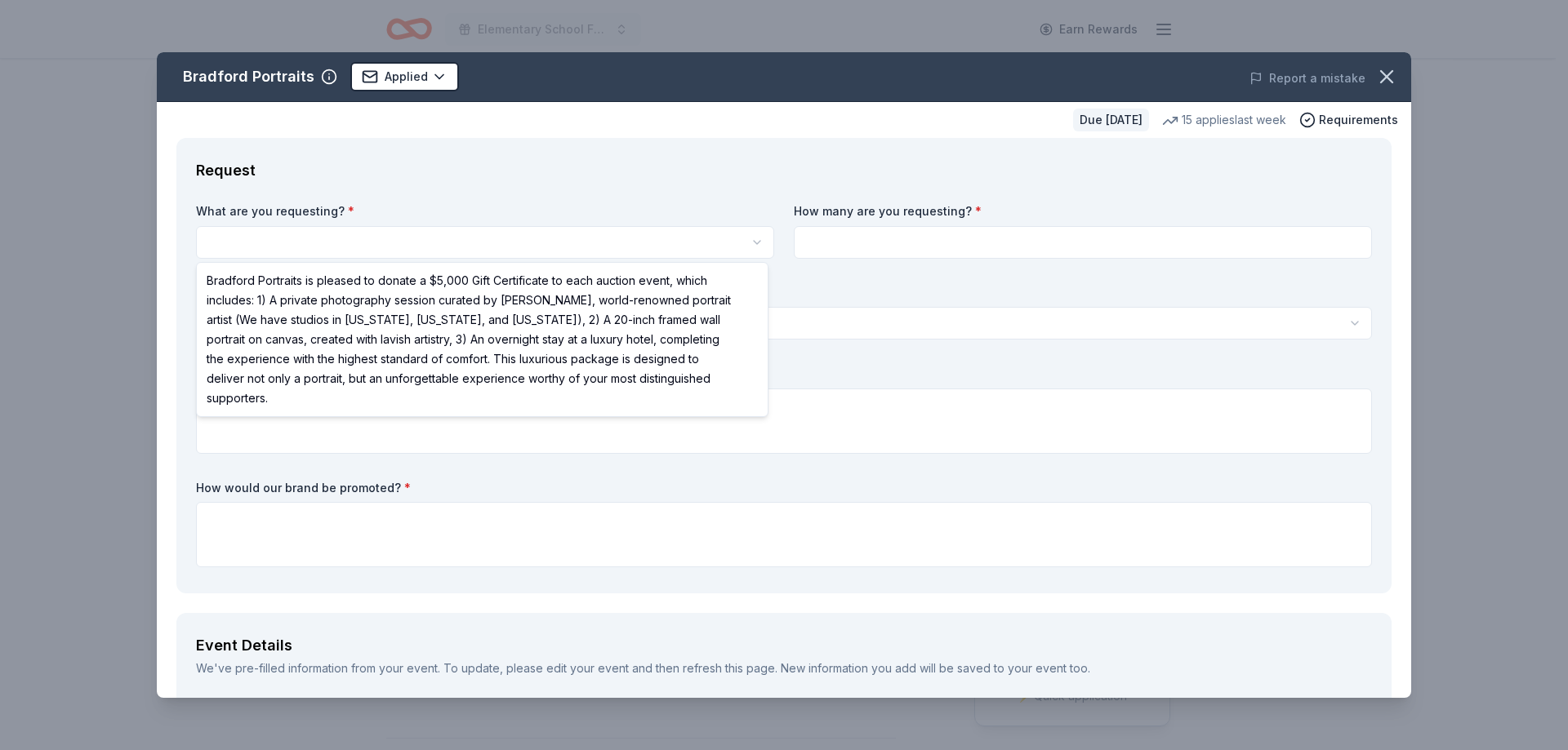
select select "Bradford Portraits is pleased to donate a $5,000 Gift Certificate to each aucti…"
drag, startPoint x: 457, startPoint y: 297, endPoint x: 745, endPoint y: 299, distance: 288.0
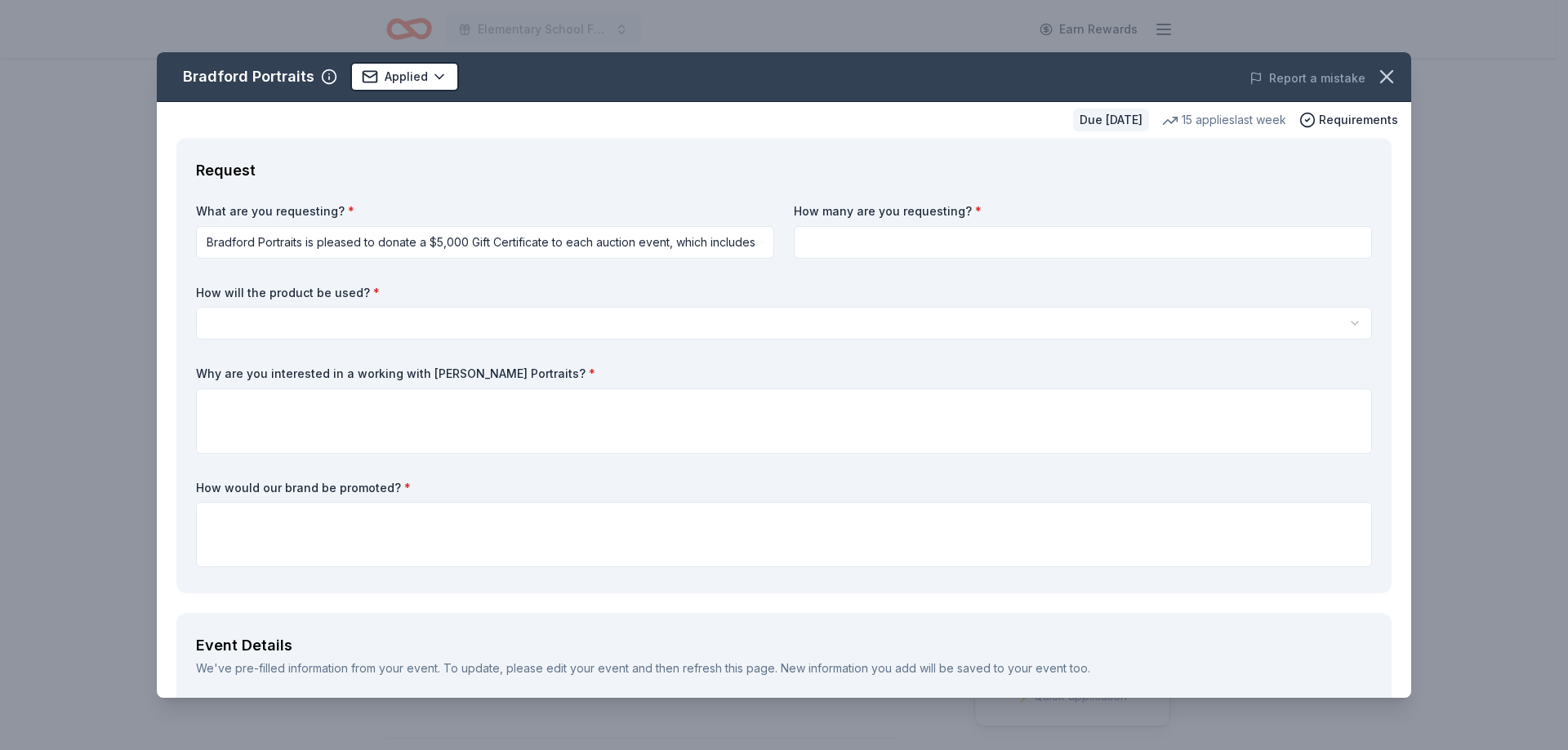
click at [904, 238] on input at bounding box center [1082, 242] width 578 height 33
type input "1"
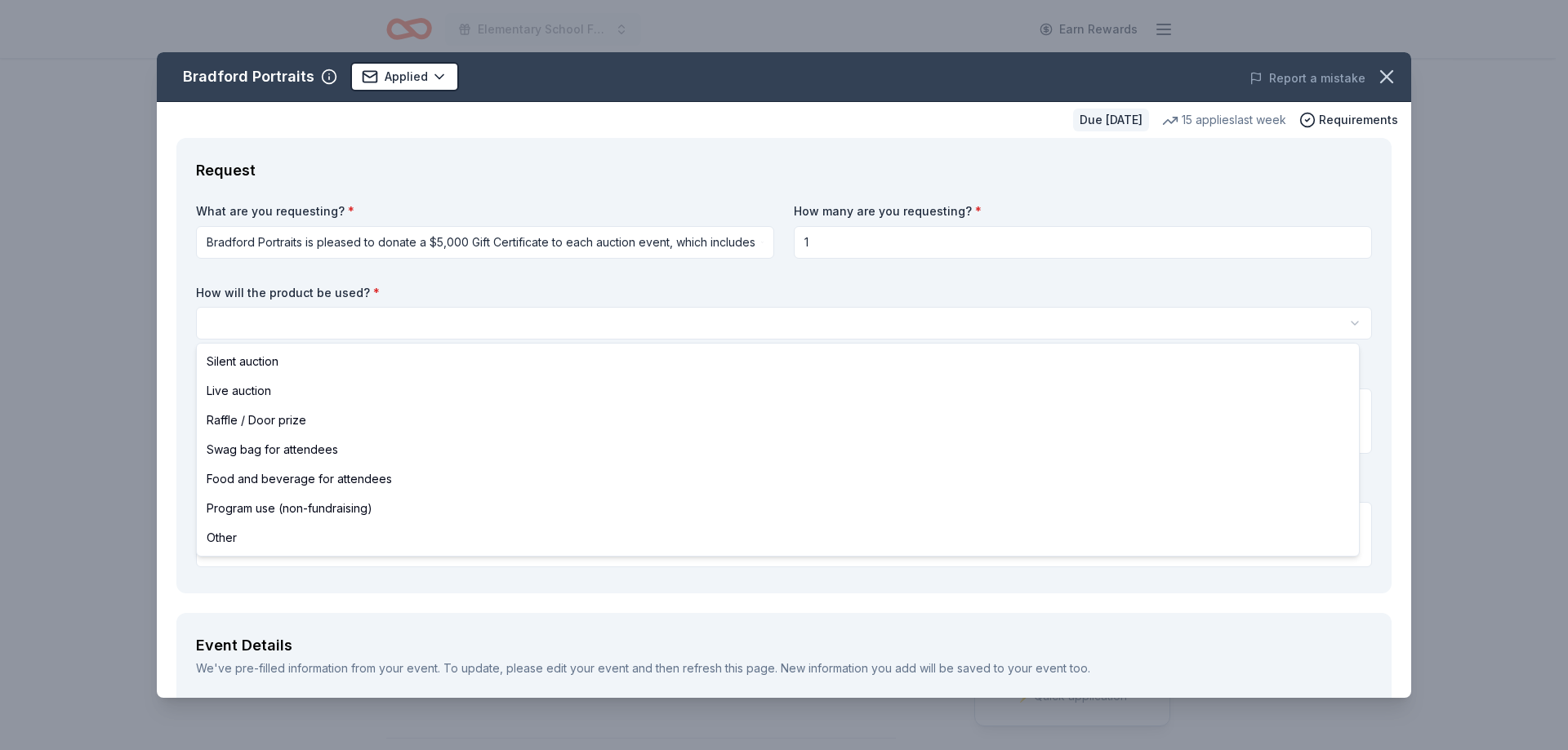
click at [230, 322] on html "Elementary School Fundraiser/ Tricky Tray Earn Rewards Due in 177 days Share Br…" at bounding box center [784, 375] width 1568 height 750
select select "raffleDoorPrize"
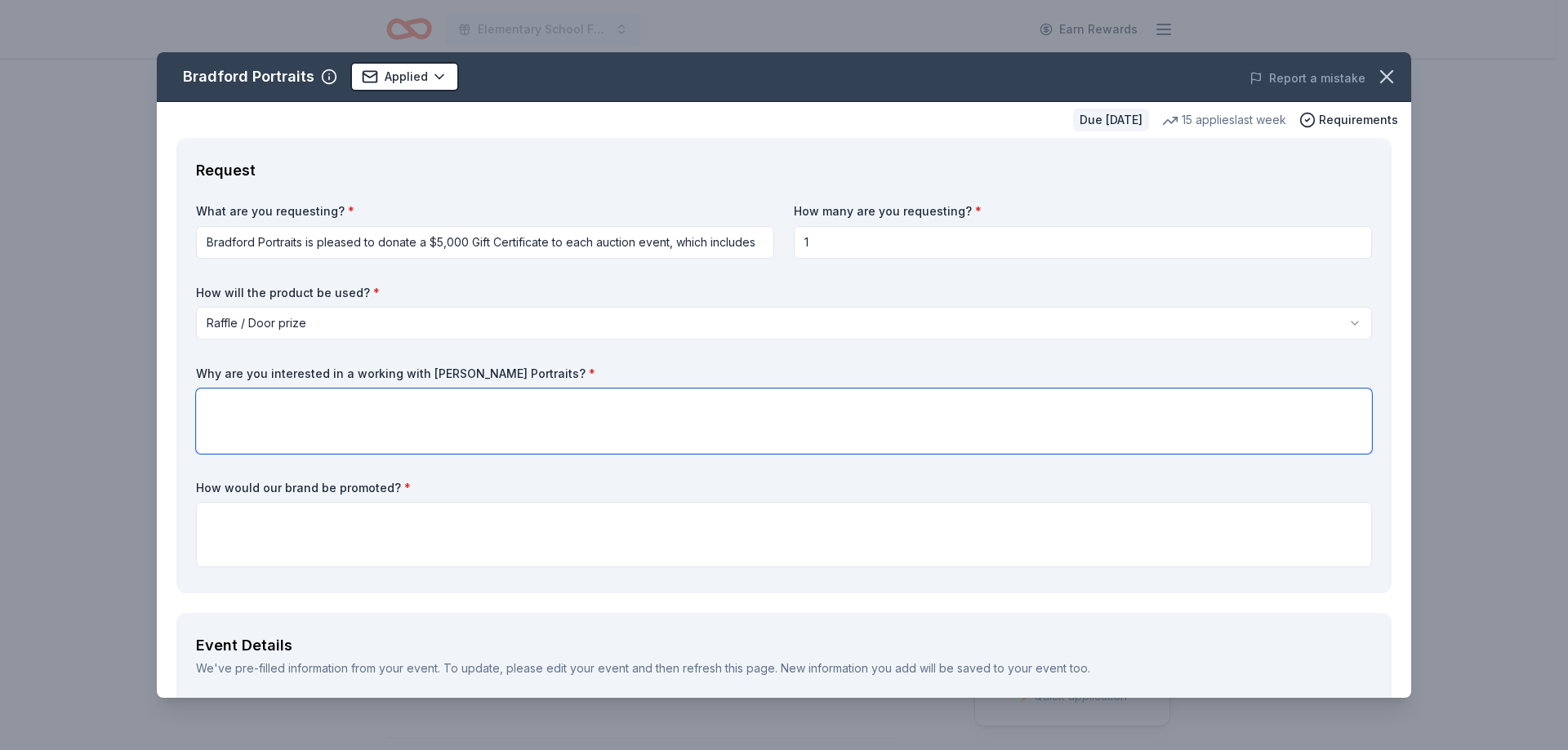
click at [298, 428] on textarea at bounding box center [784, 421] width 1176 height 65
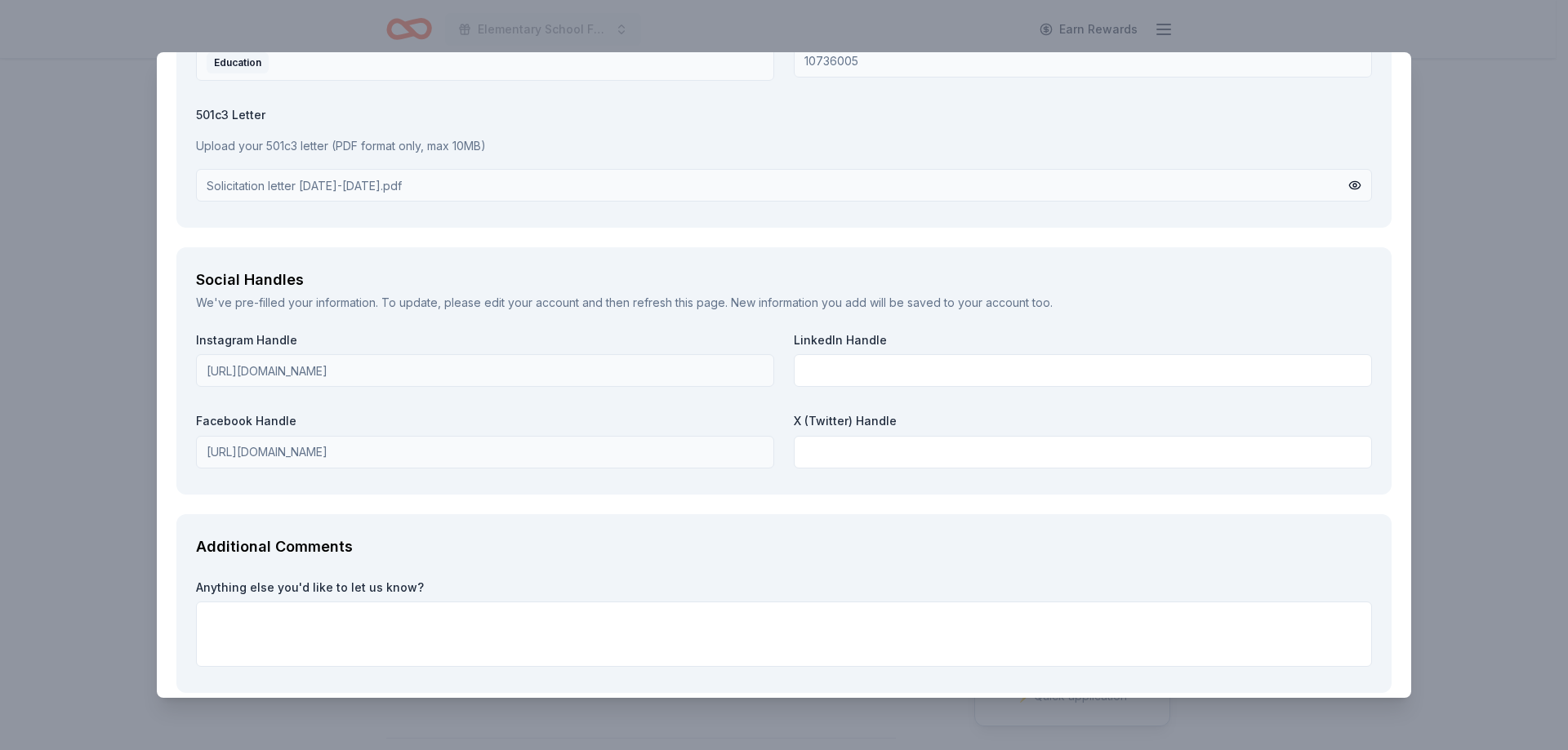
scroll to position [1979, 0]
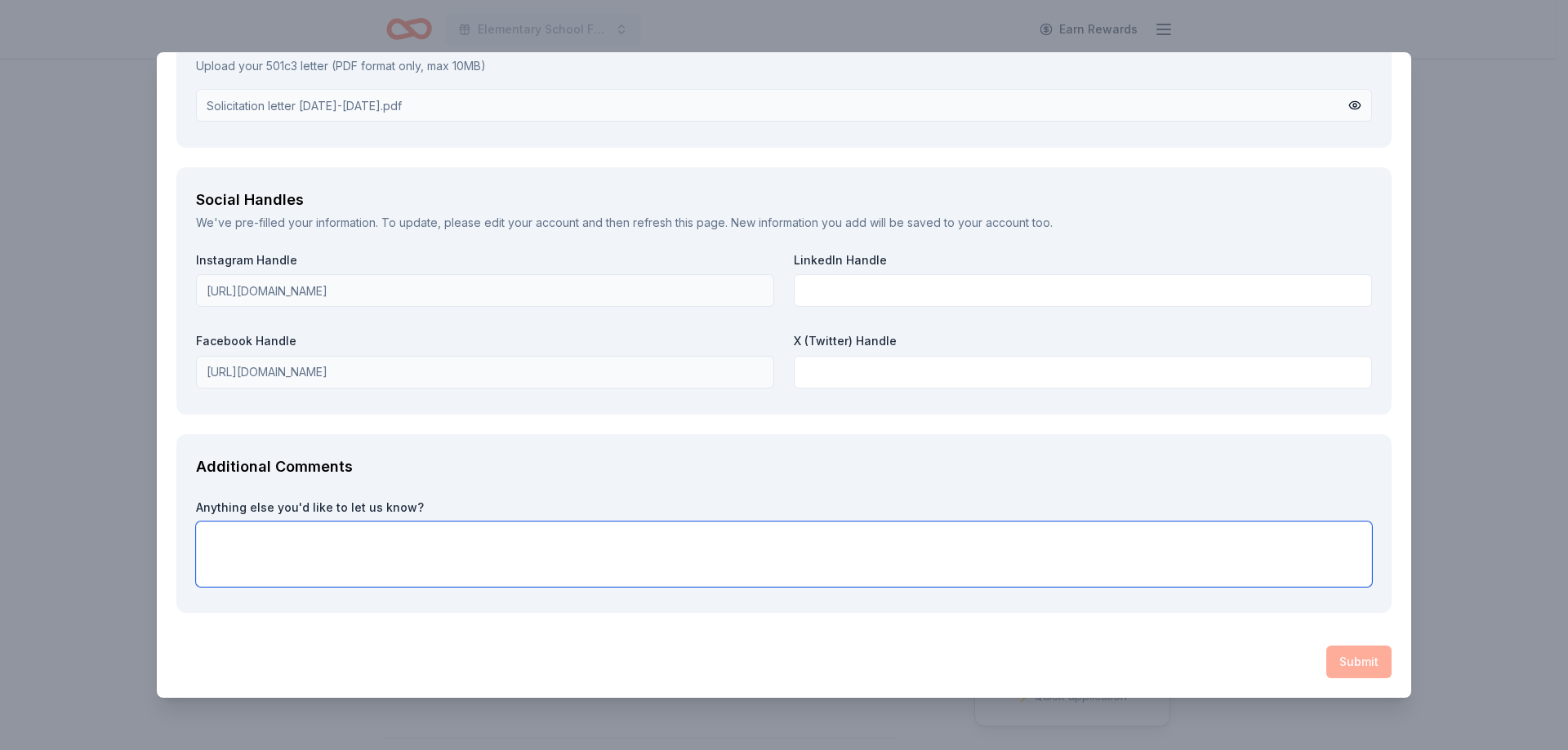
click at [219, 531] on textarea at bounding box center [784, 553] width 1176 height 65
paste textarea "We are excited to announce that the Stephen J. Gerace Home & School Association…"
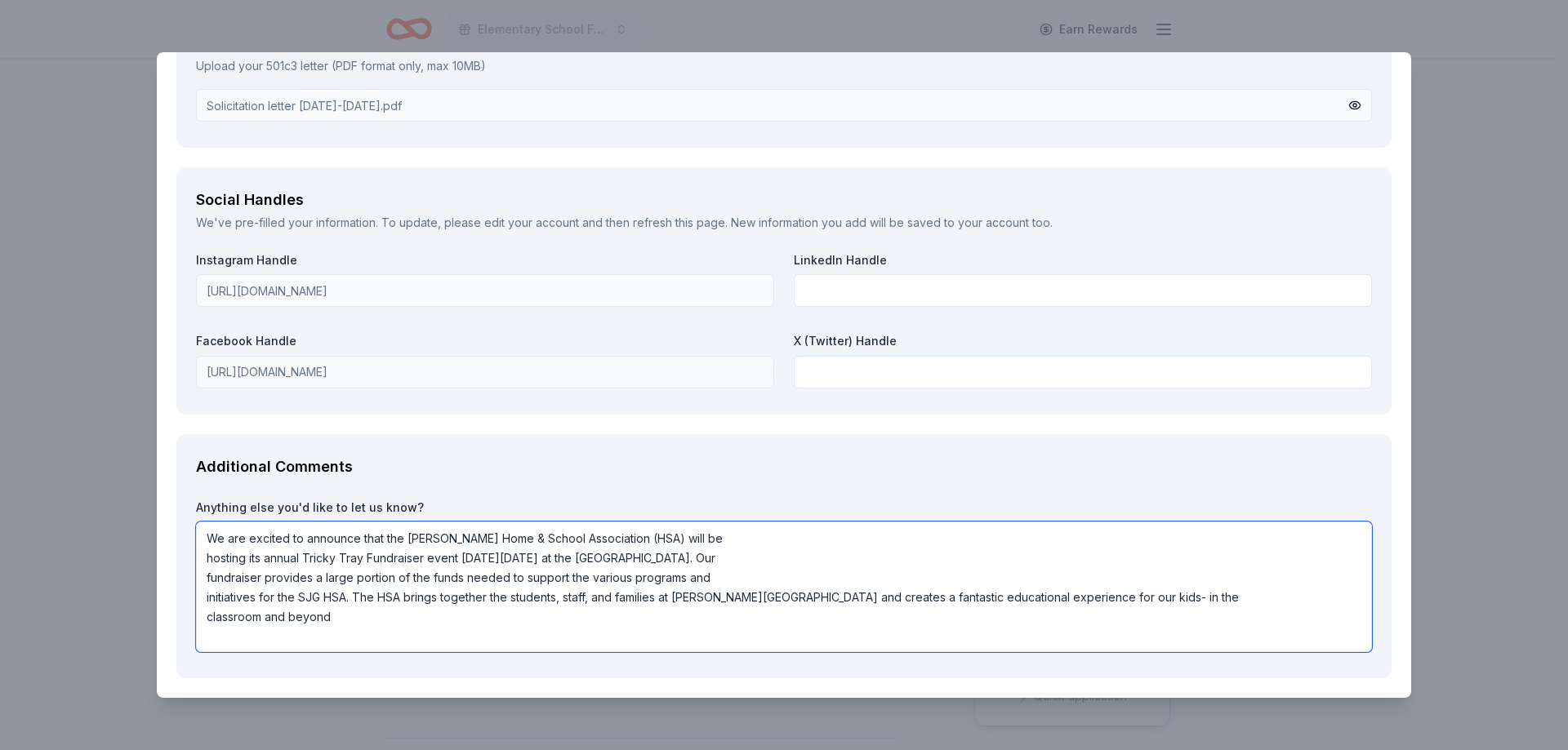
click at [604, 555] on textarea "We are excited to announce that the Stephen J. Gerace Home & School Association…" at bounding box center [784, 586] width 1176 height 131
click at [208, 552] on textarea "We are excited to announce that the Stephen J. Gerace Home & School Association…" at bounding box center [784, 586] width 1176 height 131
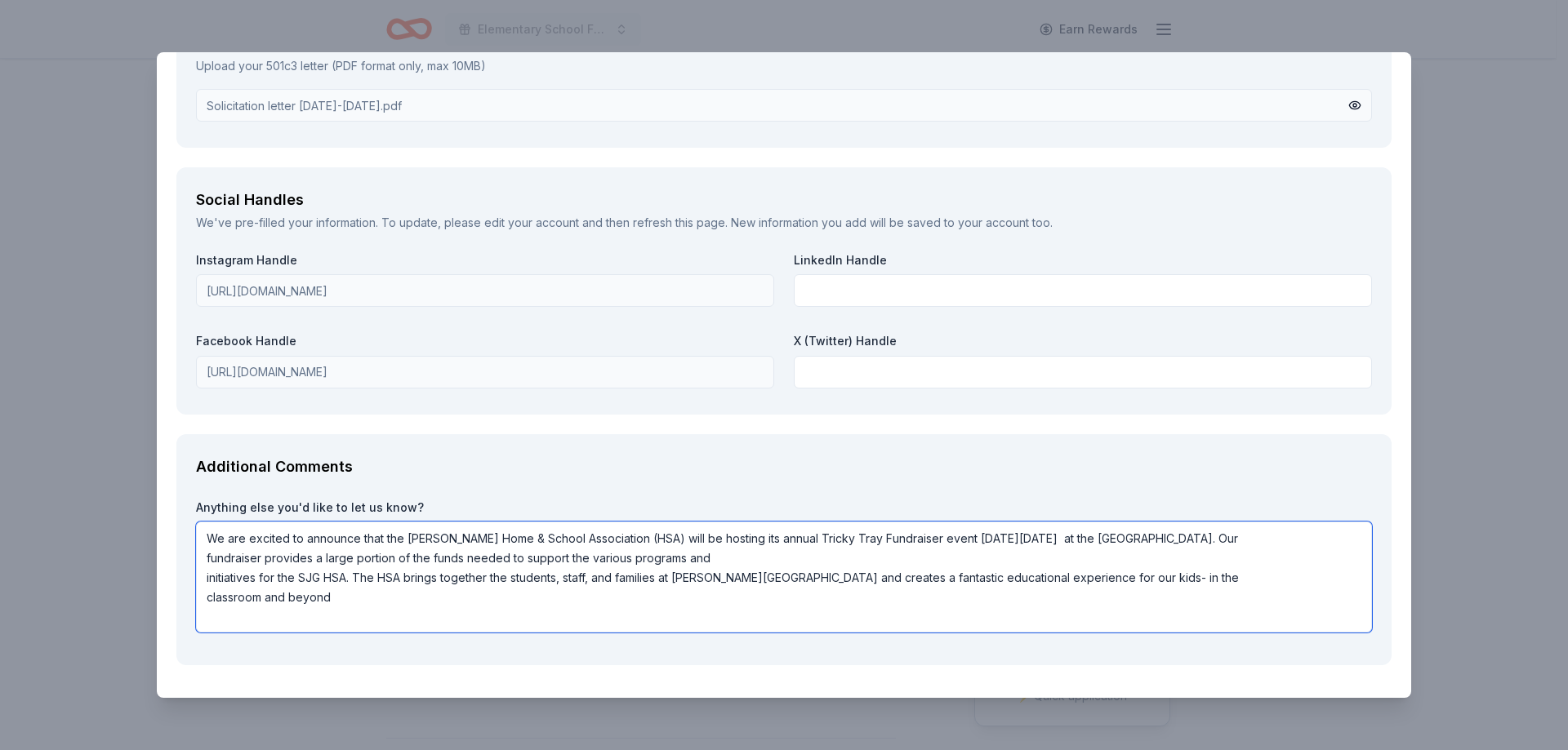
click at [203, 574] on textarea "We are excited to announce that the Stephen J. Gerace Home & School Association…" at bounding box center [784, 577] width 1176 height 111
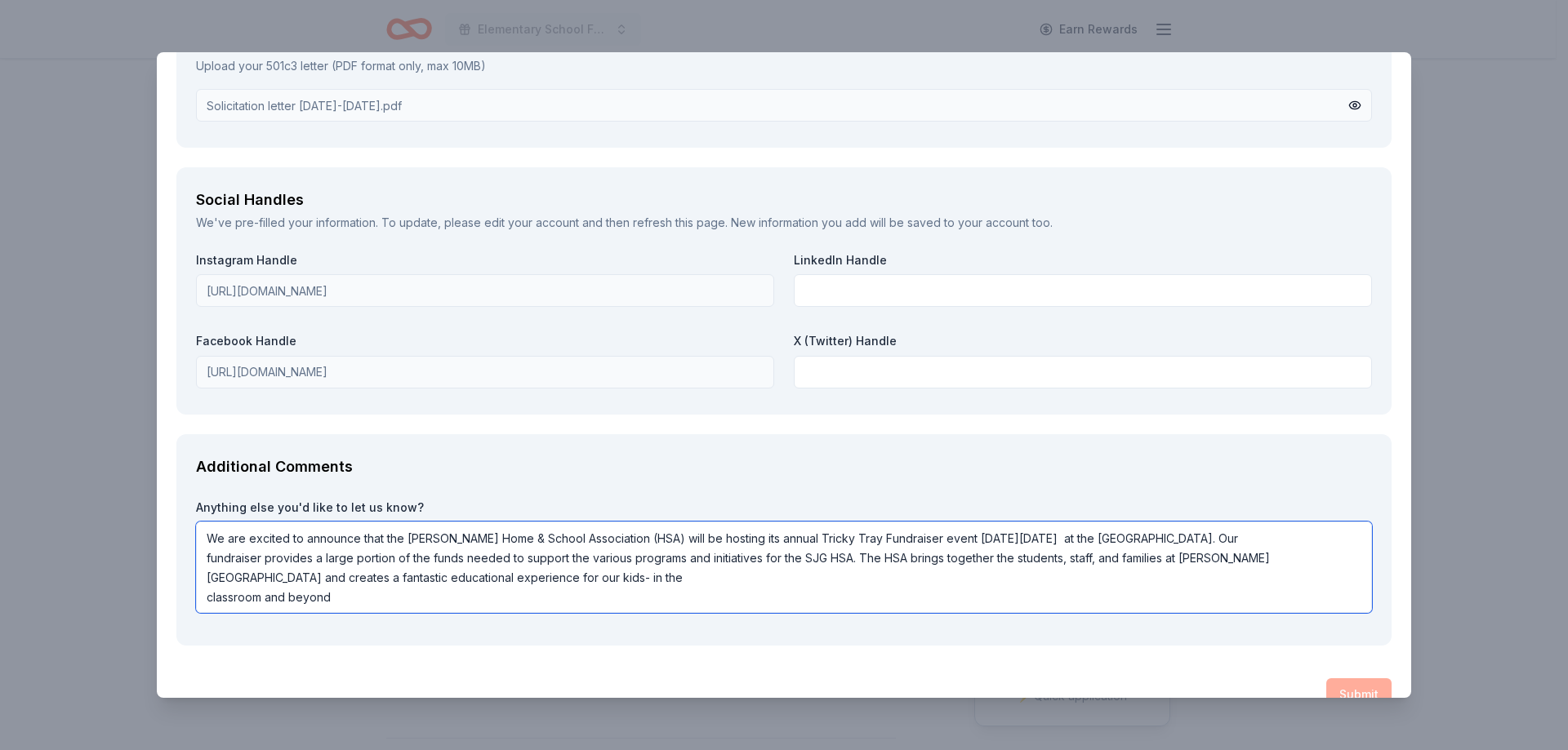
click at [203, 597] on textarea "We are excited to announce that the Stephen J. Gerace Home & School Association…" at bounding box center [784, 567] width 1176 height 91
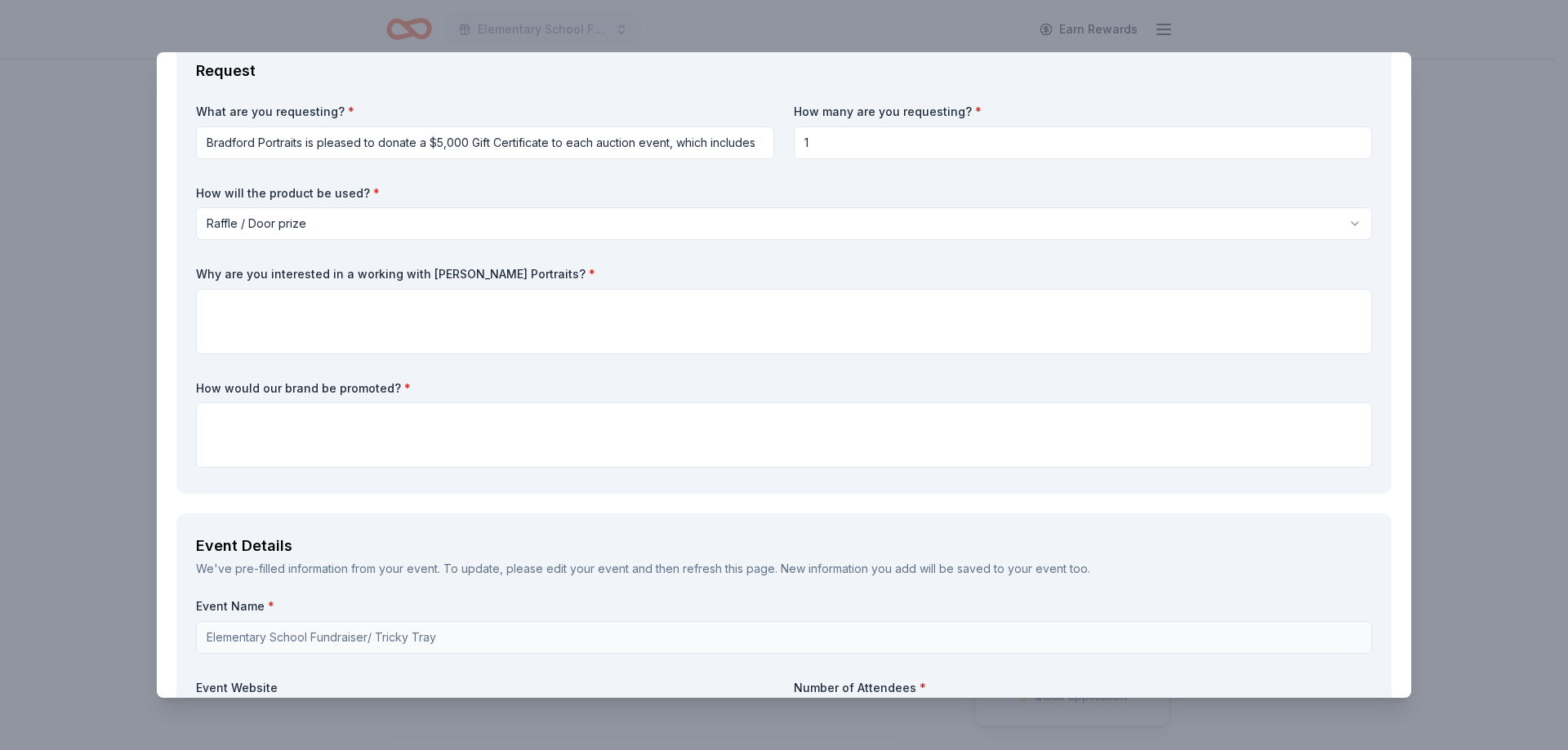
scroll to position [0, 0]
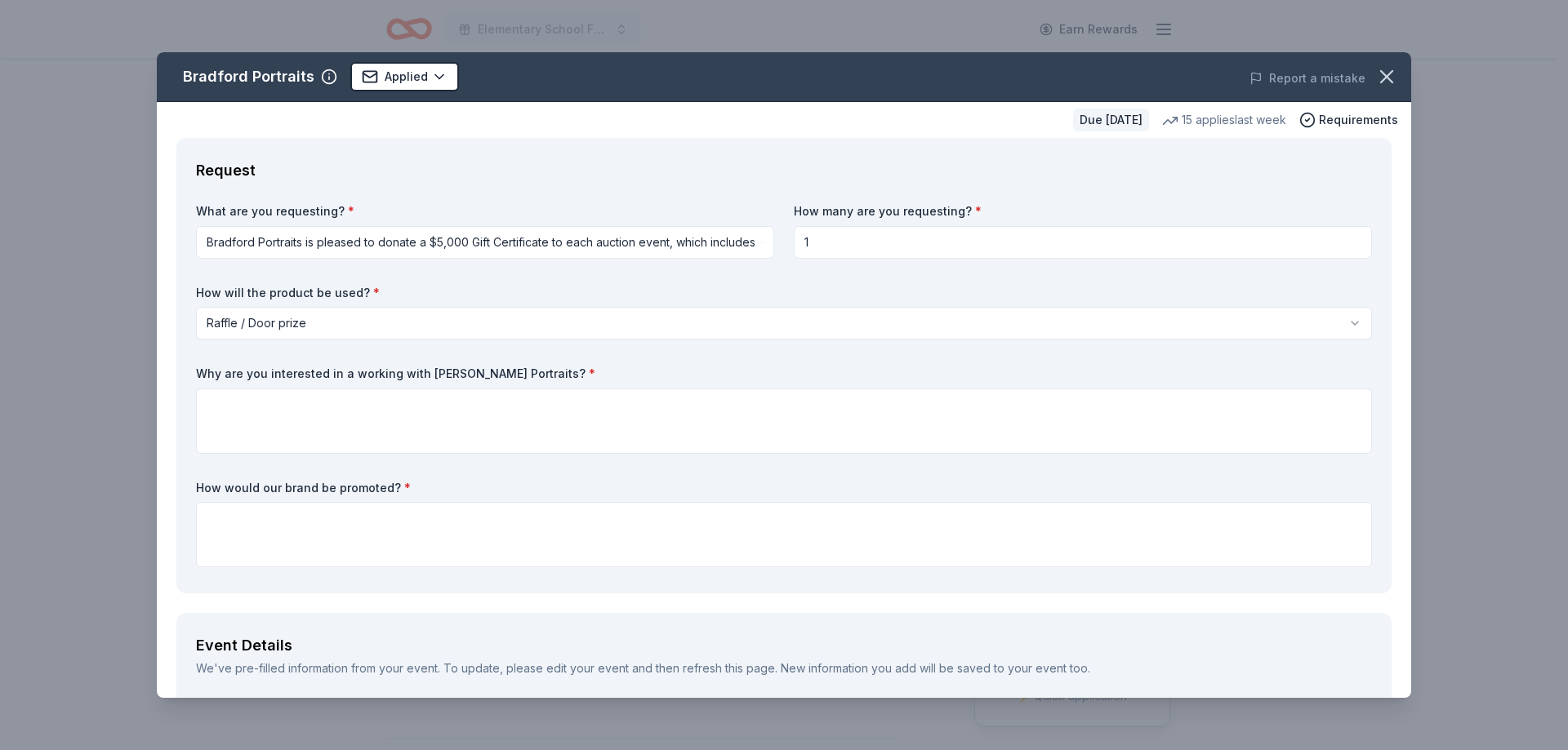
type textarea "We are excited to announce that the Stephen J. Gerace Home & School Association…"
click at [284, 541] on textarea at bounding box center [784, 534] width 1176 height 65
paste textarea "depending on donation, it will be displayed in a basket or display case"
click at [214, 518] on textarea "depending on donation, it will be displayed in a basket or display case" at bounding box center [784, 534] width 1176 height 65
type textarea "Depending on donation, it will be displayed in a basket or display case"
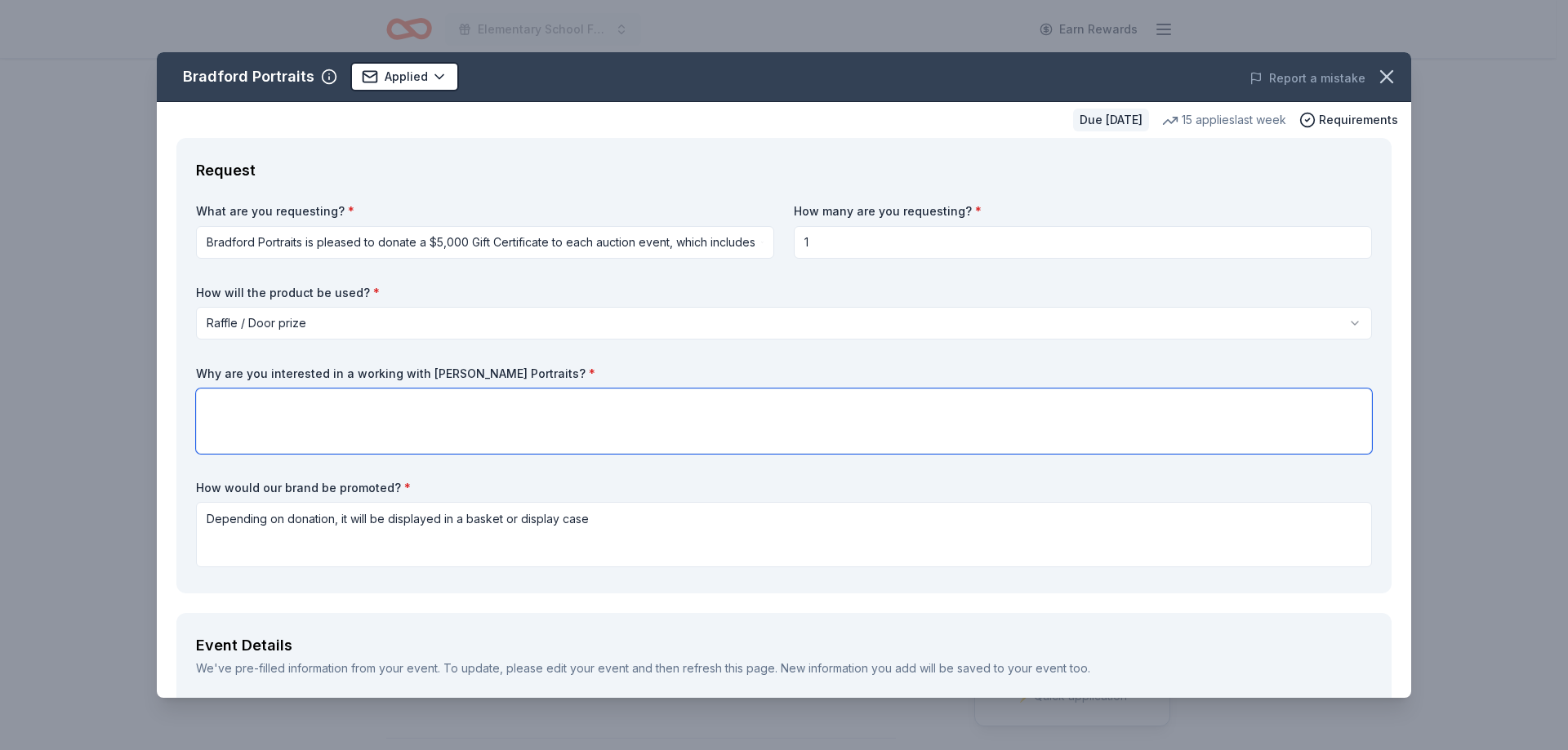
click at [259, 426] on textarea at bounding box center [784, 421] width 1176 height 65
paste textarea "We are reaching out to you because we believe in the power of collective genero…"
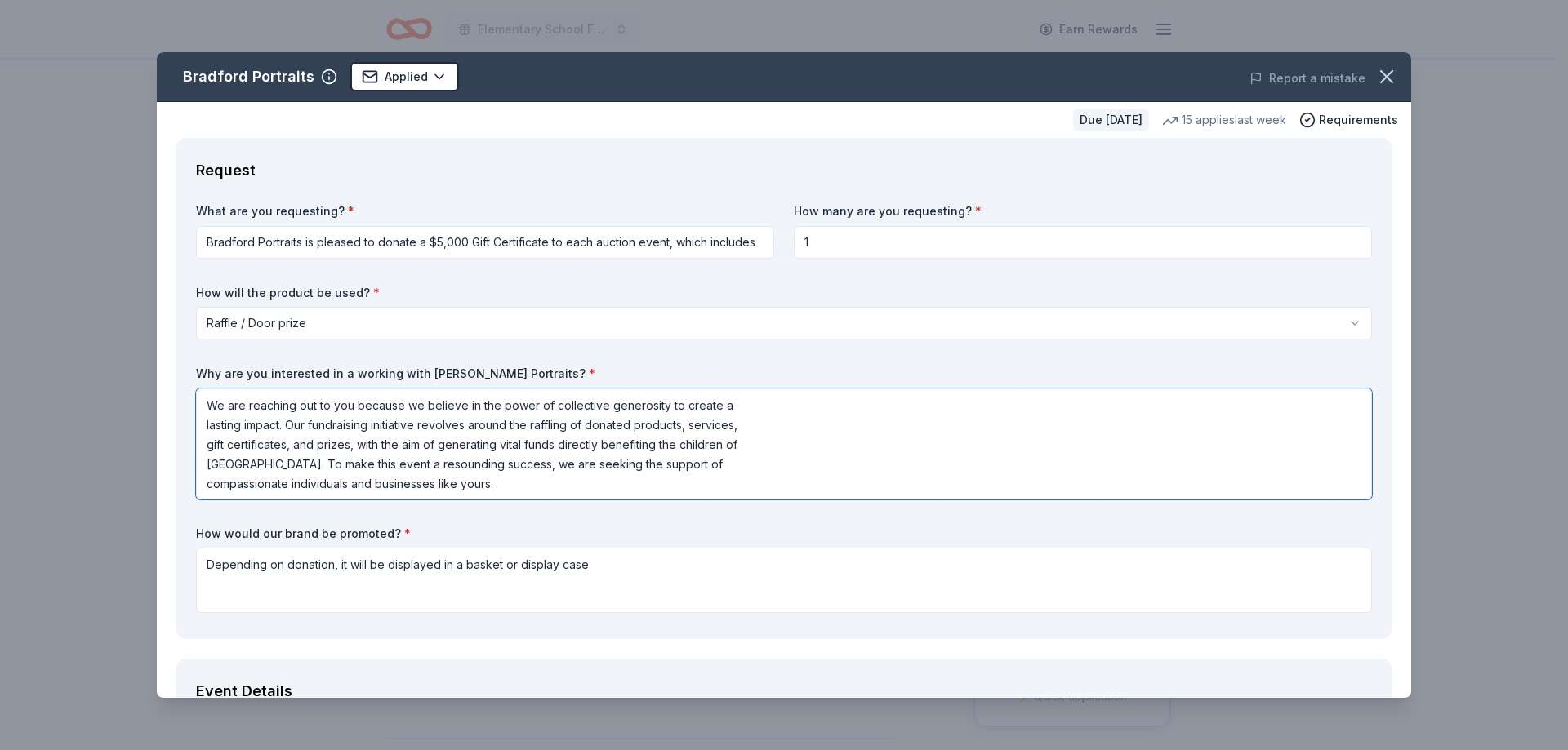
click at [203, 423] on textarea "We are reaching out to you because we believe in the power of collective genero…" at bounding box center [784, 444] width 1176 height 111
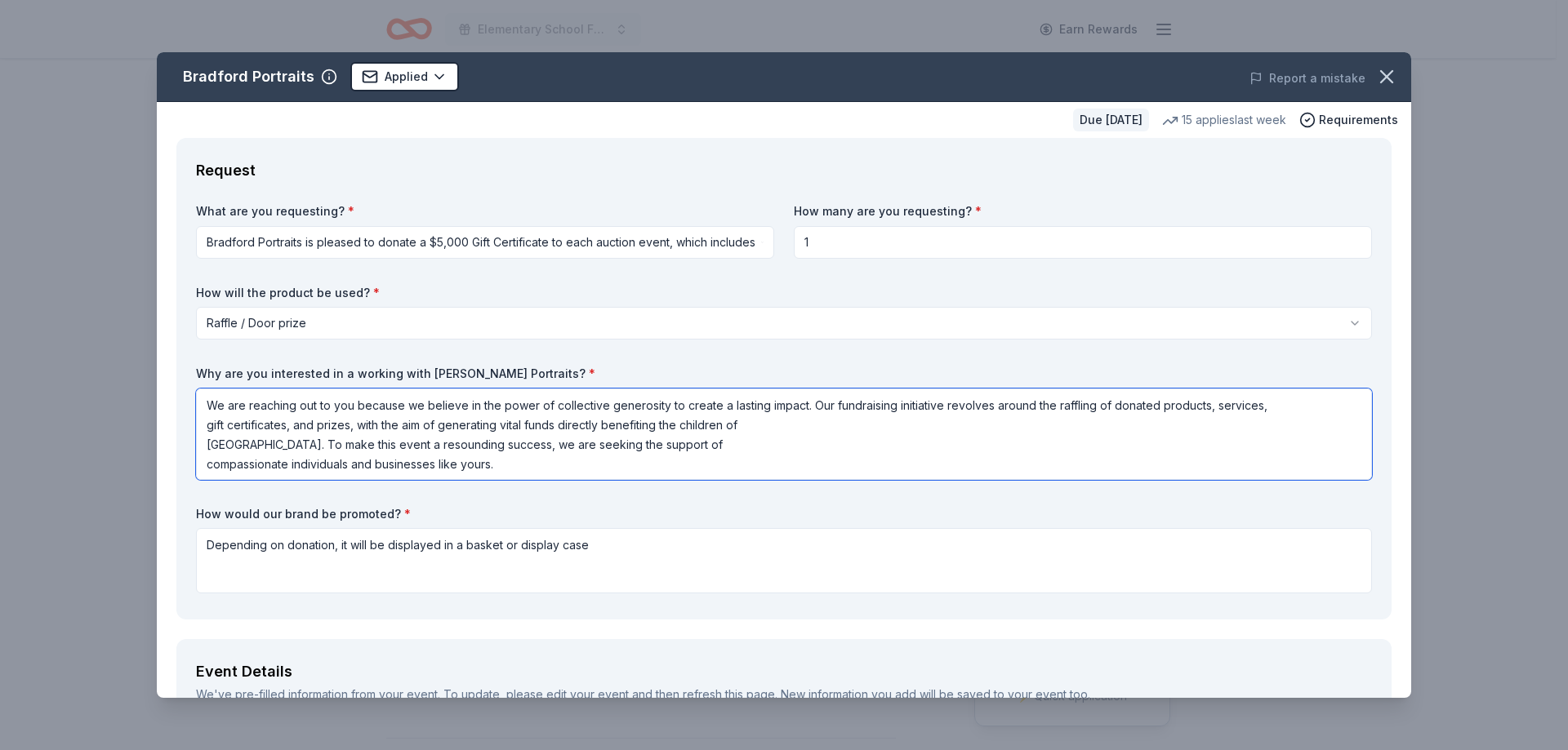
click at [206, 444] on textarea "We are reaching out to you because we believe in the power of collective genero…" at bounding box center [784, 434] width 1176 height 91
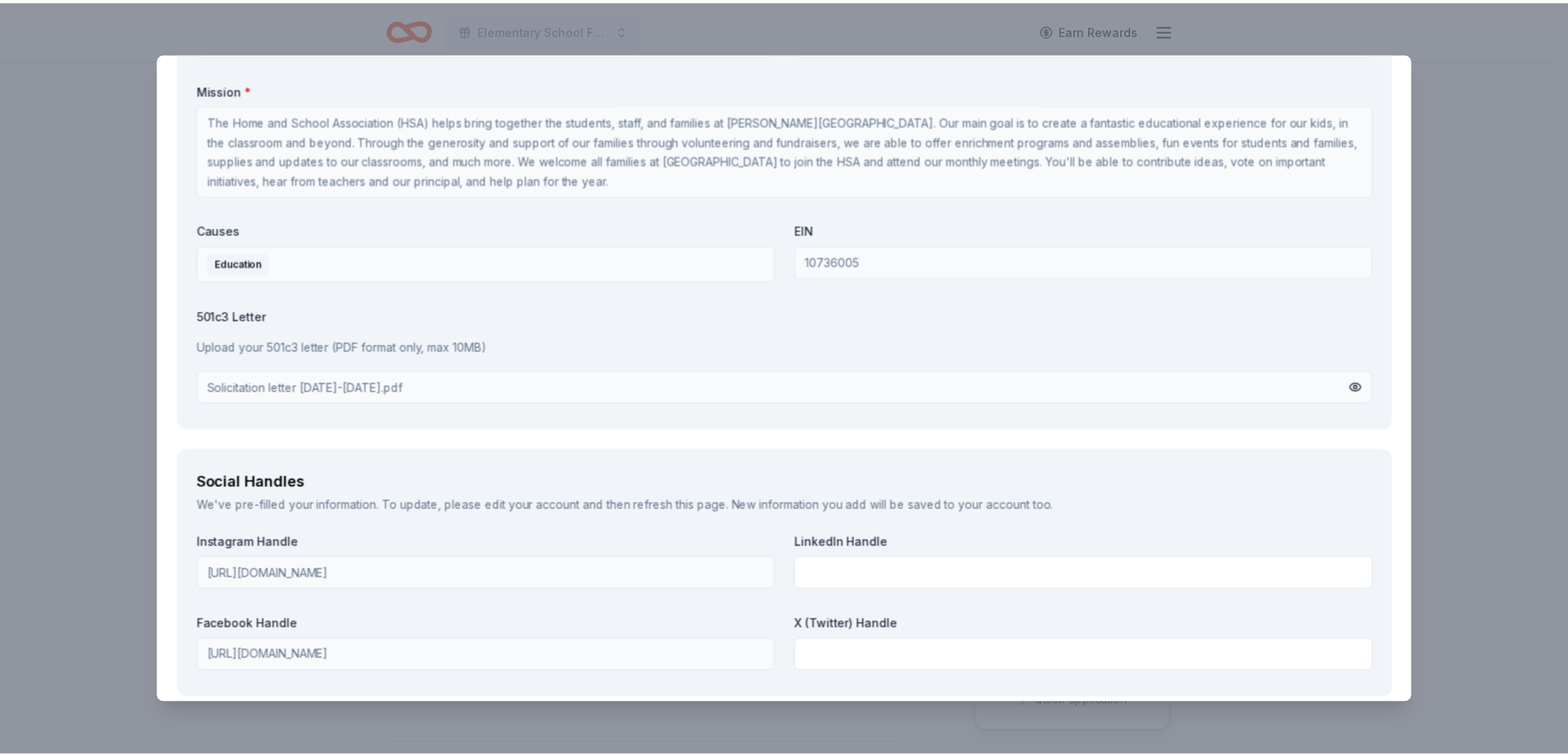
scroll to position [2021, 0]
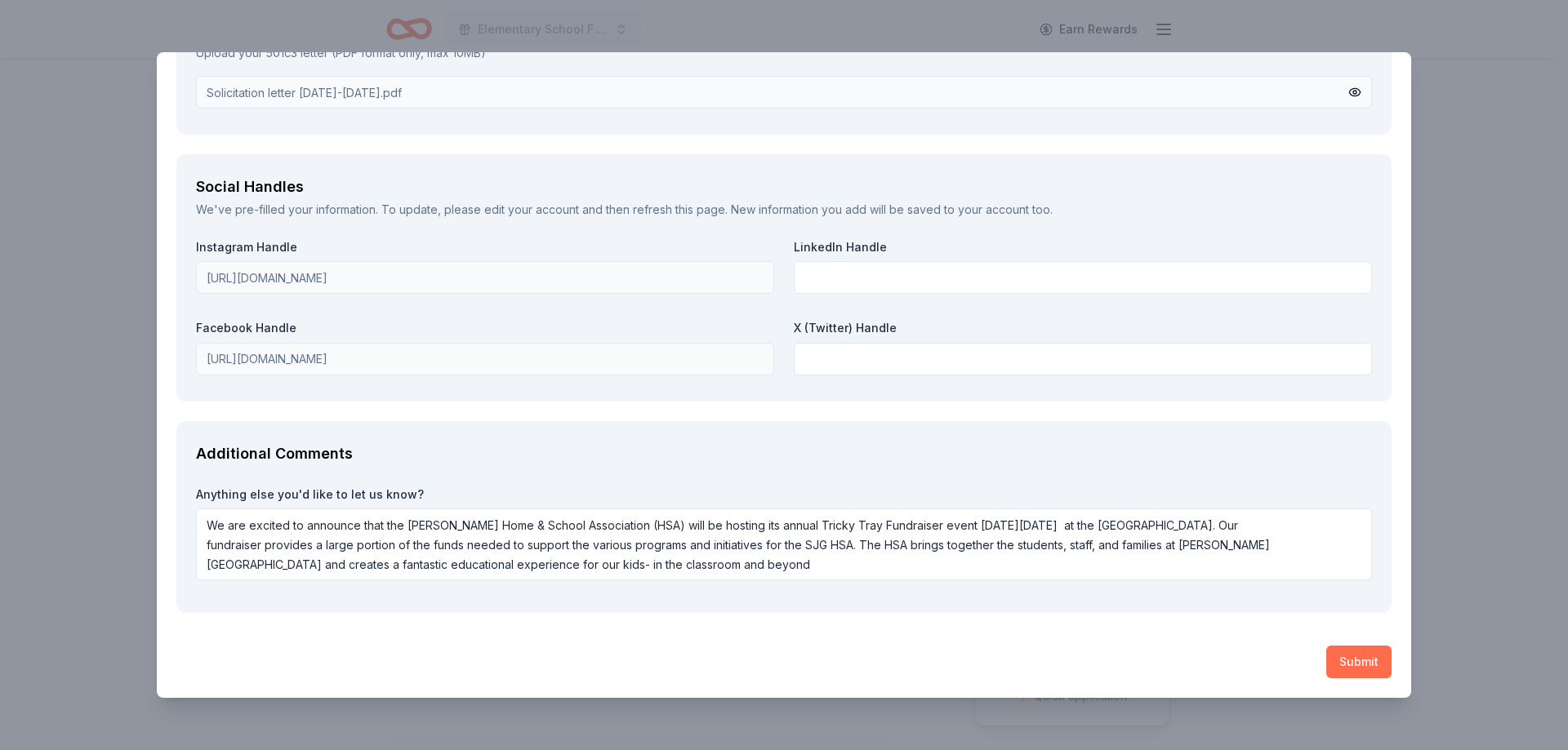
type textarea "We are reaching out to you because we believe in the power of collective genero…"
drag, startPoint x: 1343, startPoint y: 661, endPoint x: 1334, endPoint y: 653, distance: 12.0
click at [1341, 660] on button "Submit" at bounding box center [1359, 662] width 65 height 33
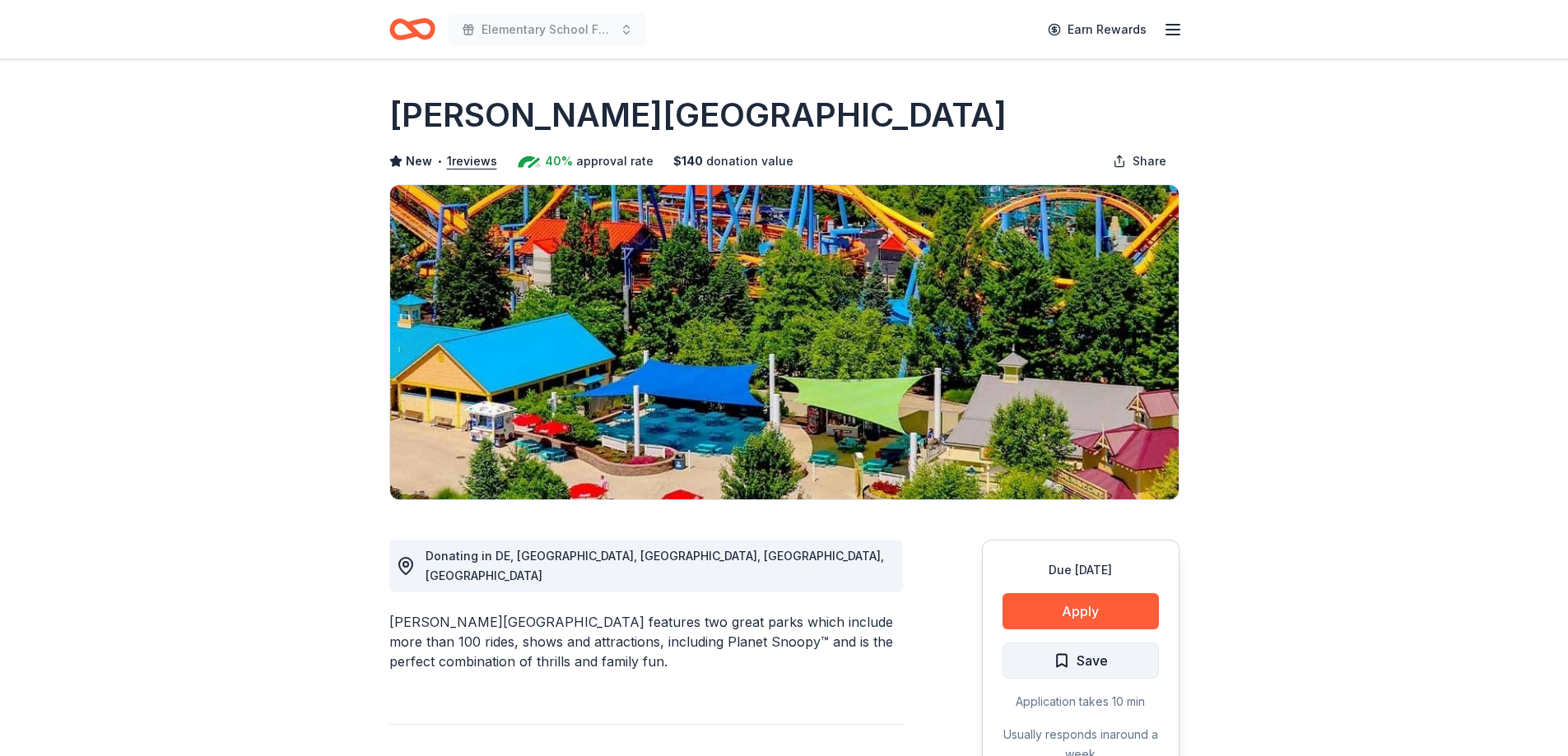
click at [1121, 662] on button "Save" at bounding box center [1080, 660] width 156 height 36
click at [1096, 617] on button "Apply" at bounding box center [1080, 611] width 156 height 36
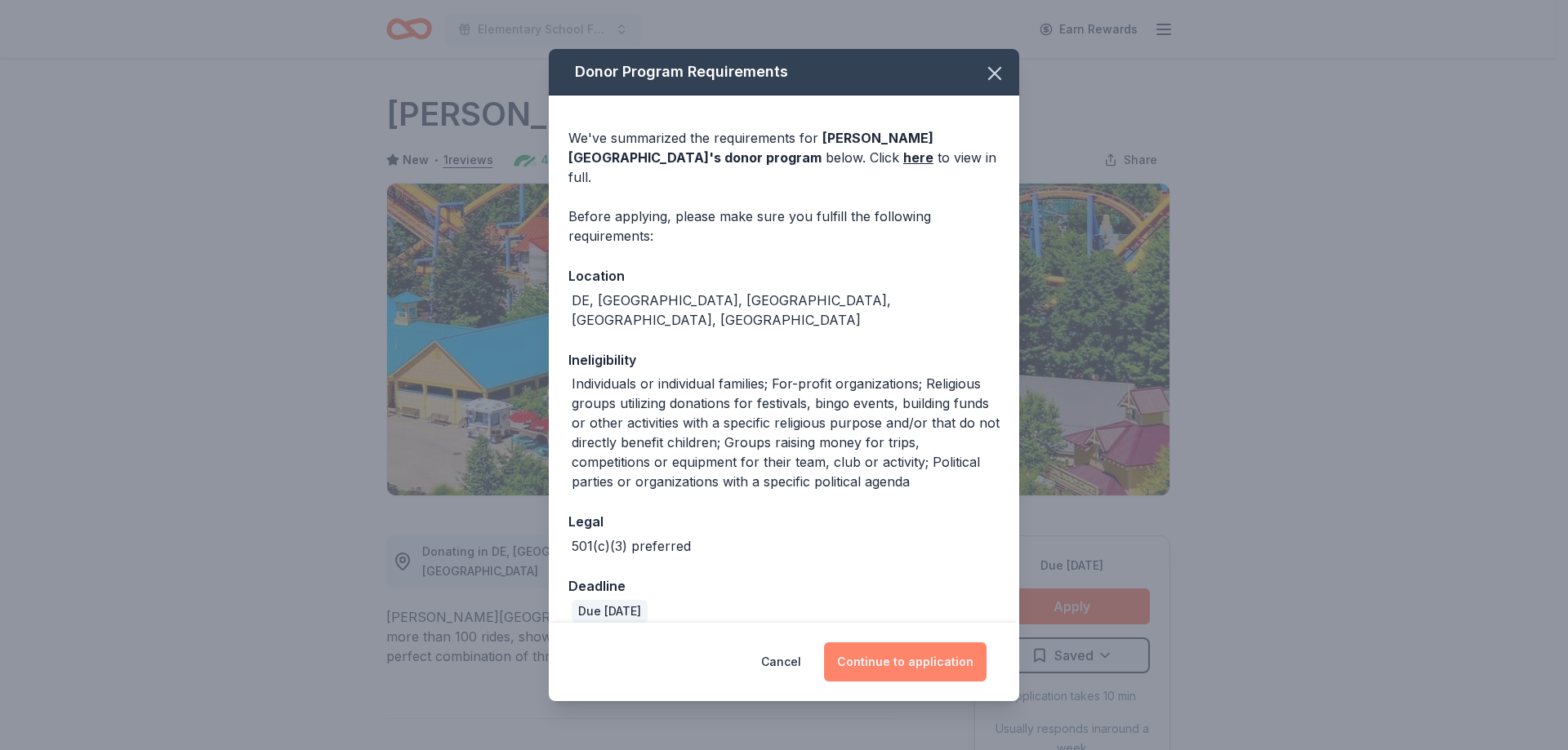
click at [906, 653] on button "Continue to application" at bounding box center [905, 662] width 163 height 39
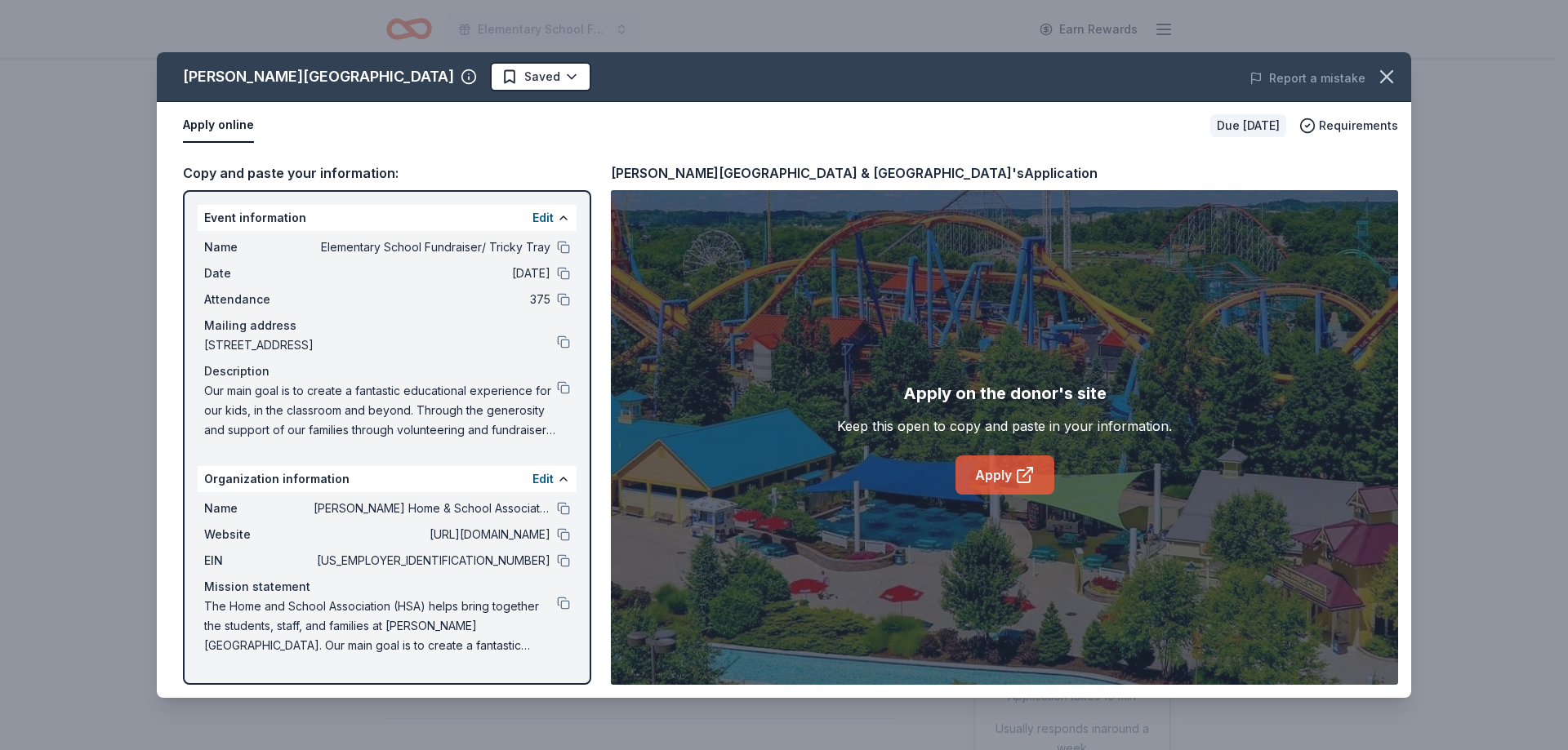
click at [989, 486] on link "Apply" at bounding box center [1004, 475] width 98 height 39
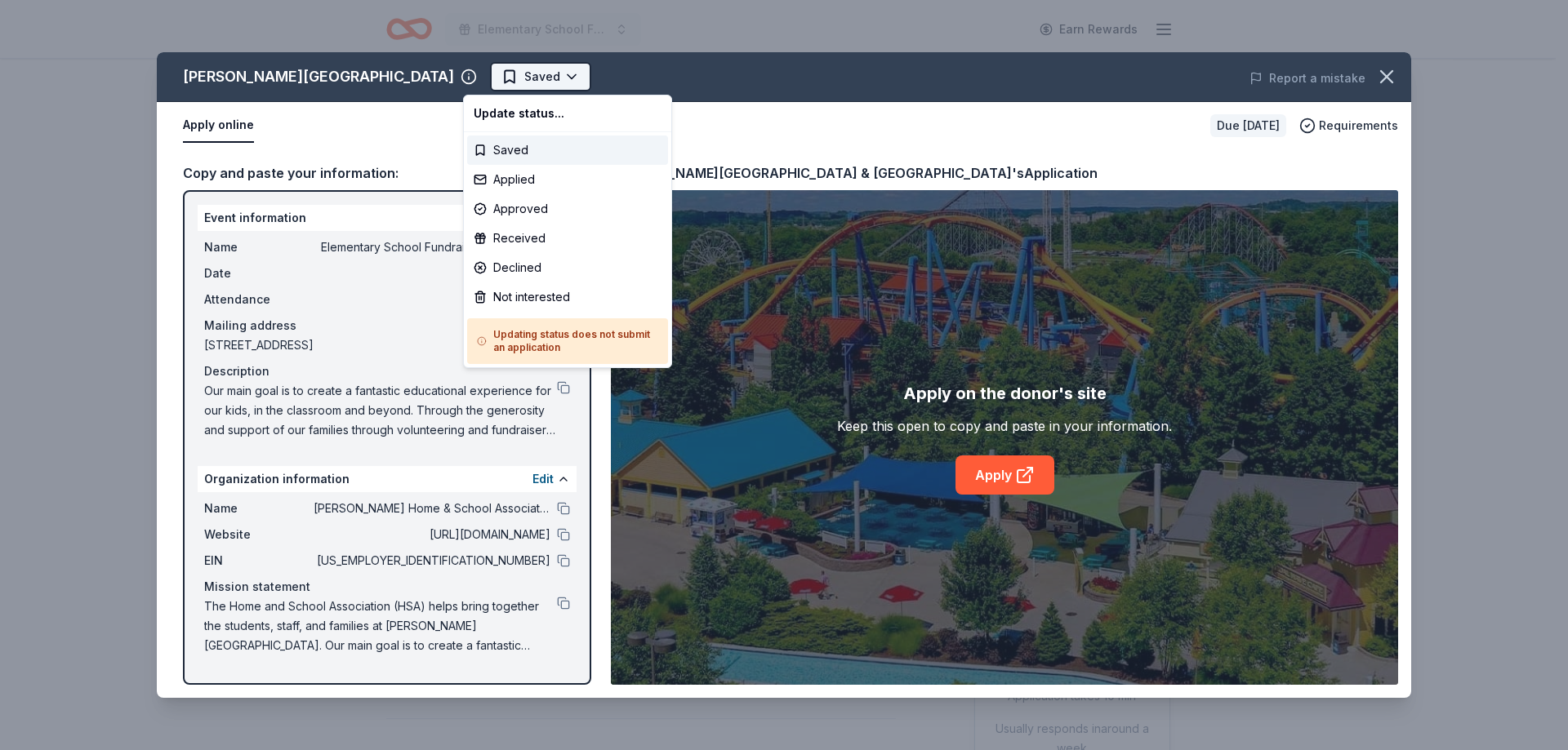
click at [528, 77] on html "Elementary School Fundraiser/ Tricky Tray Earn Rewards Due in 177 days Share Do…" at bounding box center [784, 375] width 1568 height 750
click at [521, 151] on div "Saved" at bounding box center [567, 150] width 201 height 29
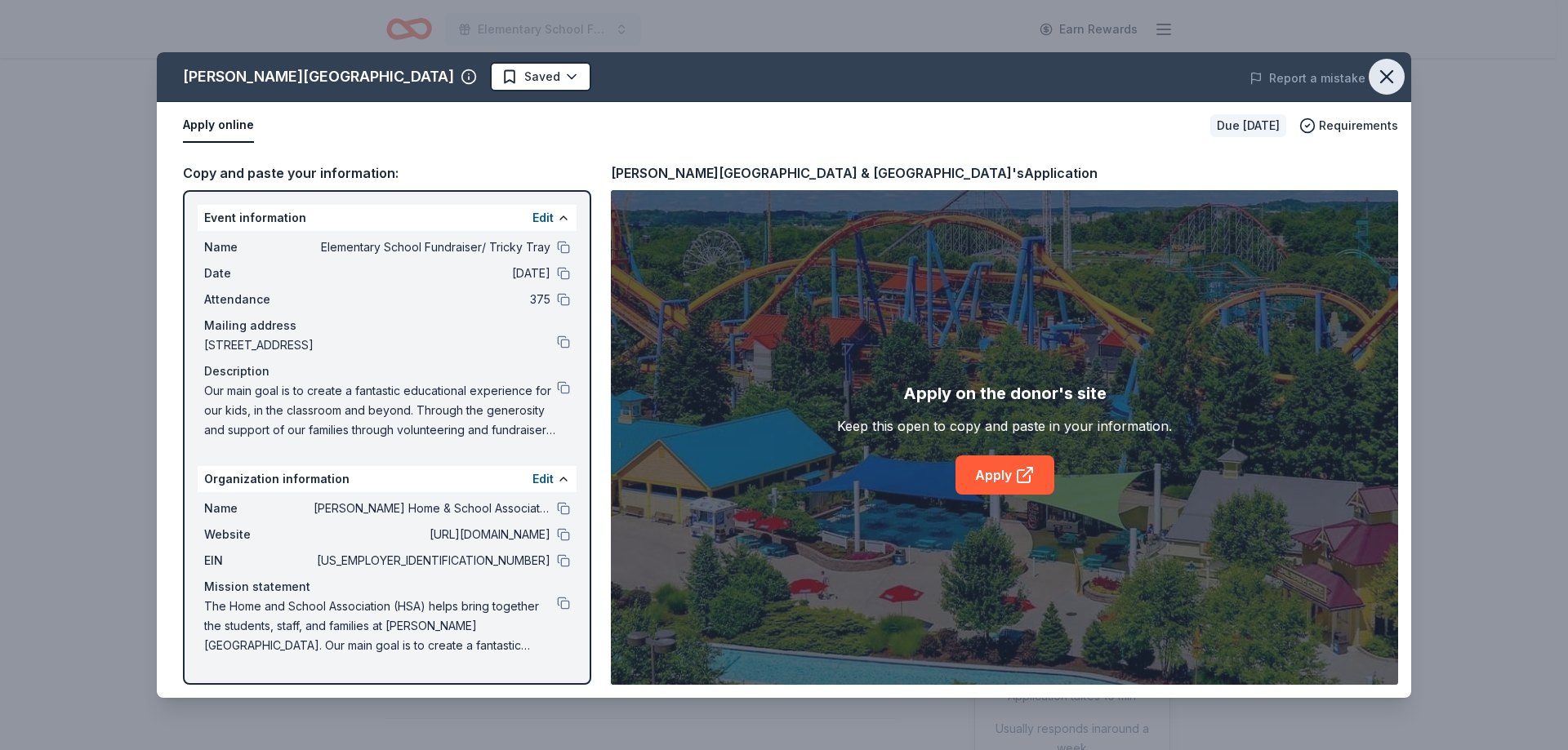
click at [1387, 80] on icon "button" at bounding box center [1386, 77] width 23 height 23
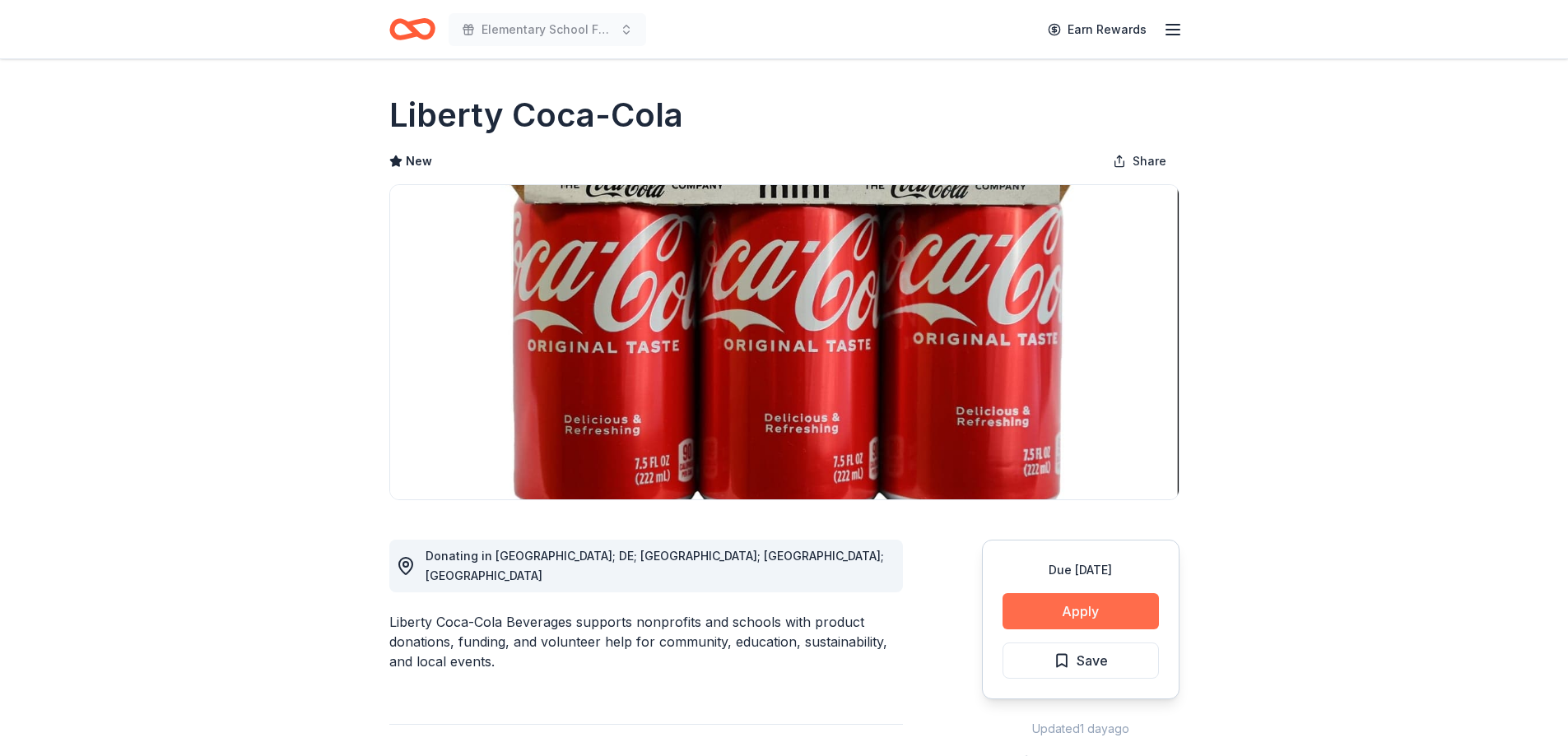
click at [1101, 628] on button "Apply" at bounding box center [1080, 611] width 156 height 36
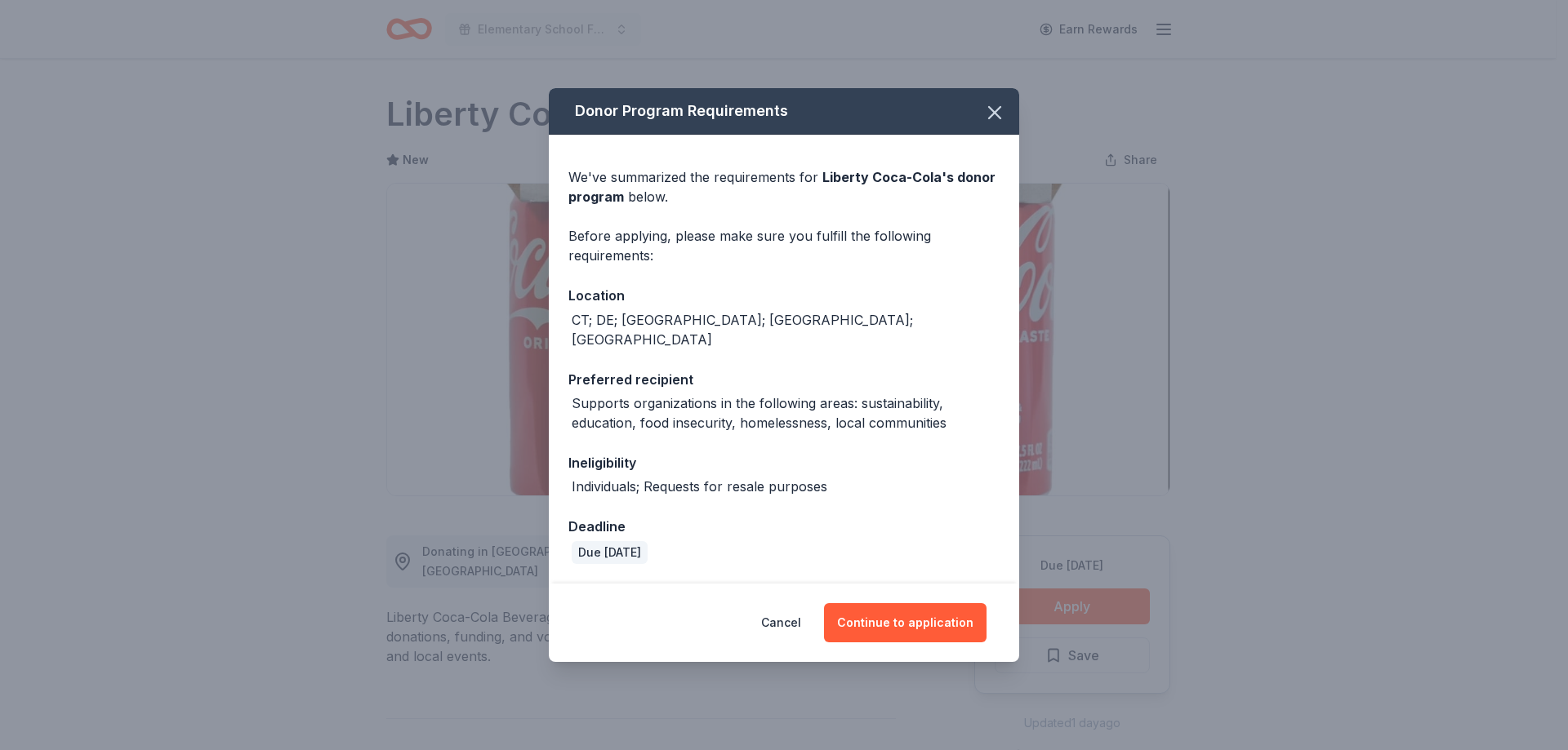
click at [1086, 608] on div "Donor Program Requirements We've summarized the requirements for Liberty Coca-C…" at bounding box center [784, 375] width 1568 height 750
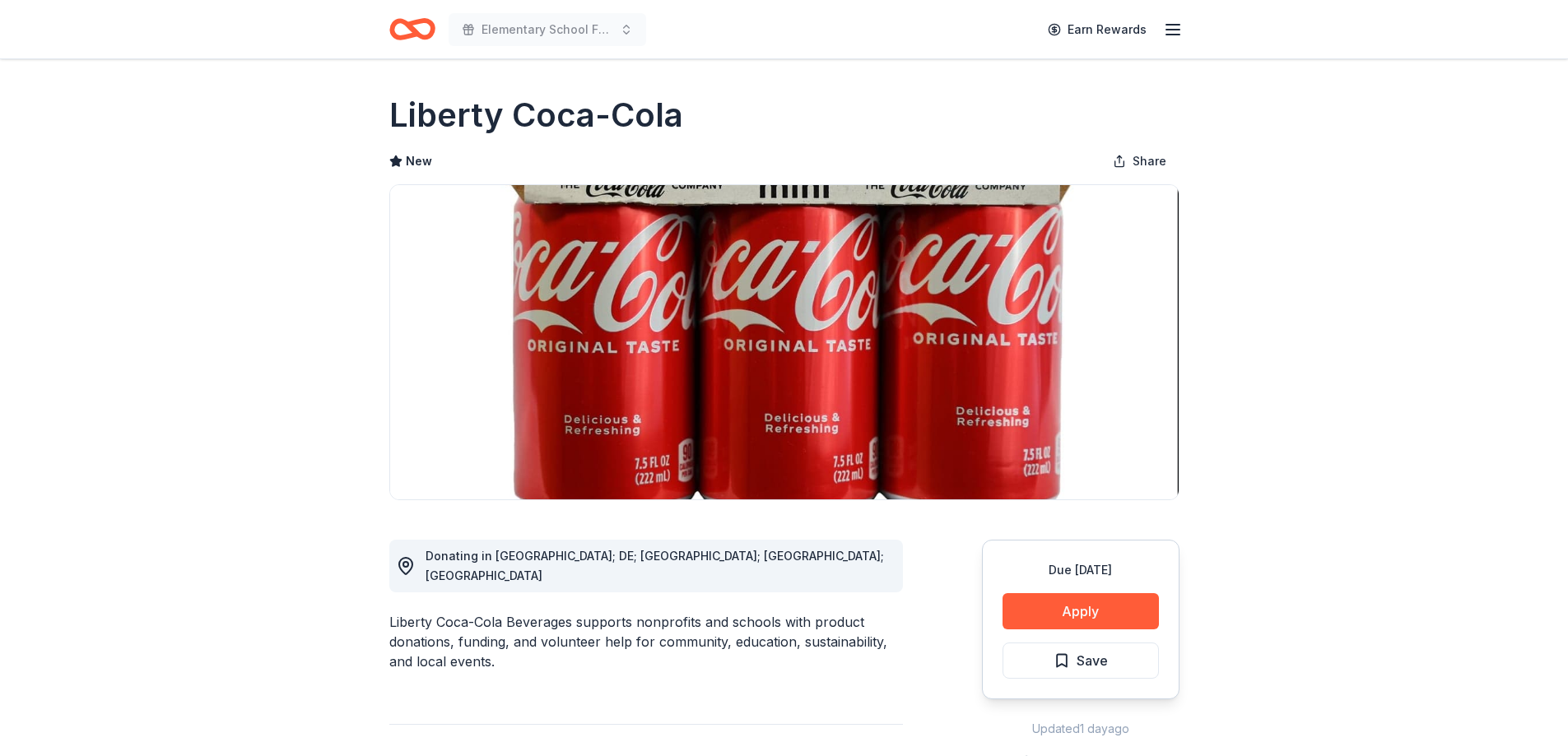
click at [1098, 611] on button "Apply" at bounding box center [1080, 611] width 156 height 36
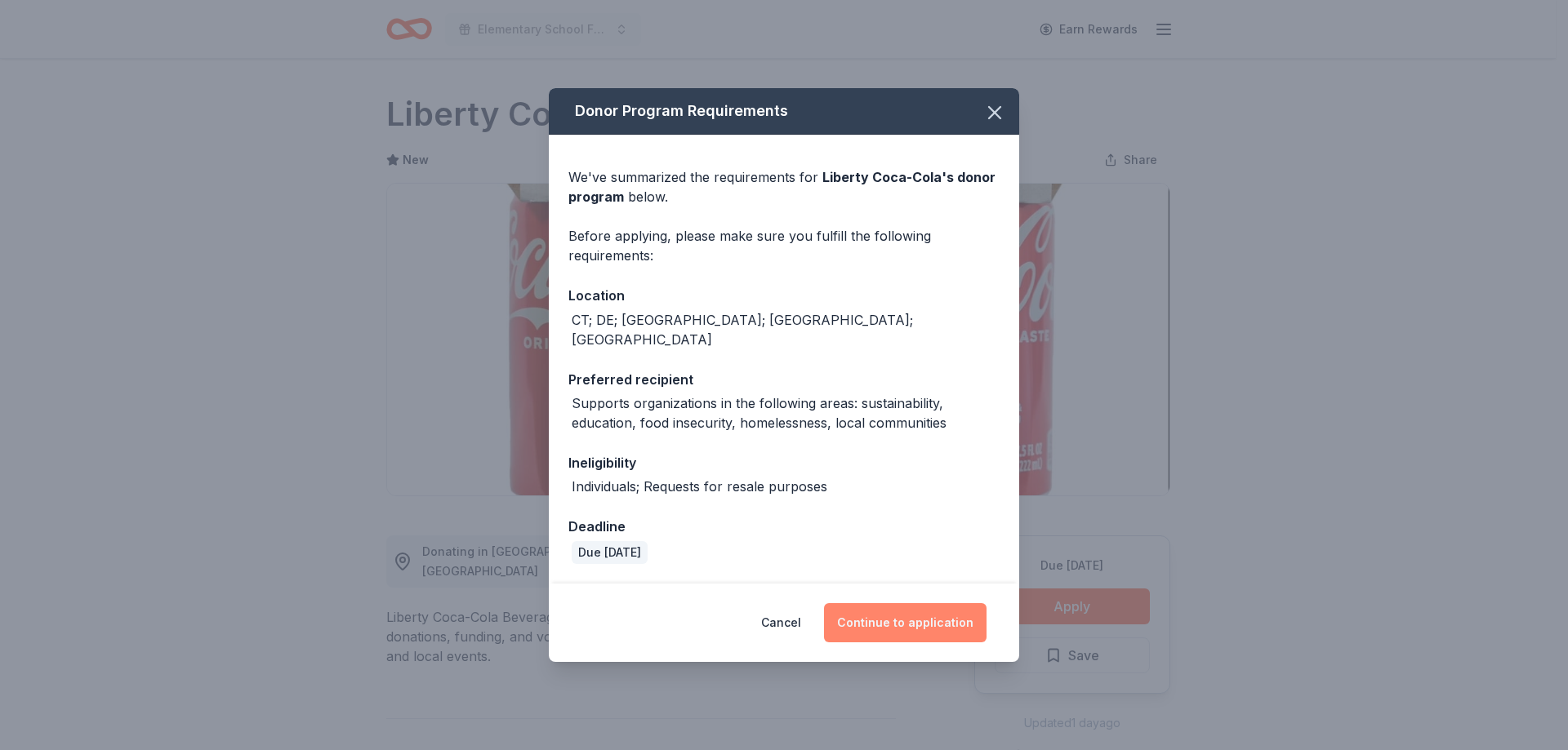
click at [877, 613] on button "Continue to application" at bounding box center [905, 623] width 163 height 39
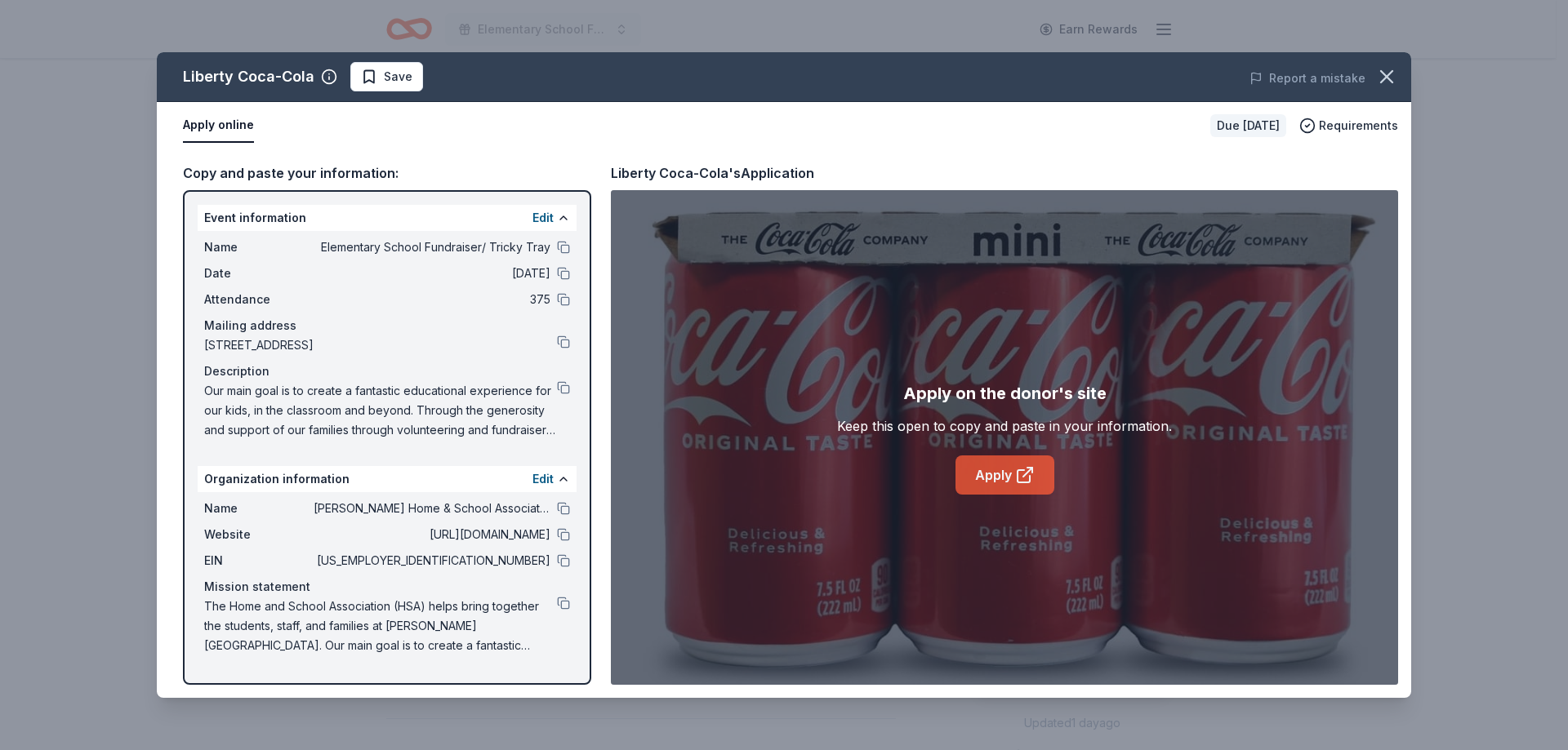
click at [989, 470] on link "Apply" at bounding box center [1004, 475] width 98 height 39
click at [565, 509] on button at bounding box center [564, 508] width 13 height 13
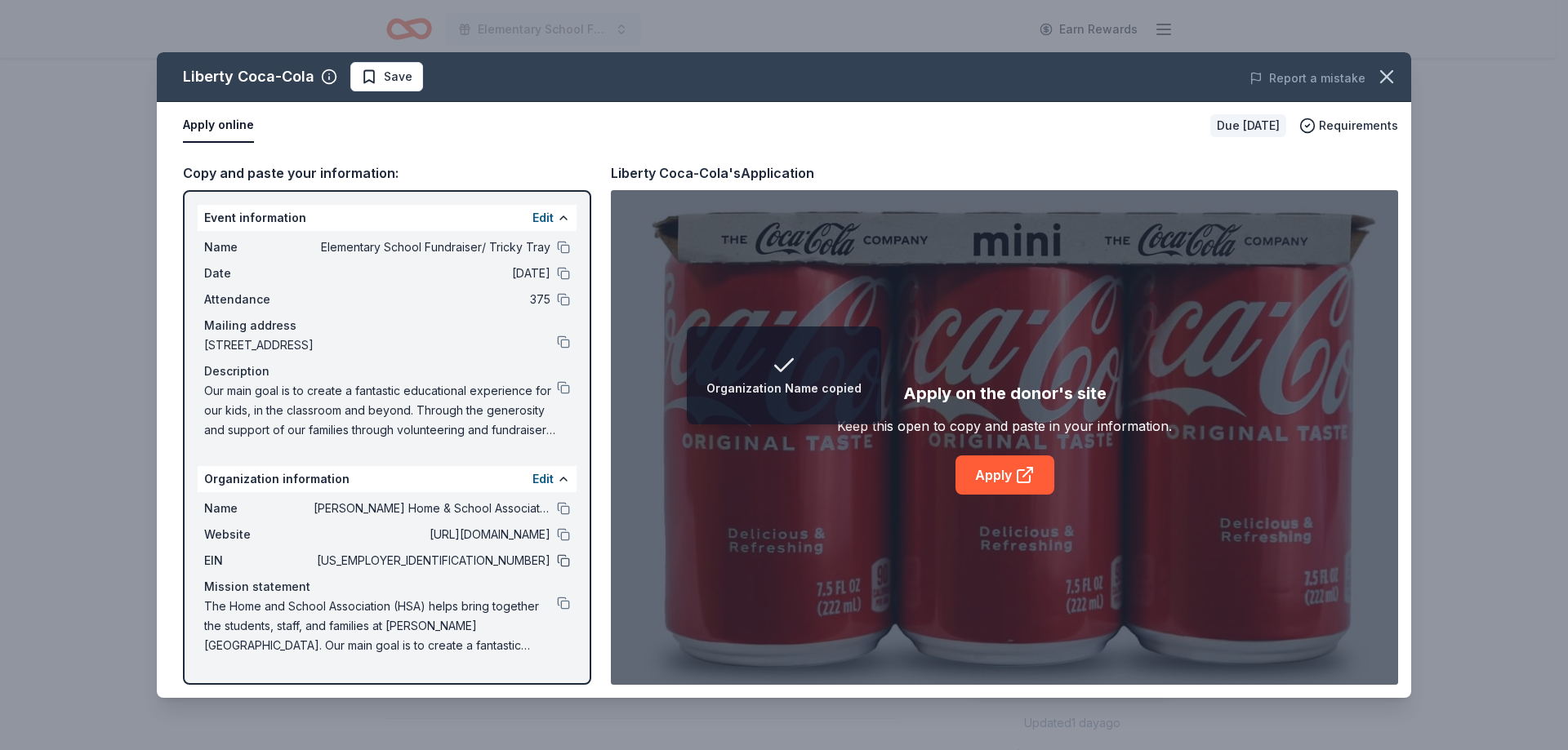
click at [566, 560] on button at bounding box center [564, 560] width 13 height 13
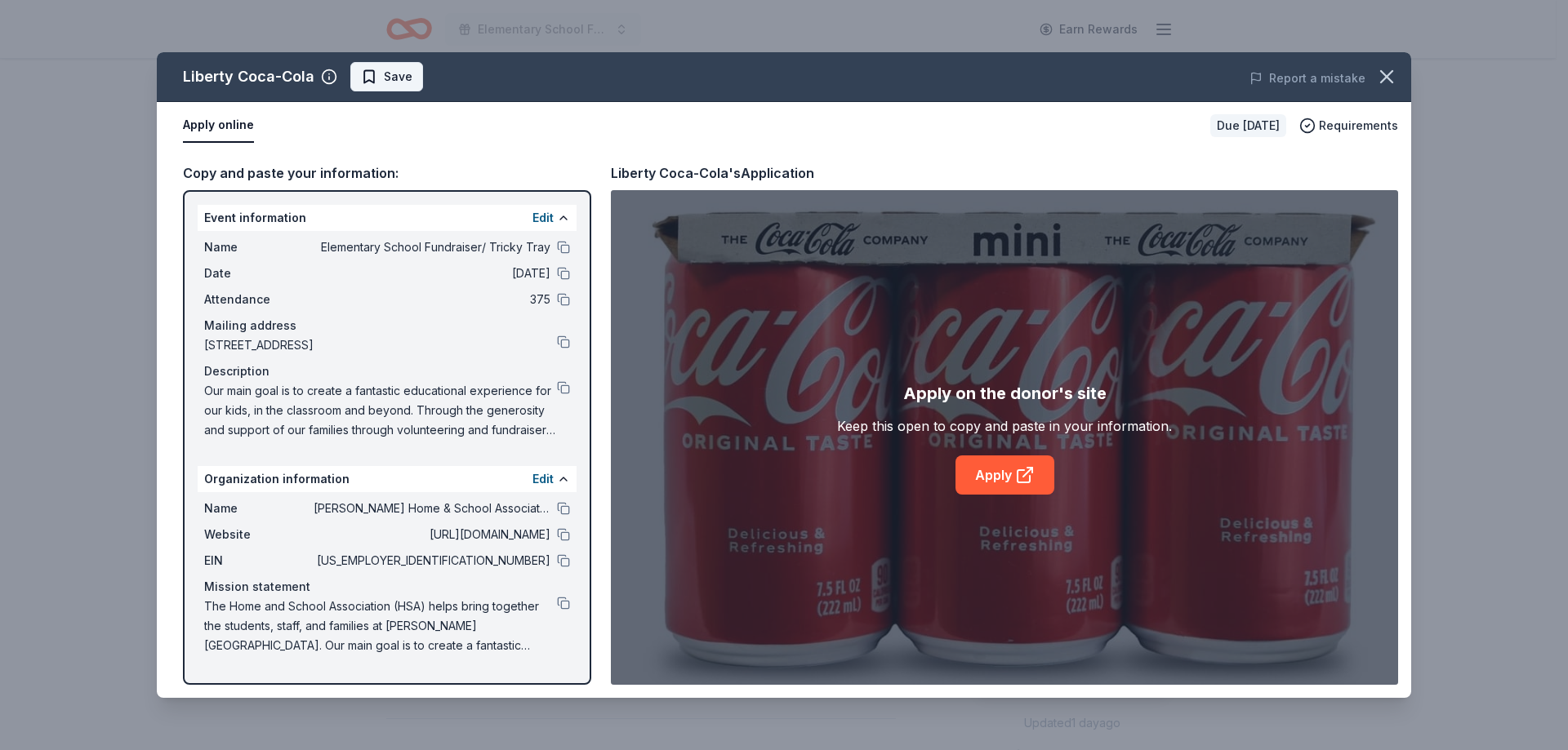
click at [390, 85] on span "Save" at bounding box center [398, 77] width 29 height 20
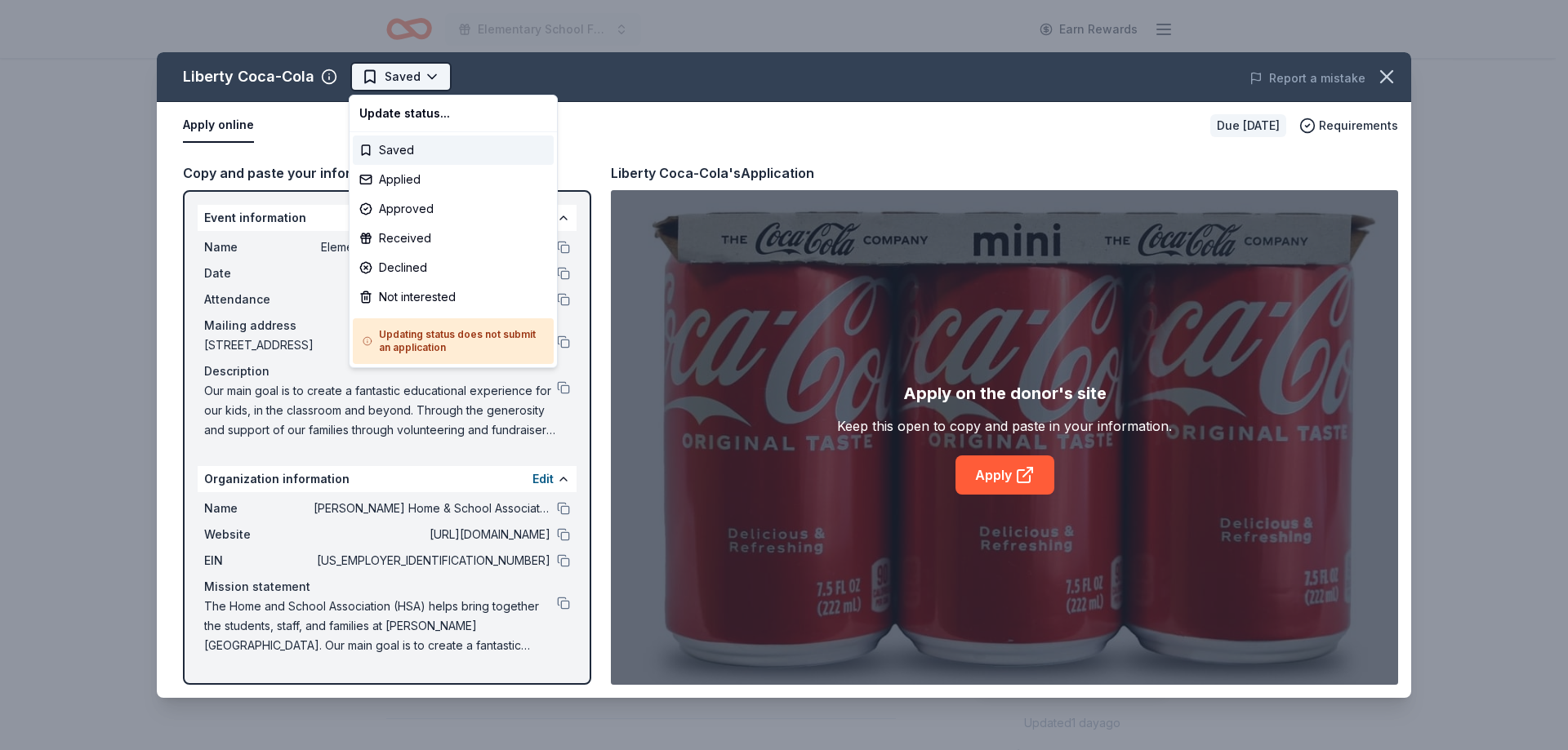
click at [413, 82] on html "Elementary School Fundraiser/ Tricky Tray Earn Rewards Due in 165 days Share Li…" at bounding box center [784, 375] width 1568 height 750
click at [415, 182] on div "Applied" at bounding box center [453, 179] width 201 height 29
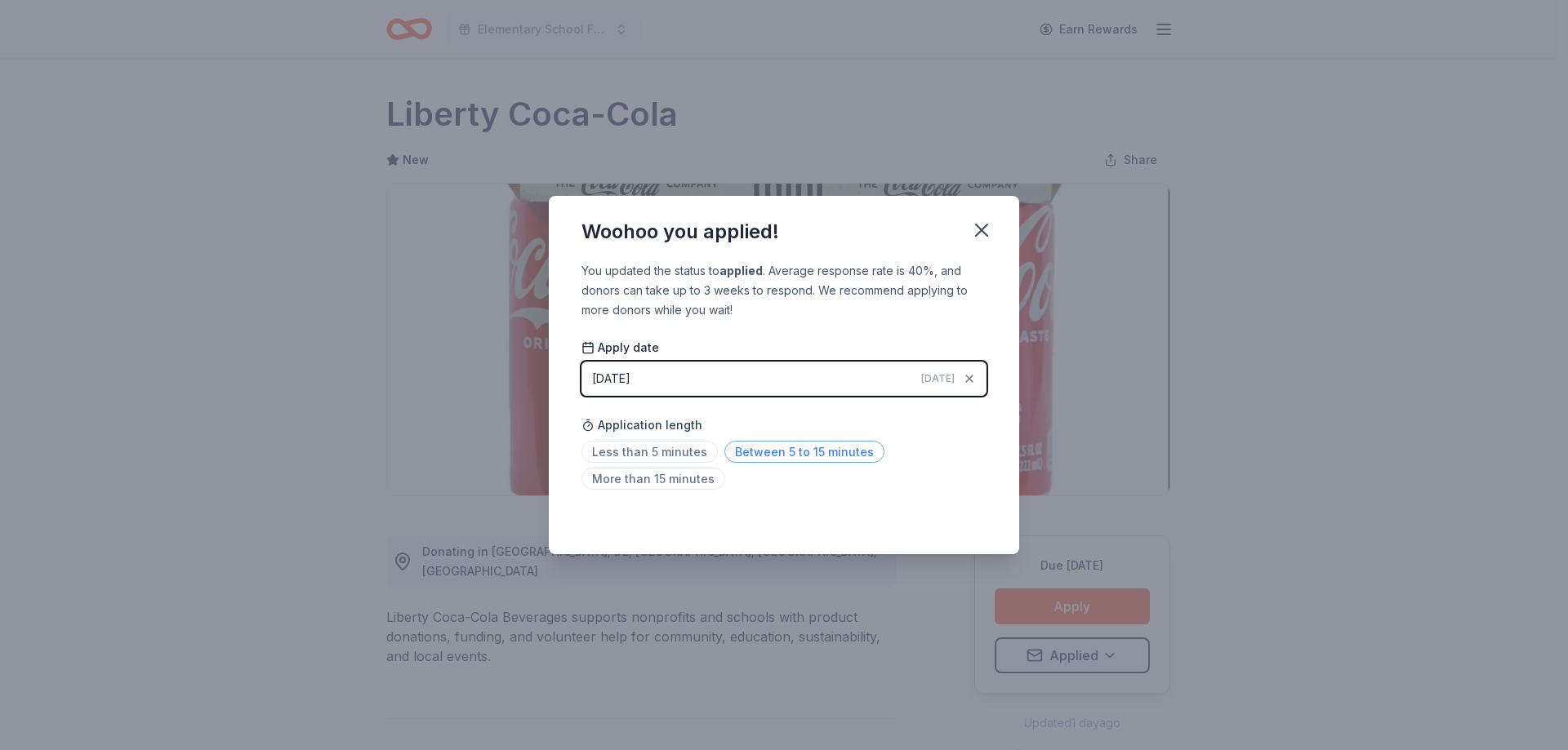
drag, startPoint x: 806, startPoint y: 454, endPoint x: 807, endPoint y: 441, distance: 13.0
click at [806, 453] on span "Between 5 to 15 minutes" at bounding box center [804, 451] width 160 height 22
click at [982, 232] on icon "button" at bounding box center [982, 231] width 23 height 23
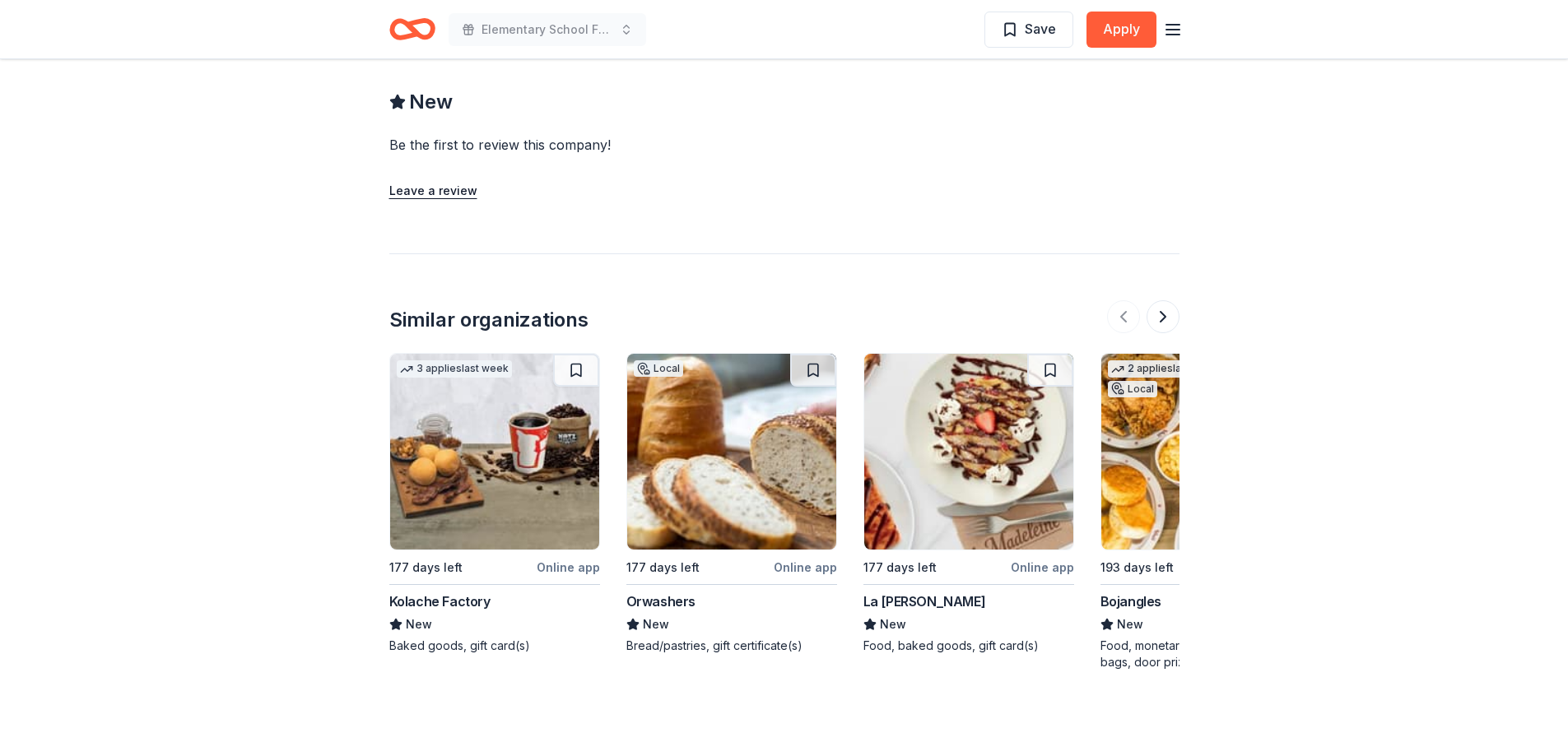
scroll to position [1745, 0]
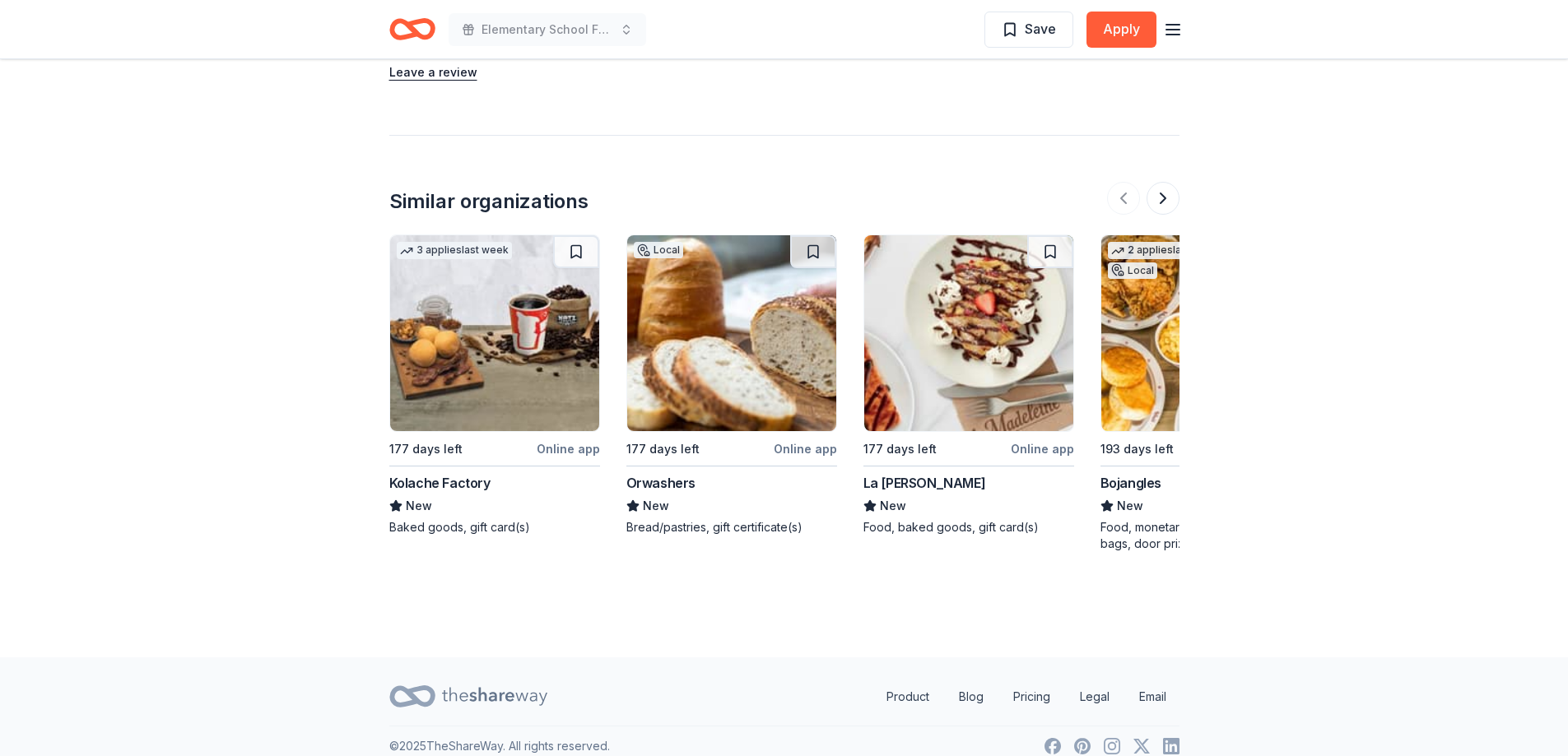
click at [909, 297] on img at bounding box center [969, 332] width 209 height 196
